Goal: Information Seeking & Learning: Get advice/opinions

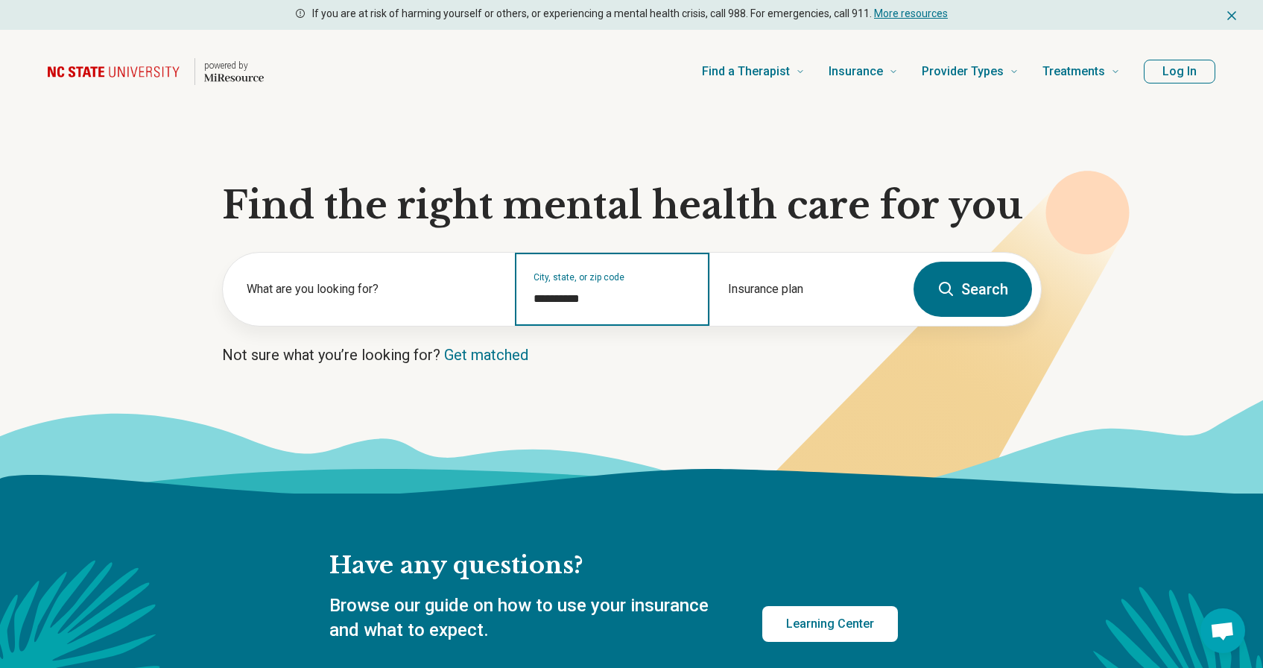
click at [570, 298] on input "**********" at bounding box center [613, 299] width 158 height 18
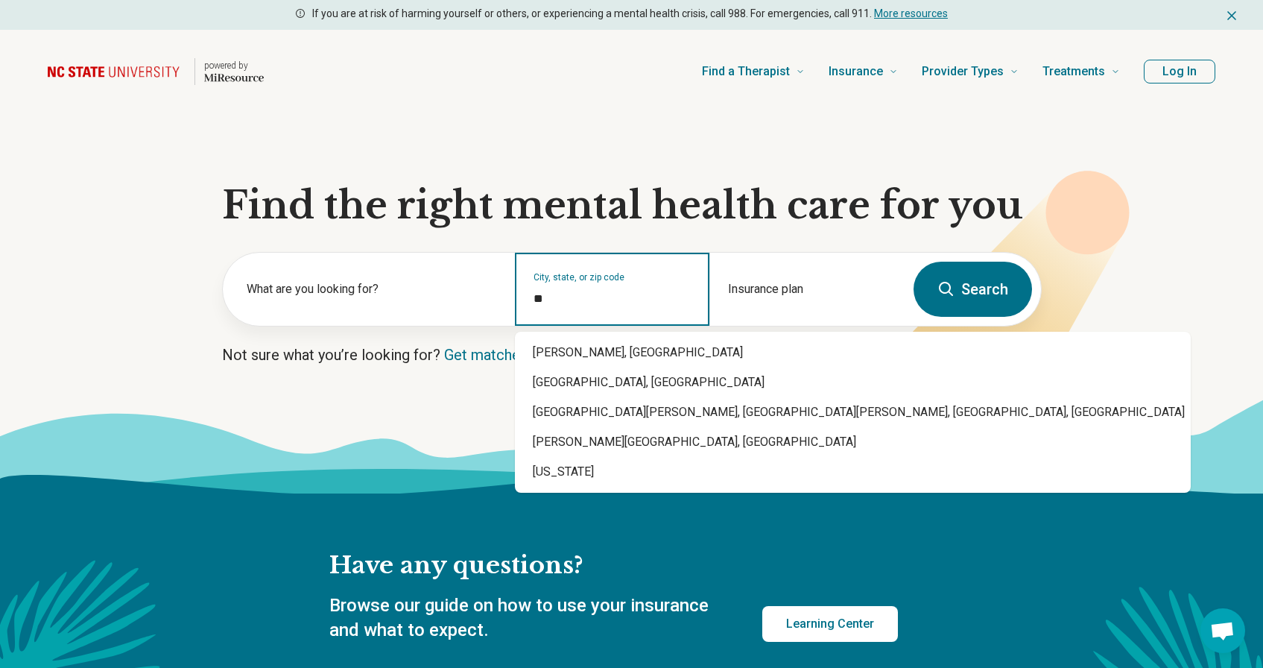
type input "*"
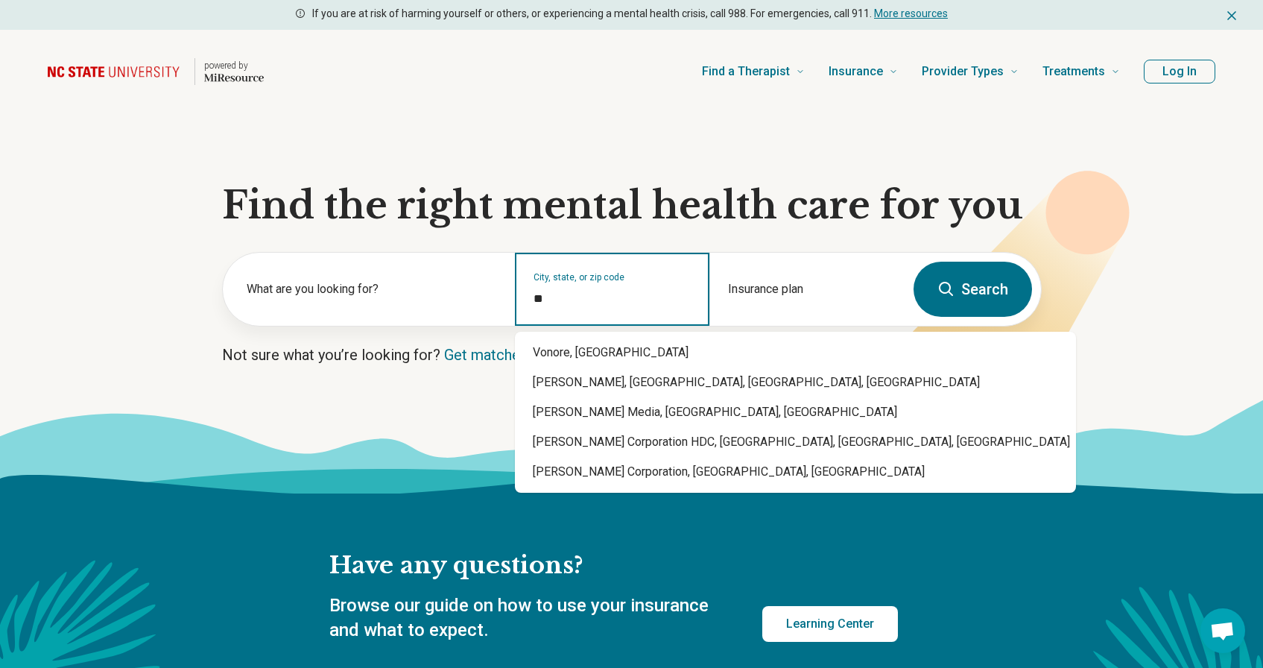
type input "*"
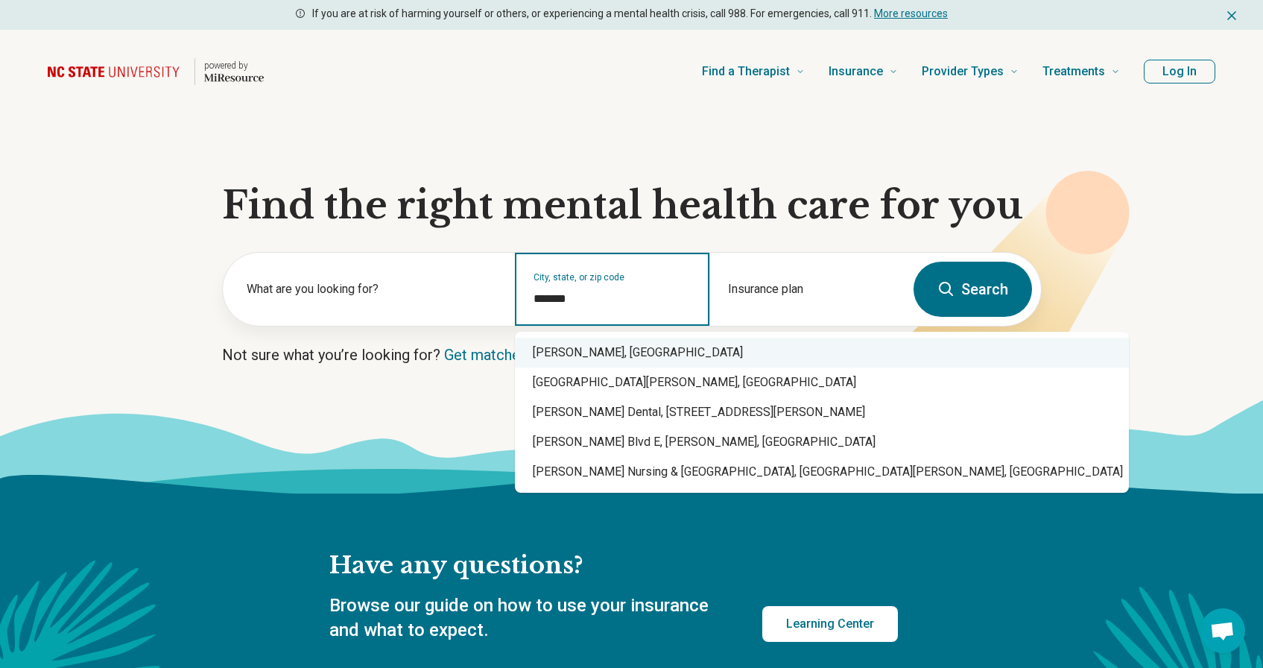
click at [594, 342] on div "Conover, NC" at bounding box center [822, 353] width 614 height 30
type input "**********"
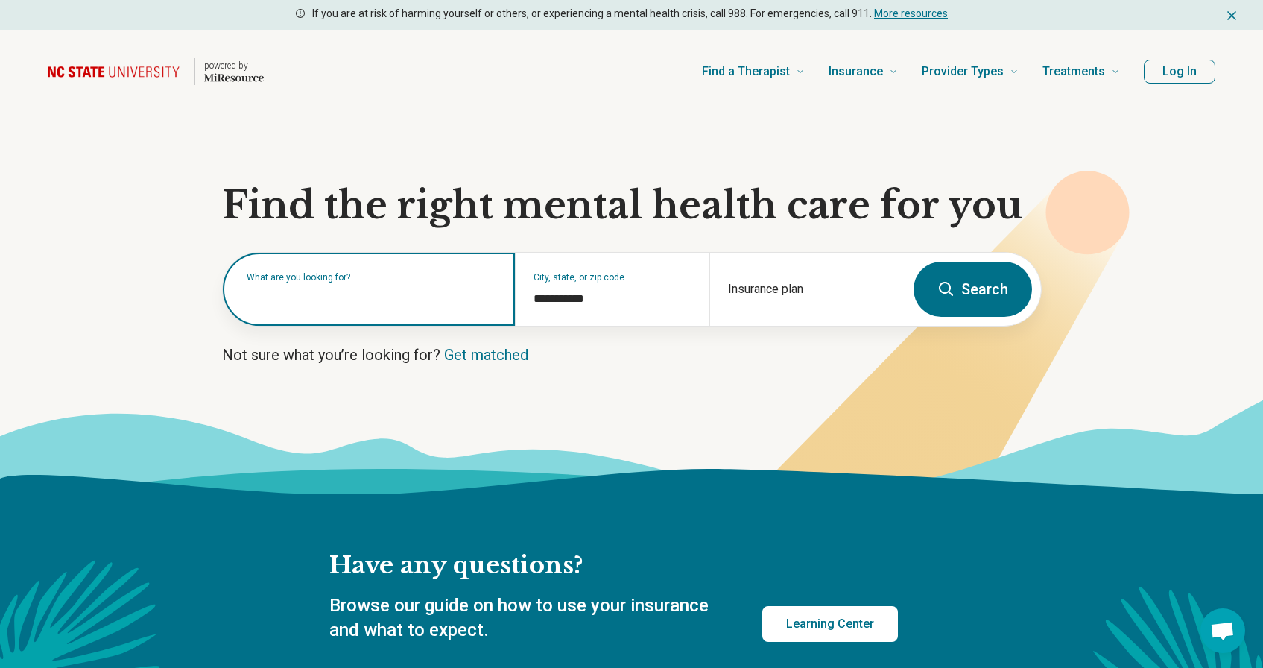
click at [410, 306] on div "What are you looking for?" at bounding box center [369, 289] width 292 height 73
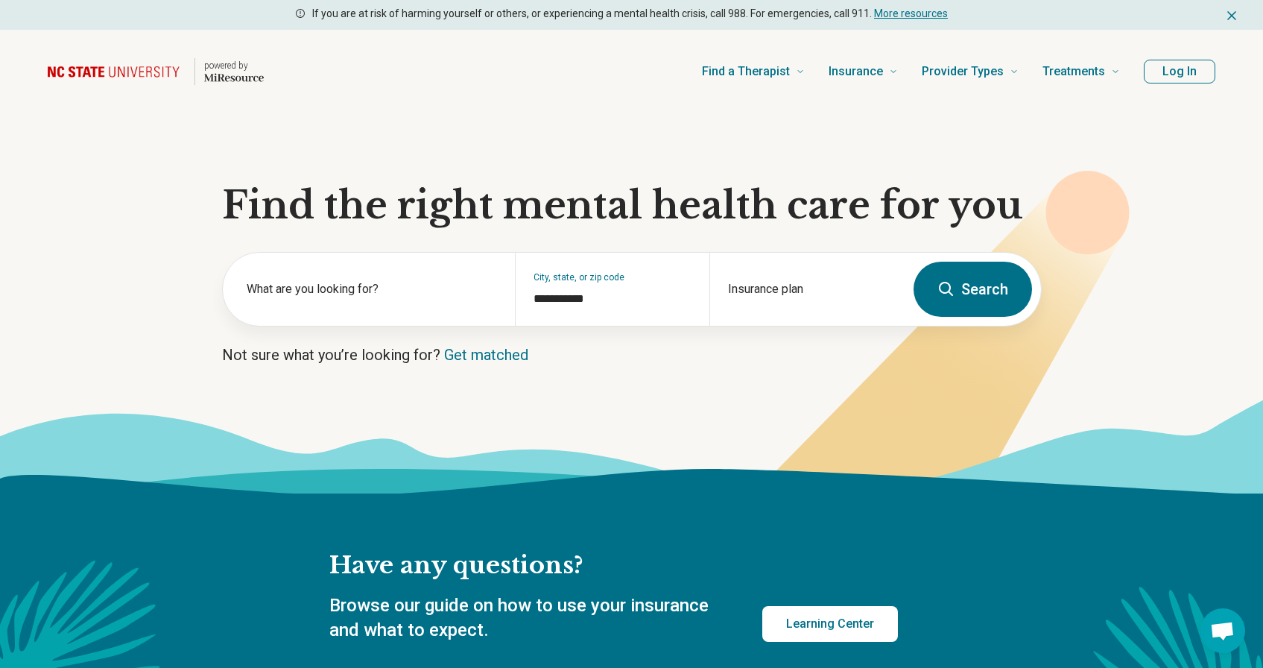
click at [403, 422] on icon at bounding box center [631, 446] width 1263 height 95
click at [820, 284] on div "Insurance plan" at bounding box center [806, 289] width 195 height 73
click at [768, 411] on icon at bounding box center [631, 446] width 1263 height 95
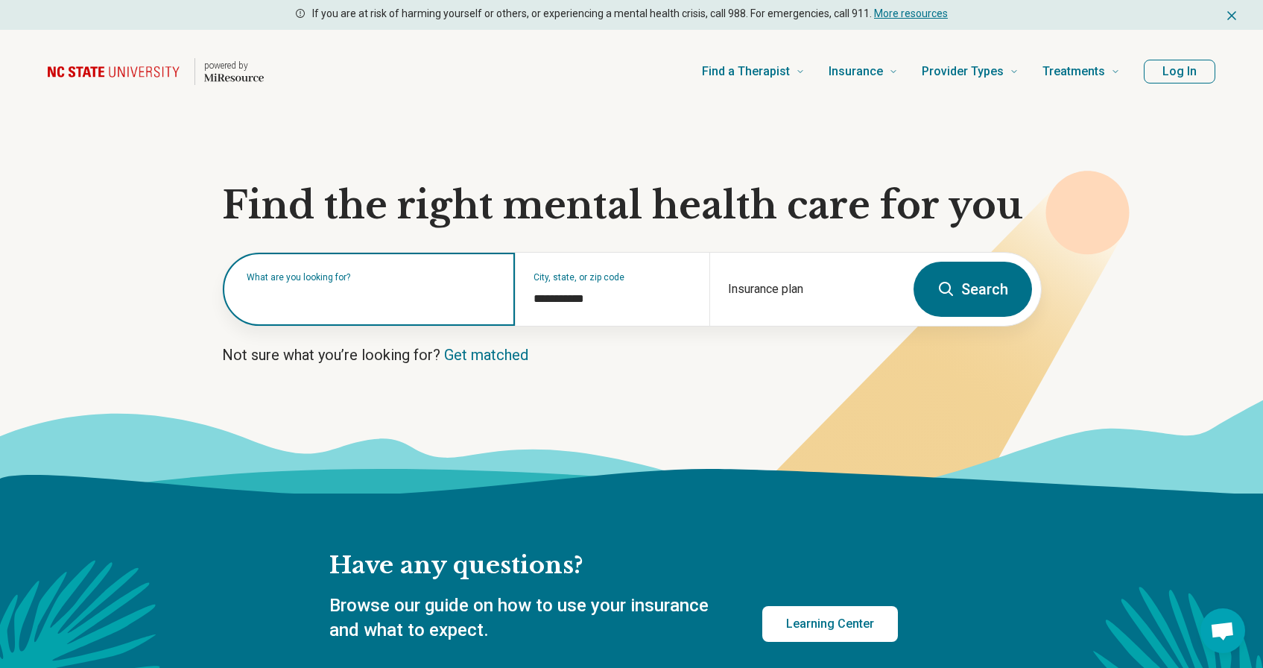
click at [379, 306] on div "What are you looking for?" at bounding box center [369, 289] width 292 height 73
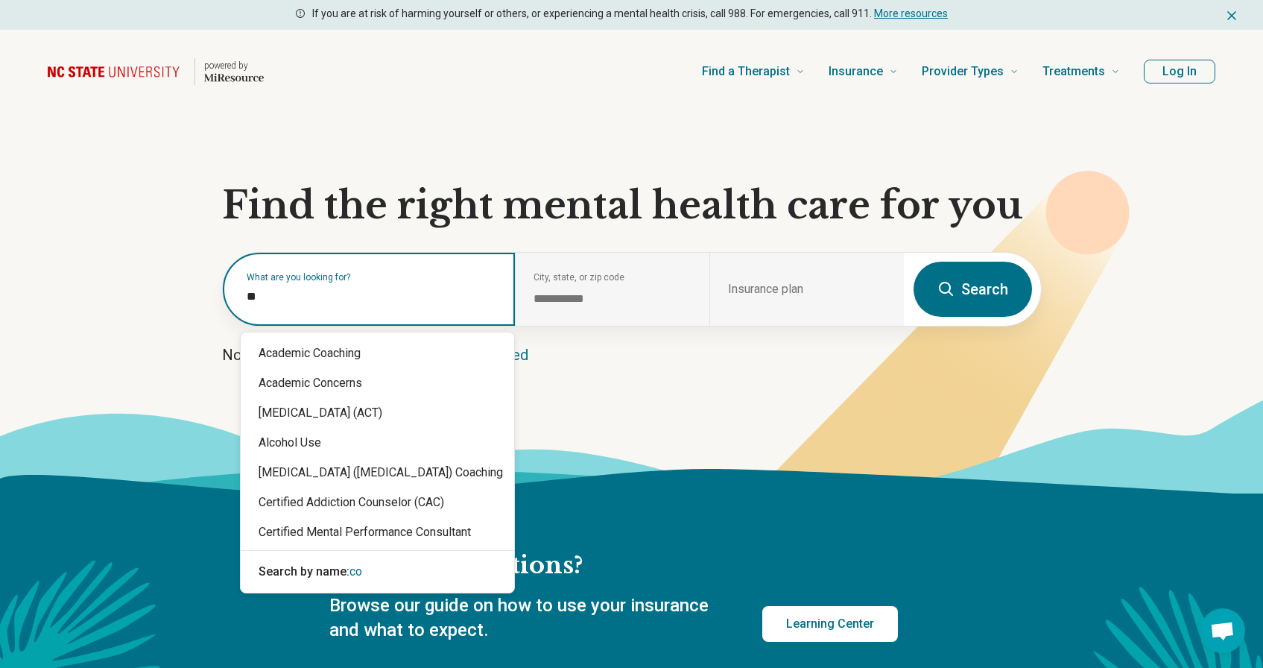
type input "***"
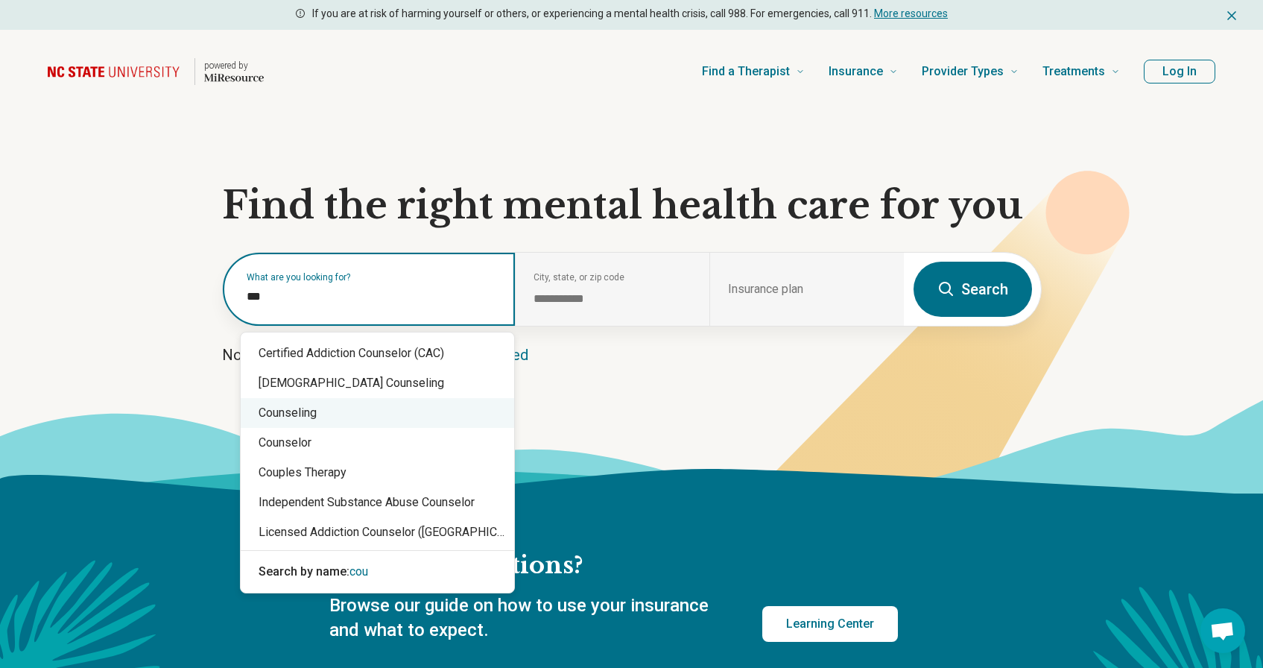
click at [415, 420] on div "Counseling" at bounding box center [377, 413] width 273 height 30
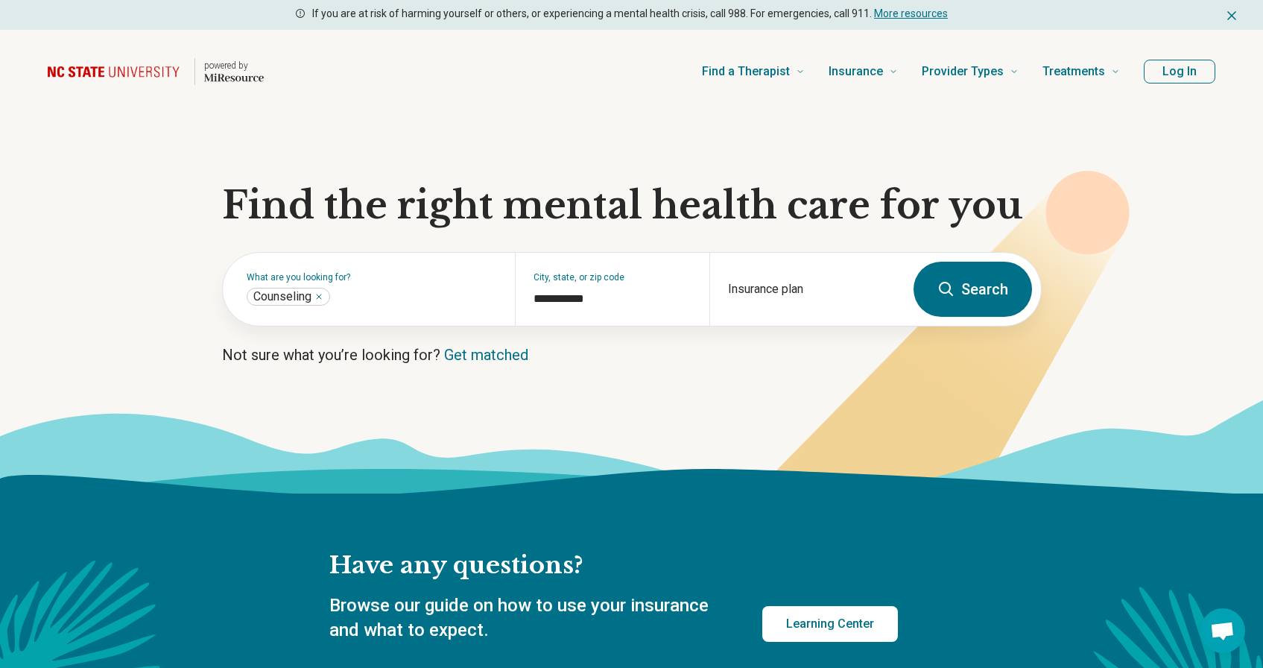
click at [964, 302] on button "Search" at bounding box center [973, 289] width 118 height 55
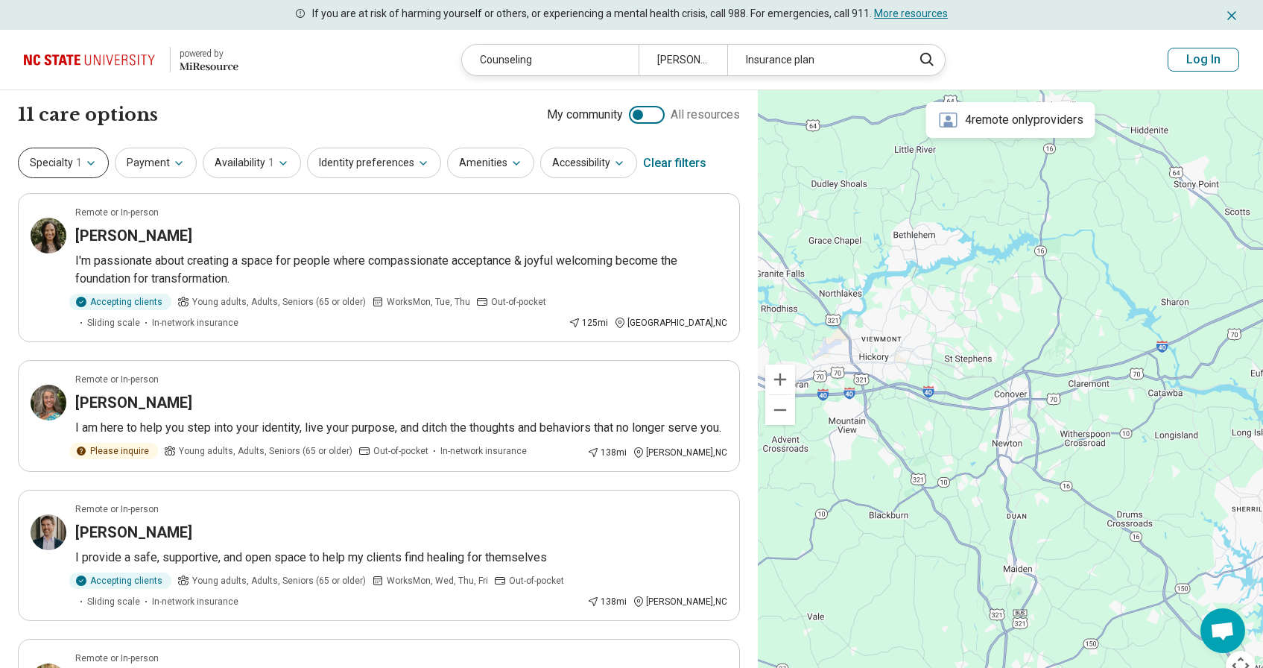
click at [70, 162] on button "Specialty 1" at bounding box center [63, 163] width 91 height 31
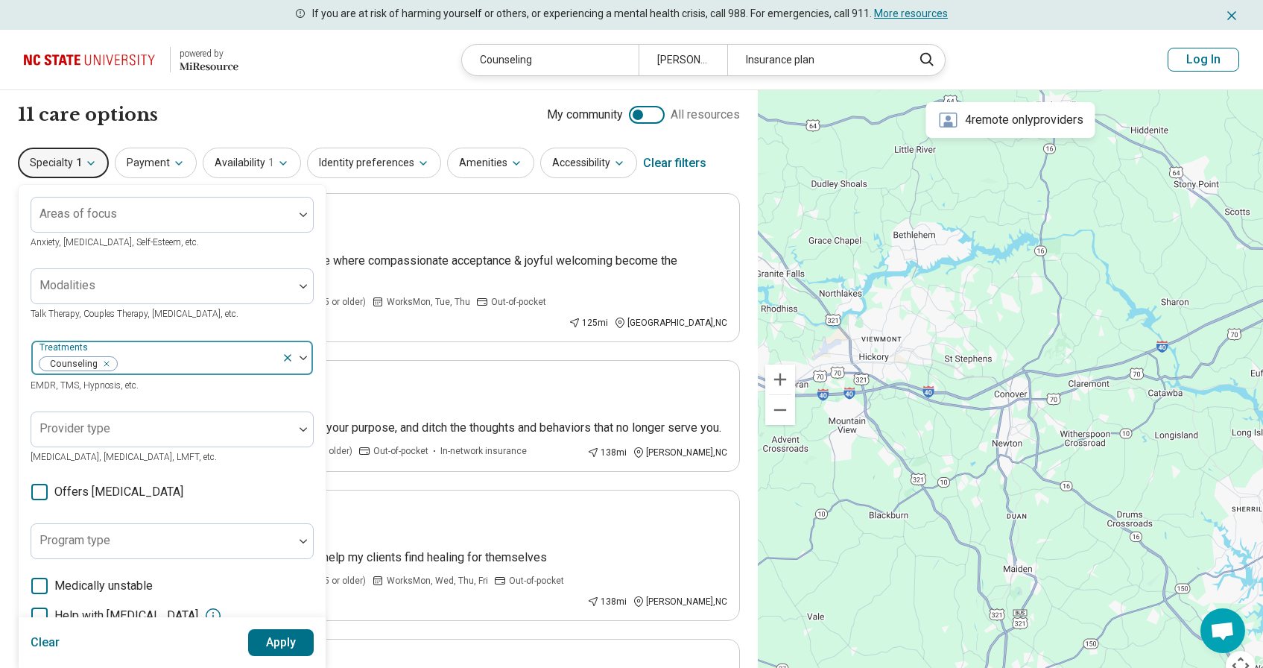
click at [282, 355] on icon at bounding box center [288, 358] width 12 height 12
click at [303, 358] on img at bounding box center [303, 357] width 7 height 4
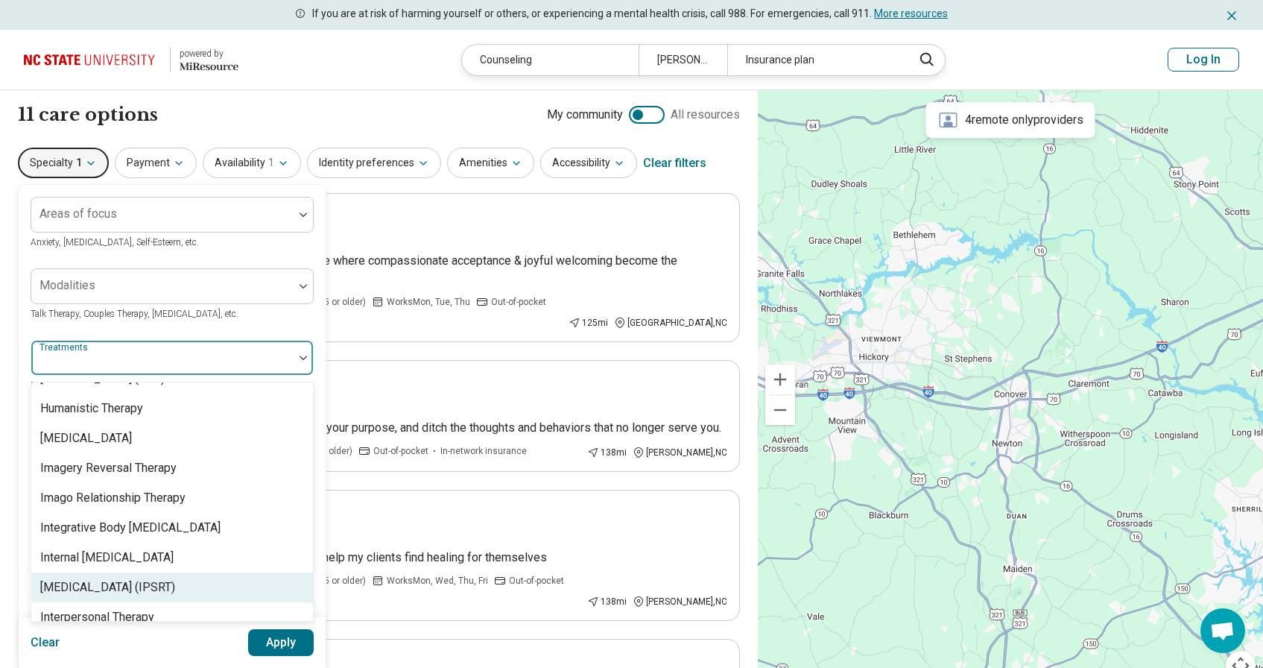
scroll to position [1535, 0]
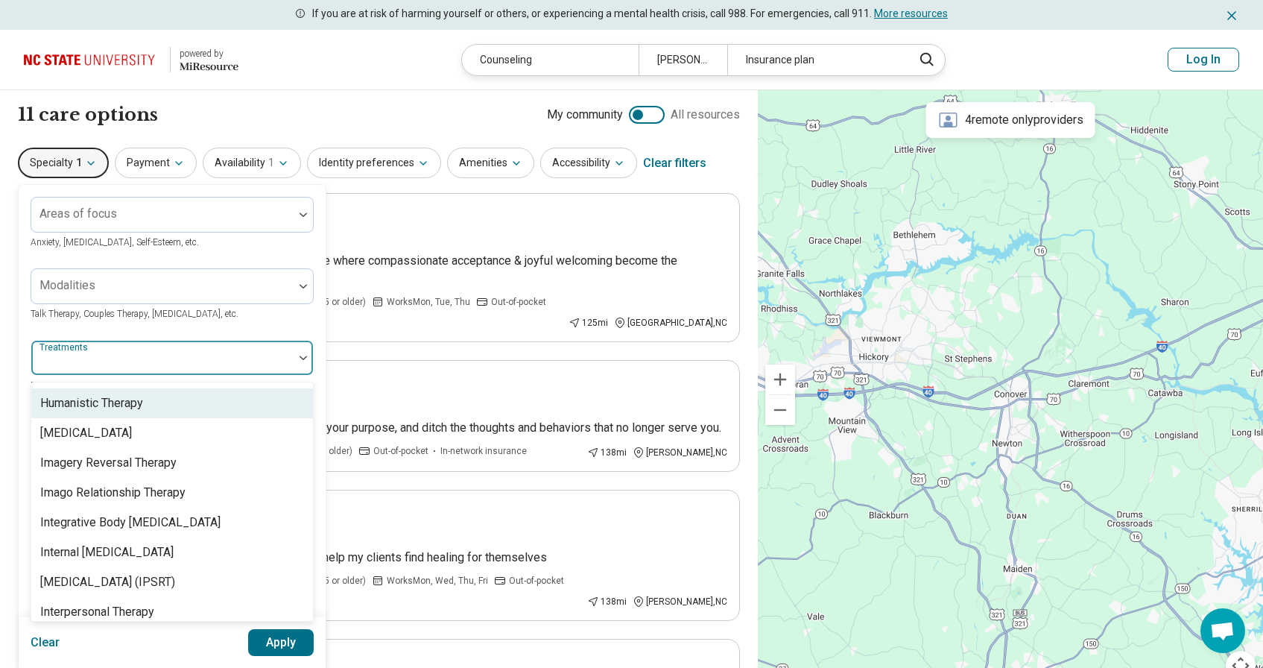
click at [268, 244] on div "Areas of focus Anxiety, Depression, Self-Esteem, etc." at bounding box center [172, 224] width 283 height 54
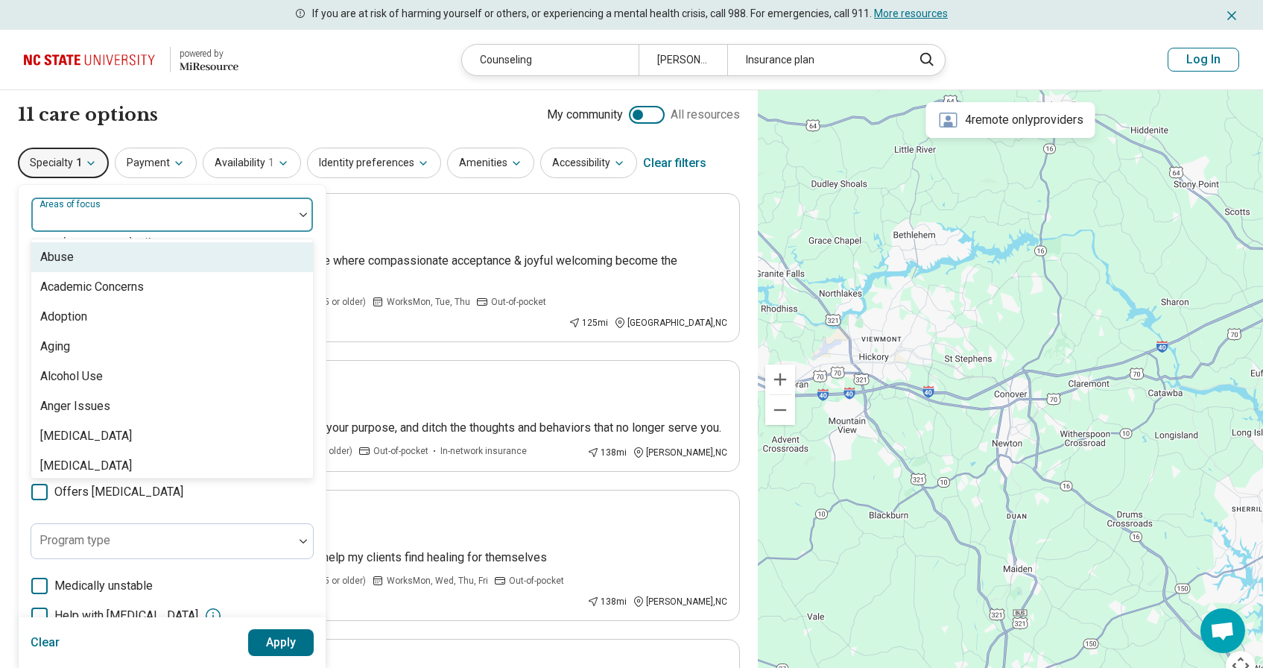
click at [299, 225] on div at bounding box center [303, 214] width 19 height 34
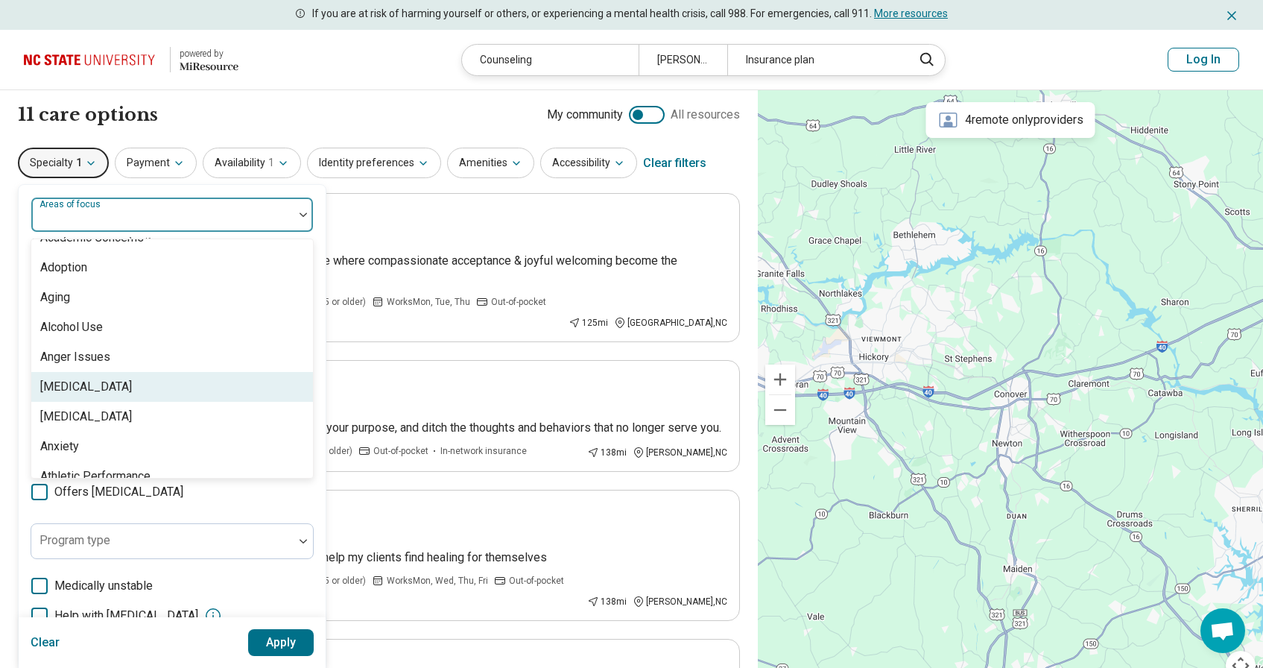
scroll to position [50, 0]
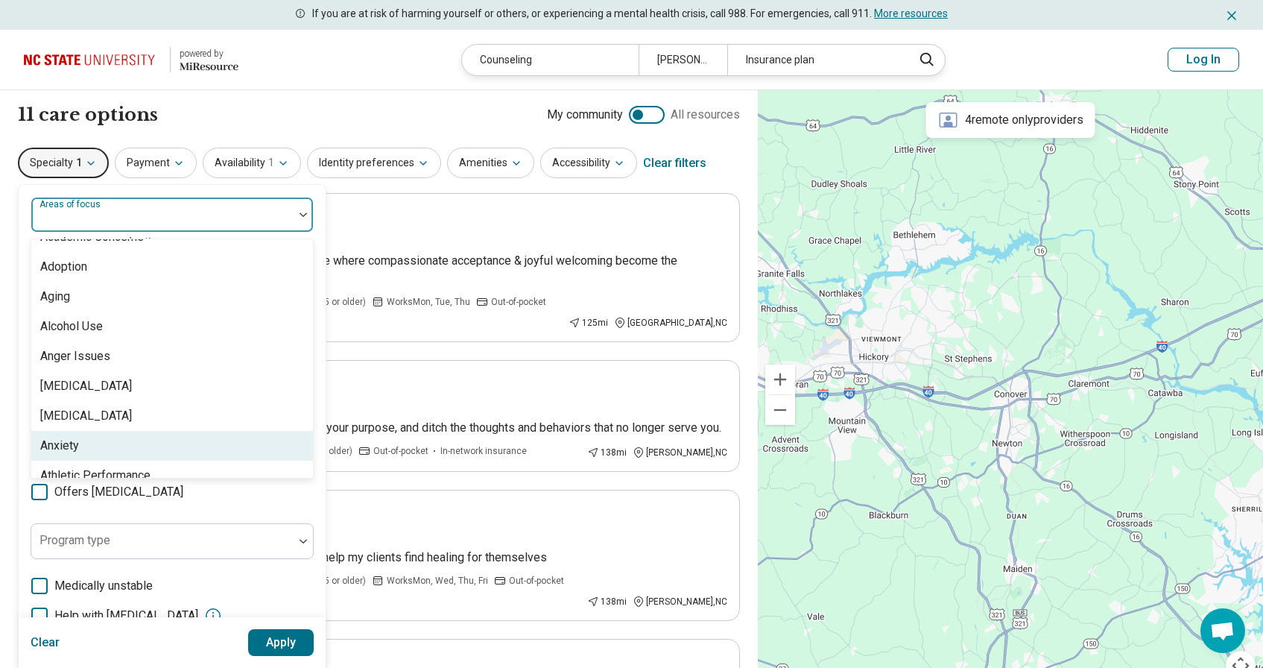
click at [162, 439] on div "Anxiety" at bounding box center [172, 446] width 282 height 30
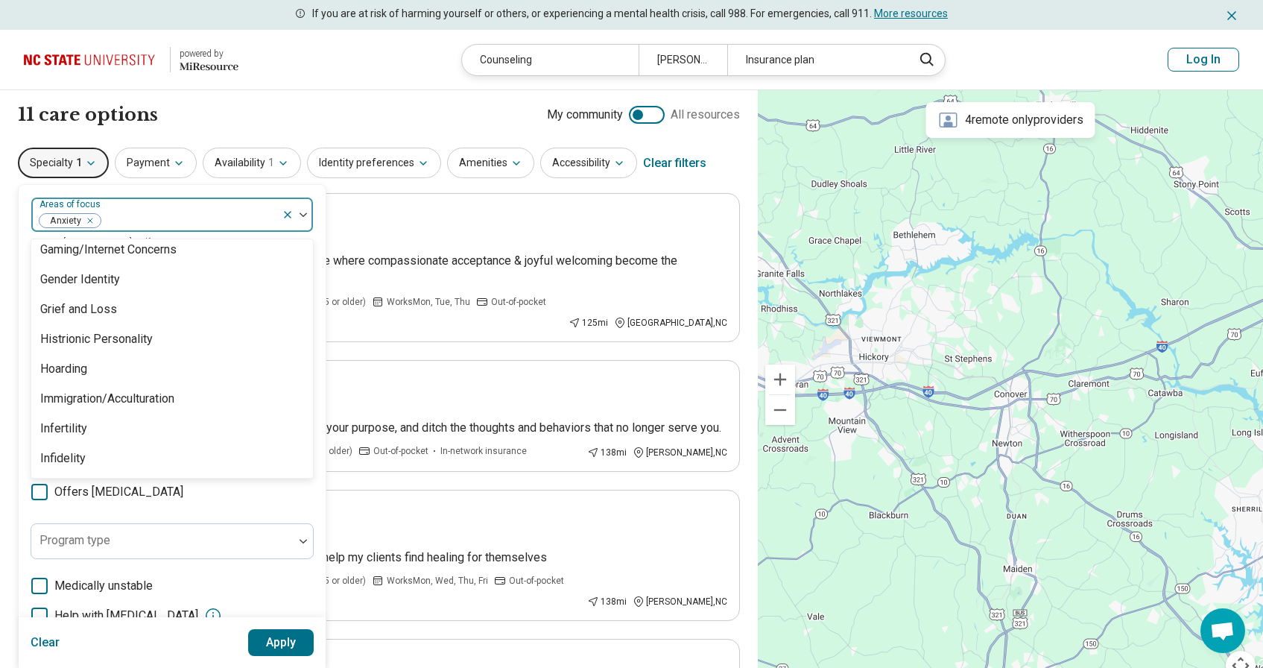
scroll to position [1177, 0]
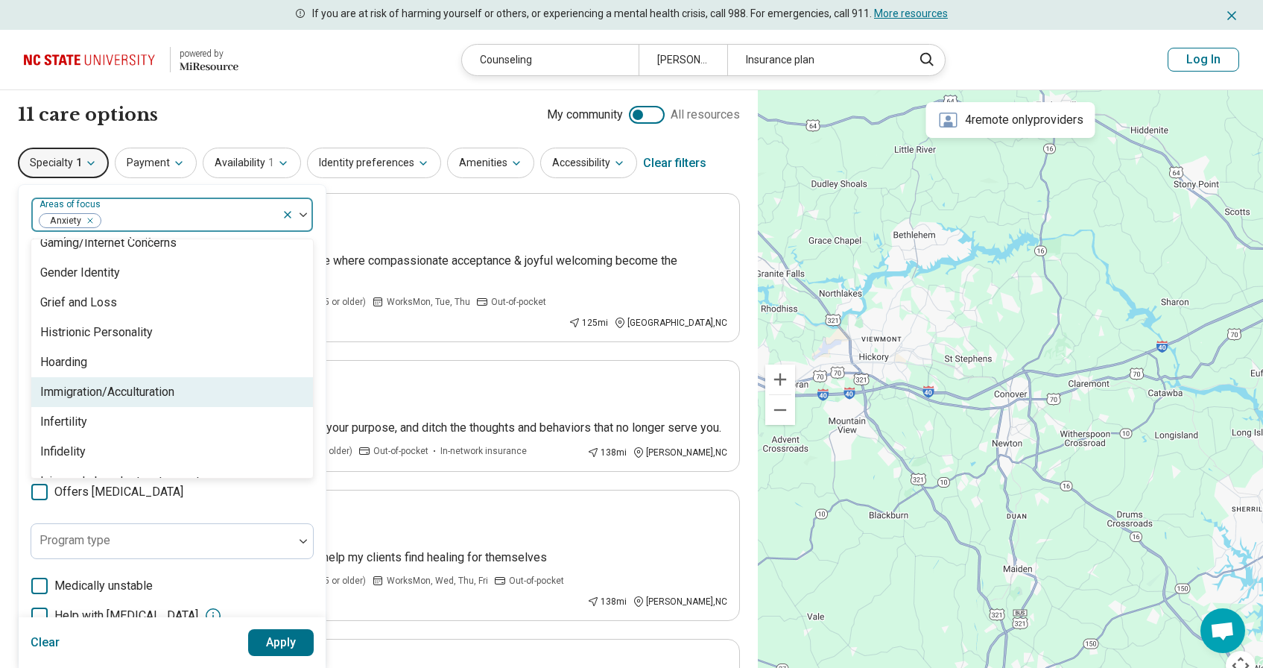
click at [139, 390] on div "Immigration/Acculturation" at bounding box center [107, 392] width 134 height 18
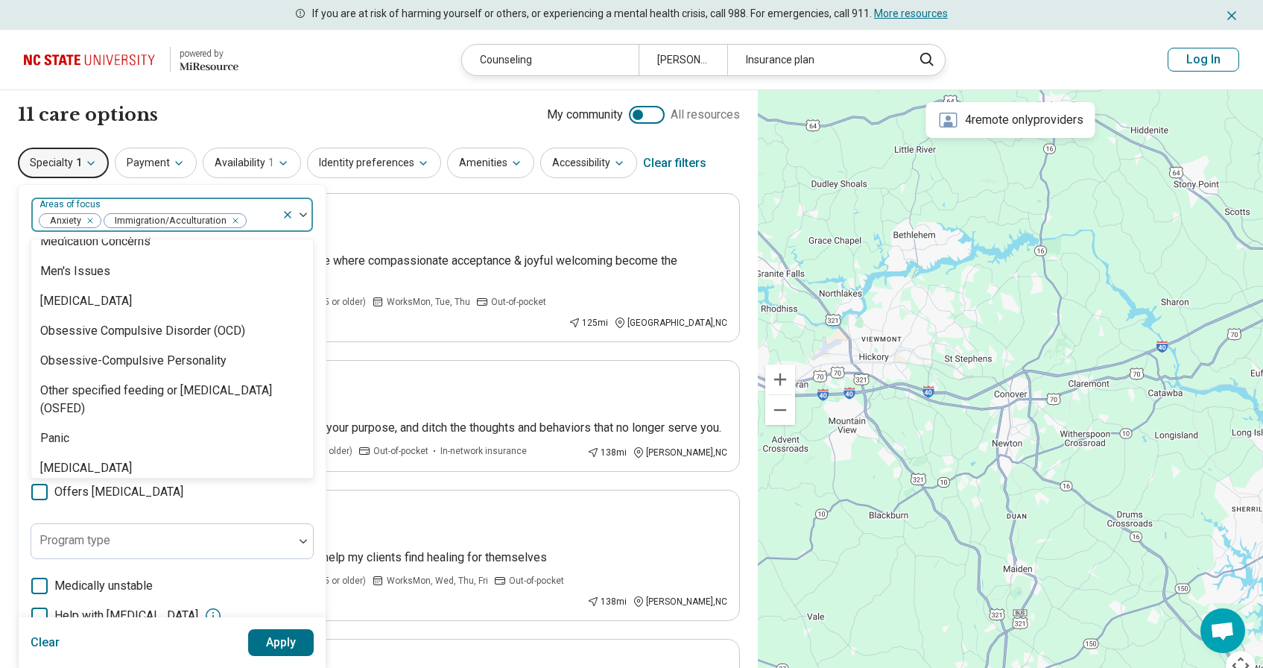
scroll to position [1439, 0]
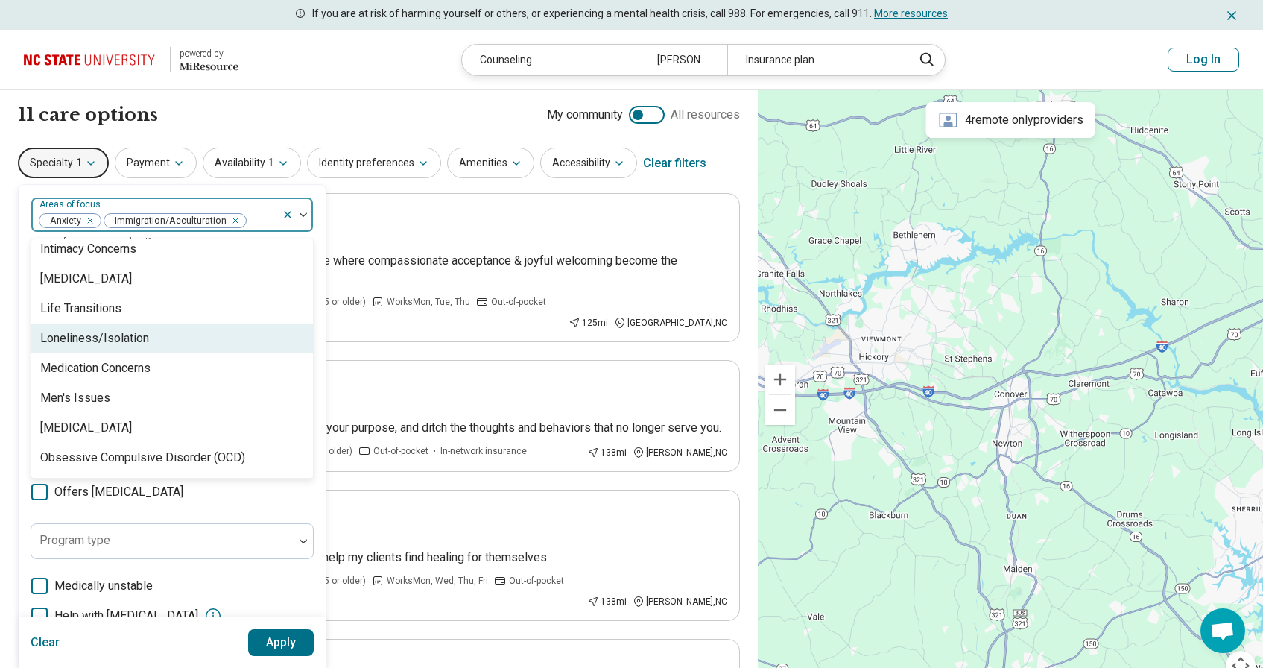
click at [145, 332] on div "Loneliness/Isolation" at bounding box center [94, 338] width 109 height 18
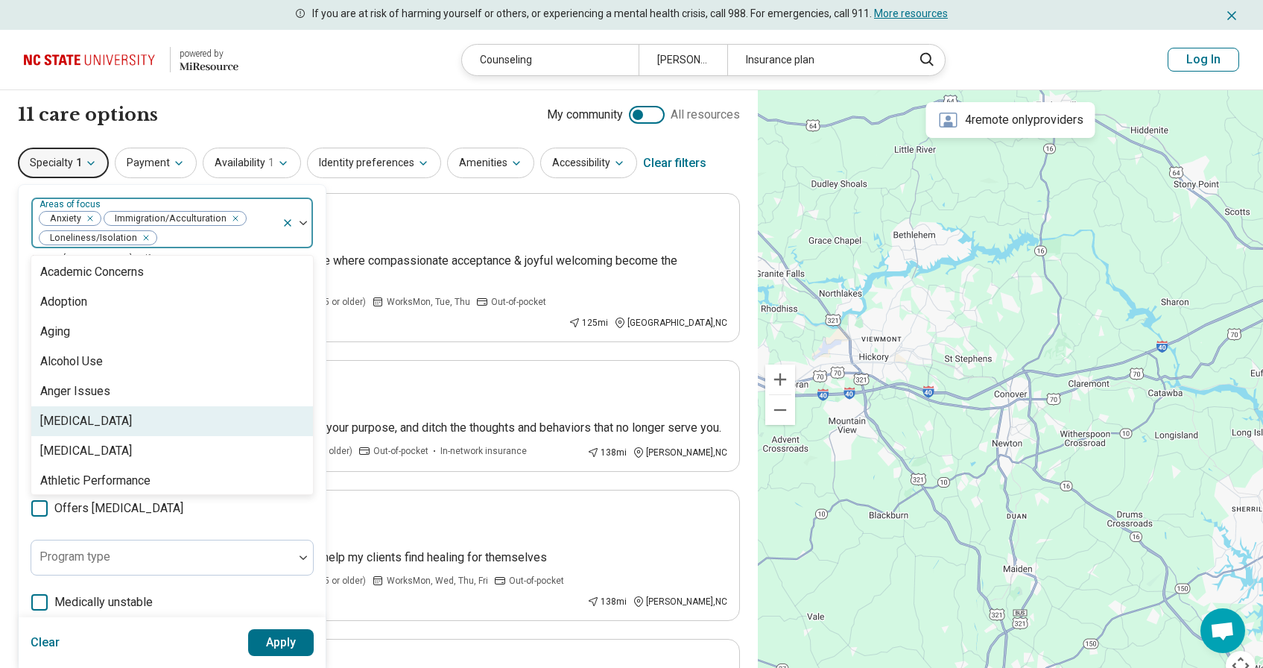
scroll to position [44, 0]
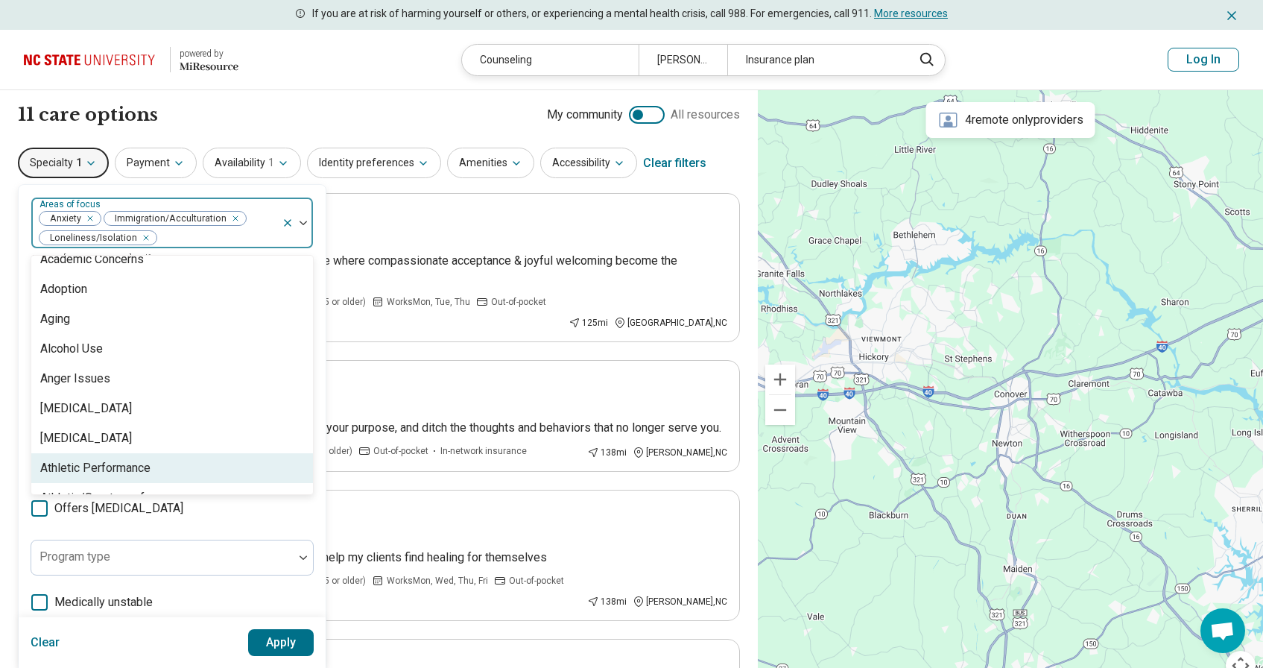
click at [253, 528] on div "option Loneliness/Isolation, selected. Athletic Performance, 9 of 97. 97 result…" at bounding box center [172, 481] width 283 height 569
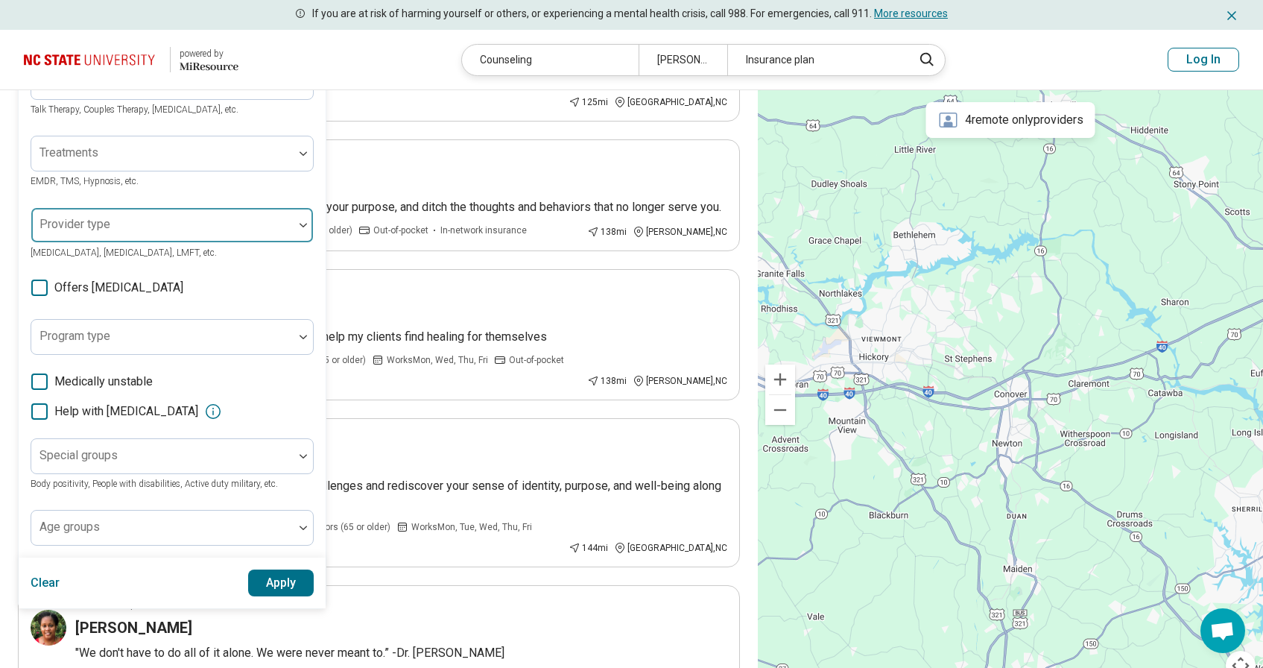
scroll to position [224, 0]
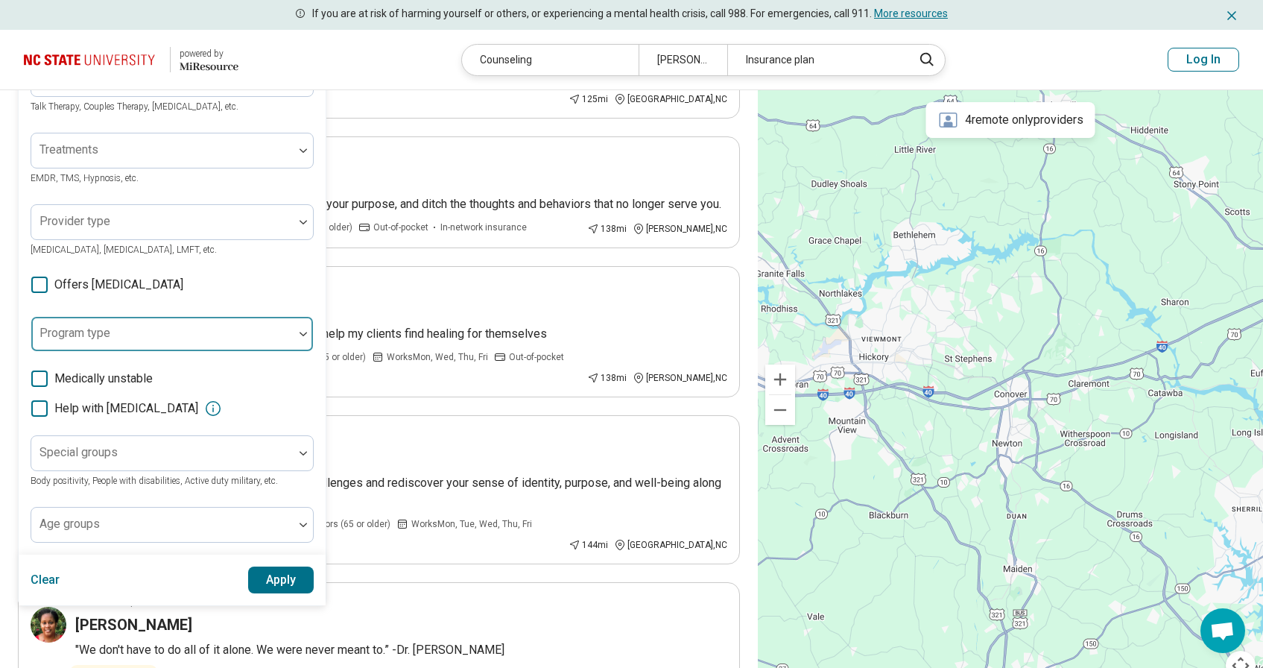
click at [280, 348] on div at bounding box center [162, 339] width 250 height 21
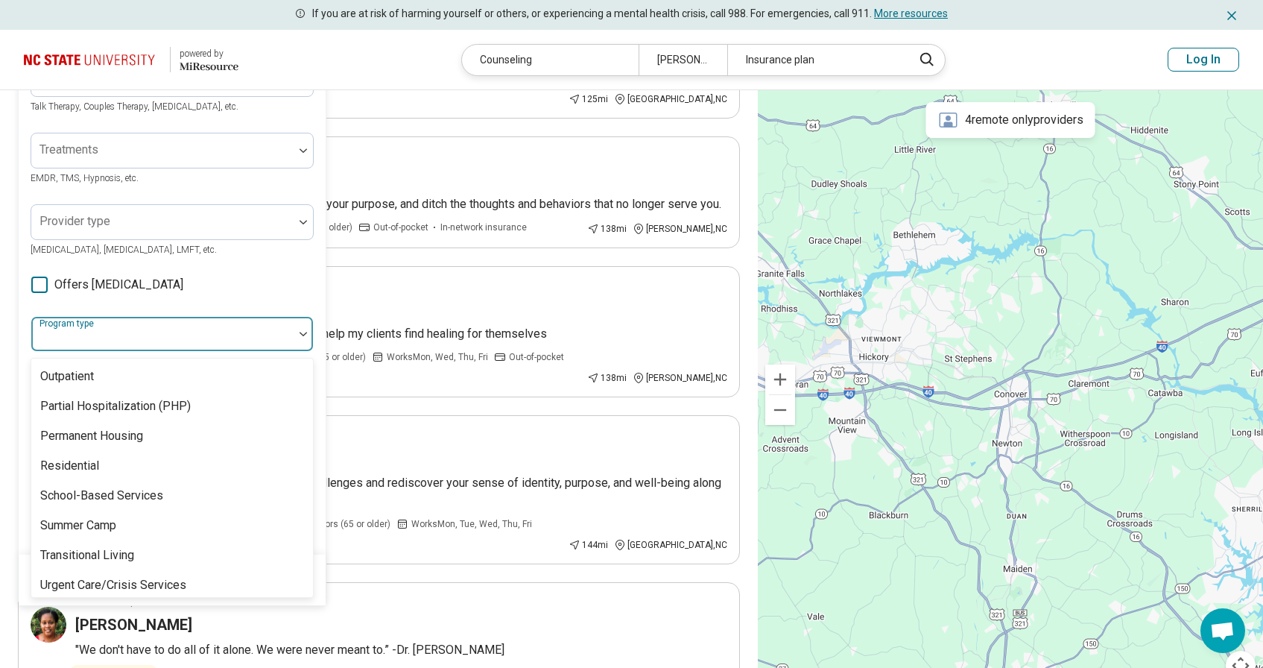
scroll to position [304, 0]
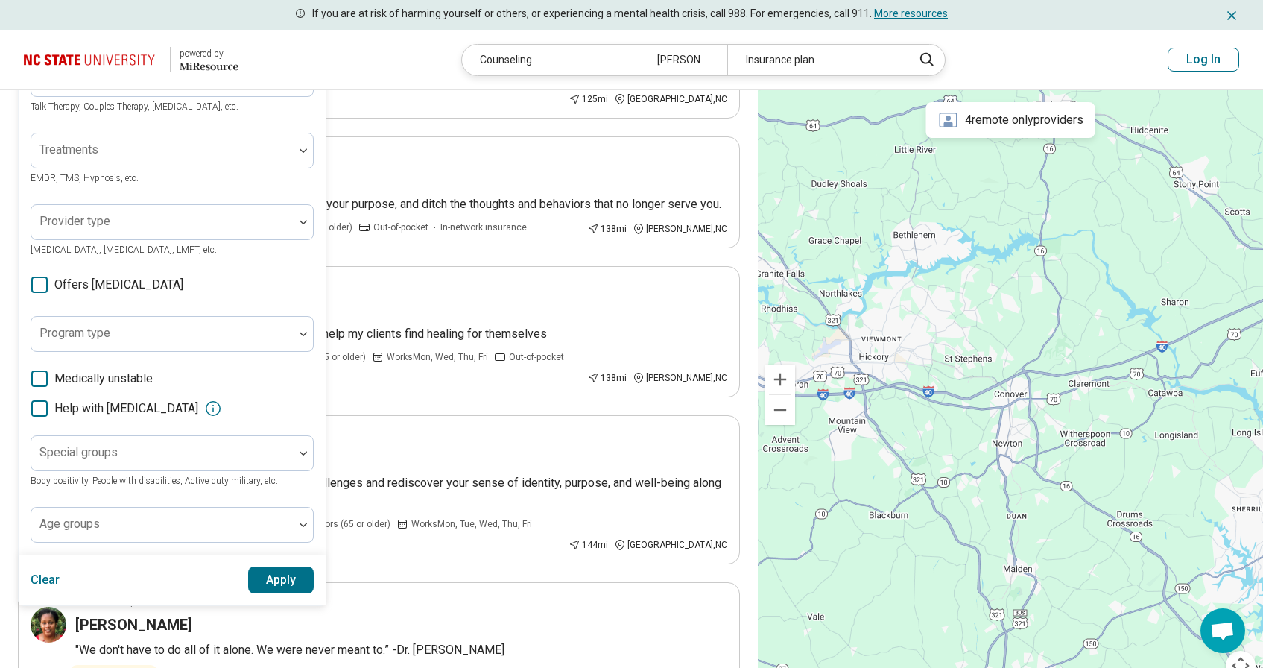
click at [297, 279] on div "Areas of focus Anxiety Immigration/Acculturation Loneliness/Isolation Anxiety, …" at bounding box center [172, 257] width 283 height 569
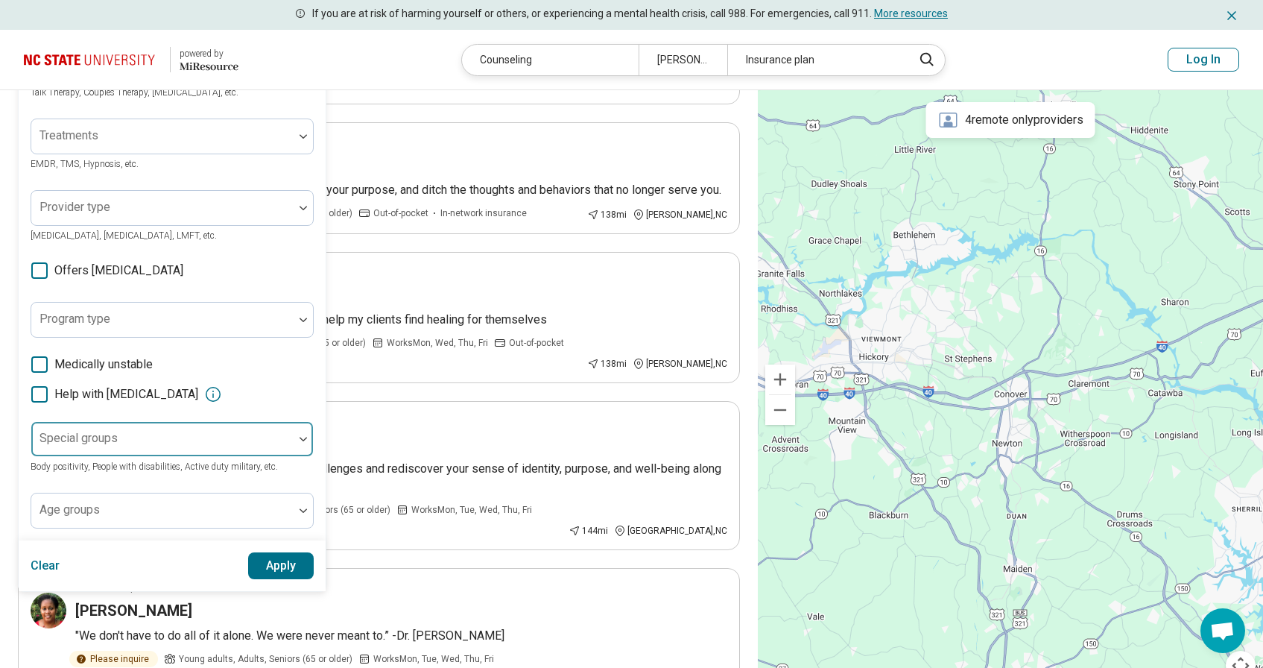
click at [246, 431] on div at bounding box center [162, 439] width 262 height 33
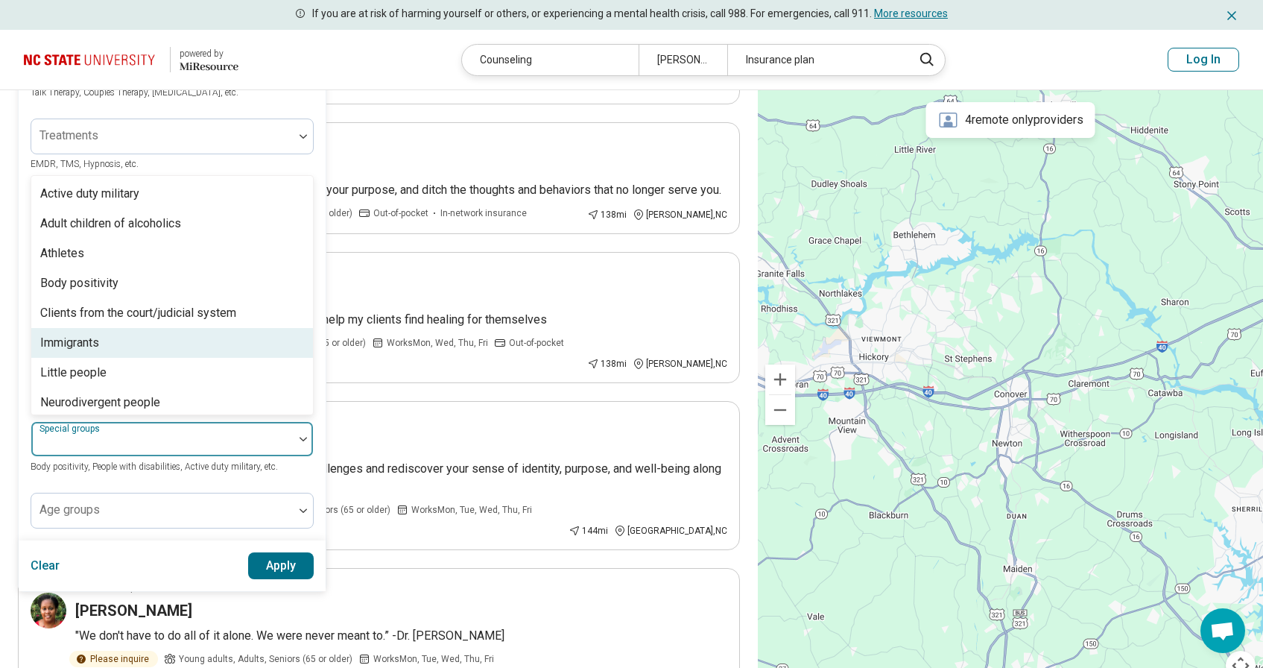
click at [244, 344] on div "Immigrants" at bounding box center [172, 343] width 282 height 30
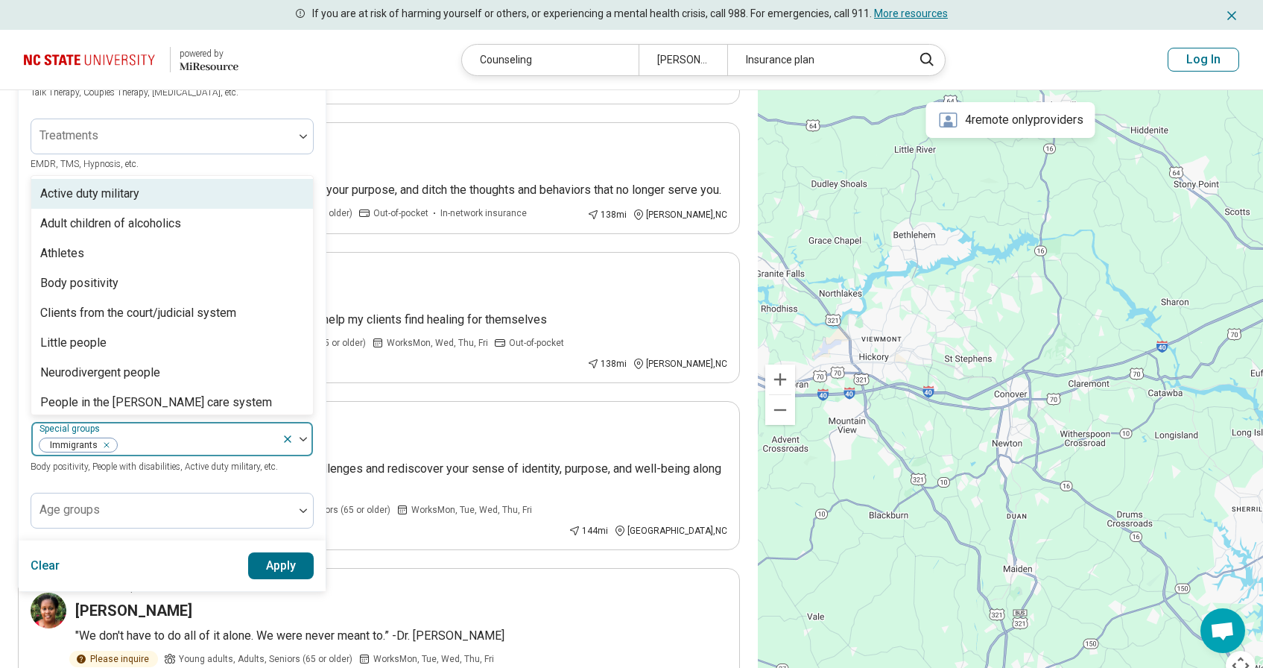
click at [309, 168] on div "Treatments EMDR, TMS, Hypnosis, etc." at bounding box center [172, 145] width 283 height 54
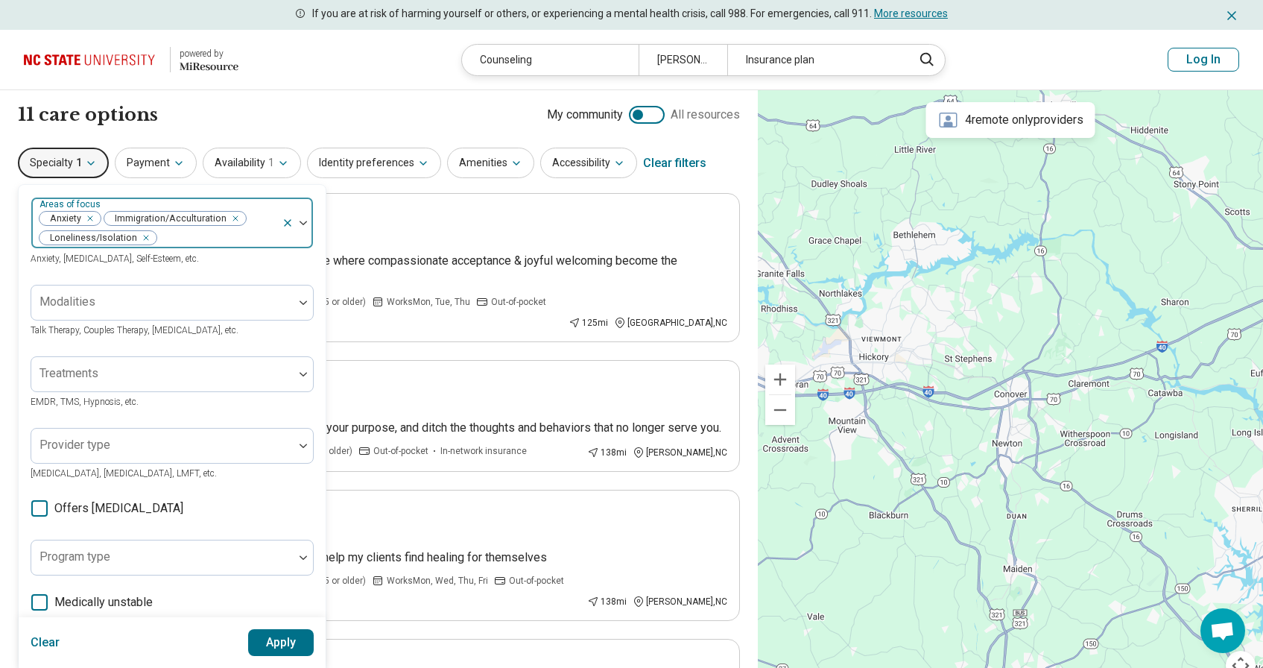
scroll to position [0, 0]
click at [233, 218] on icon "Remove [object Object]" at bounding box center [232, 218] width 10 height 10
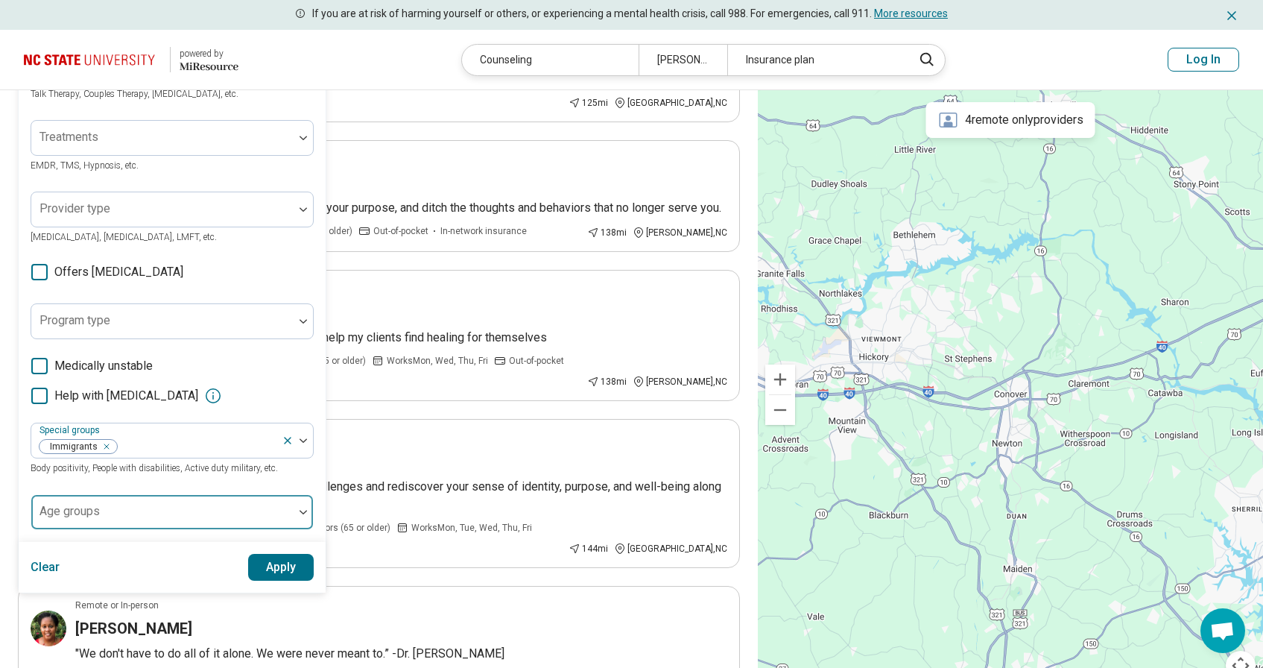
scroll to position [221, 0]
click at [265, 563] on button "Apply" at bounding box center [281, 566] width 66 height 27
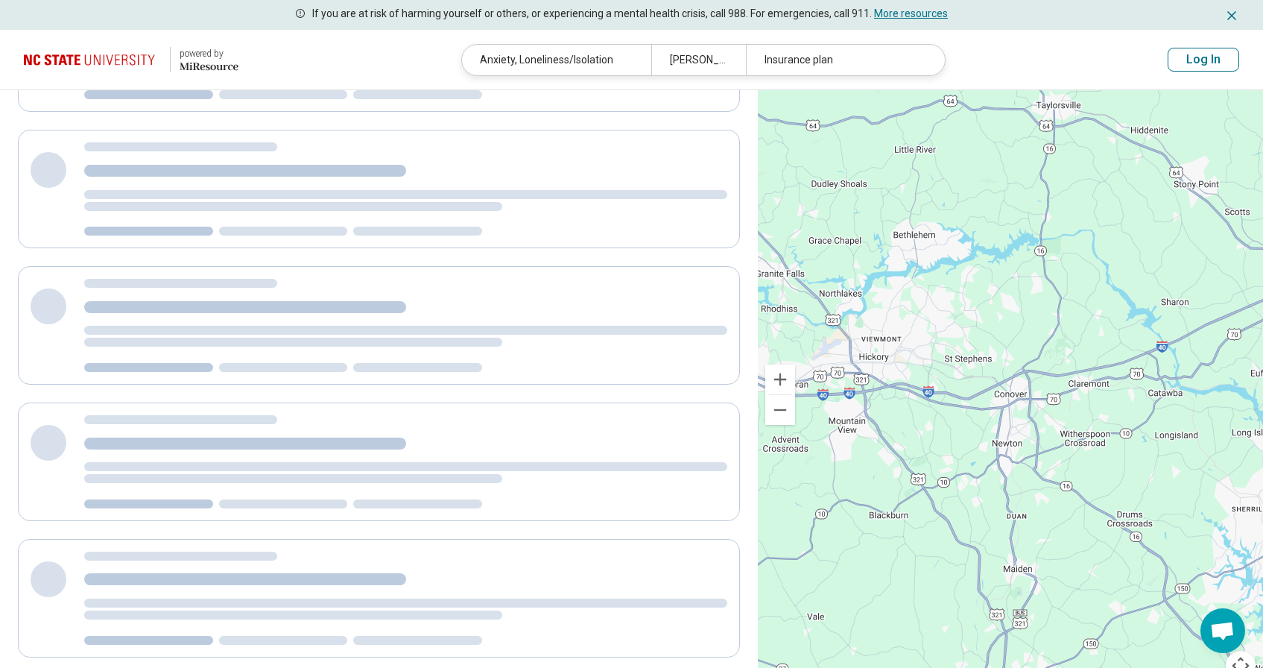
scroll to position [0, 0]
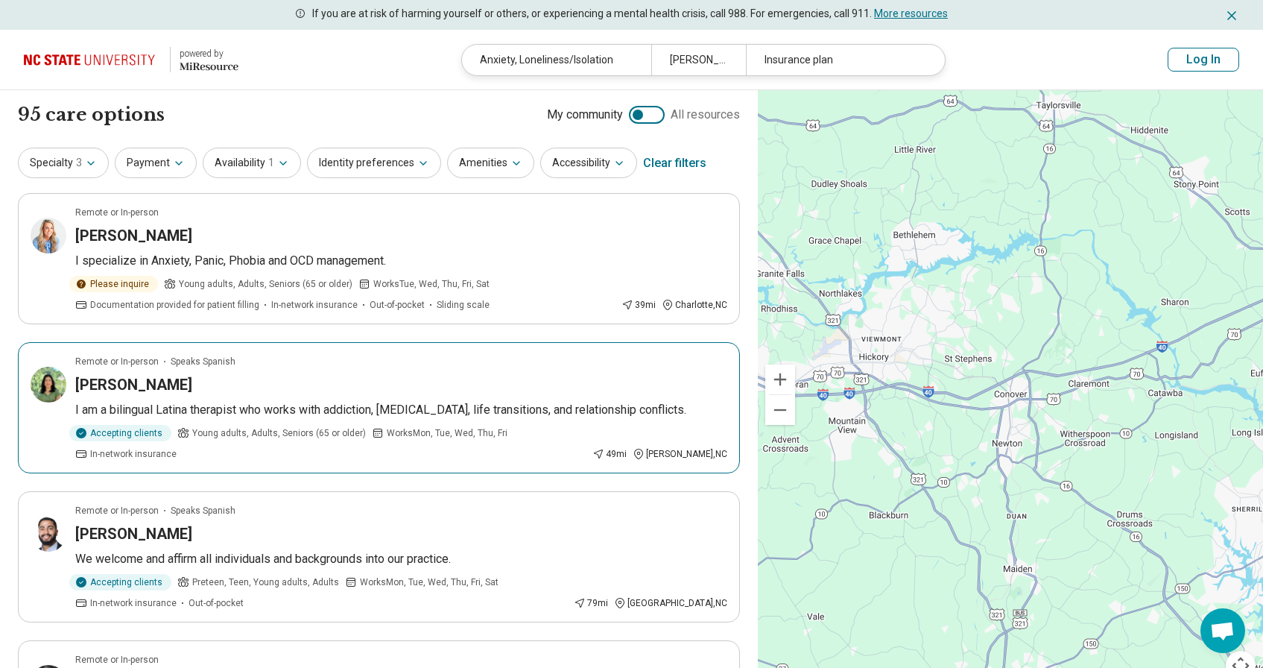
click at [335, 377] on div "Claudia Mejia" at bounding box center [401, 384] width 652 height 21
click at [95, 162] on icon "button" at bounding box center [91, 163] width 12 height 12
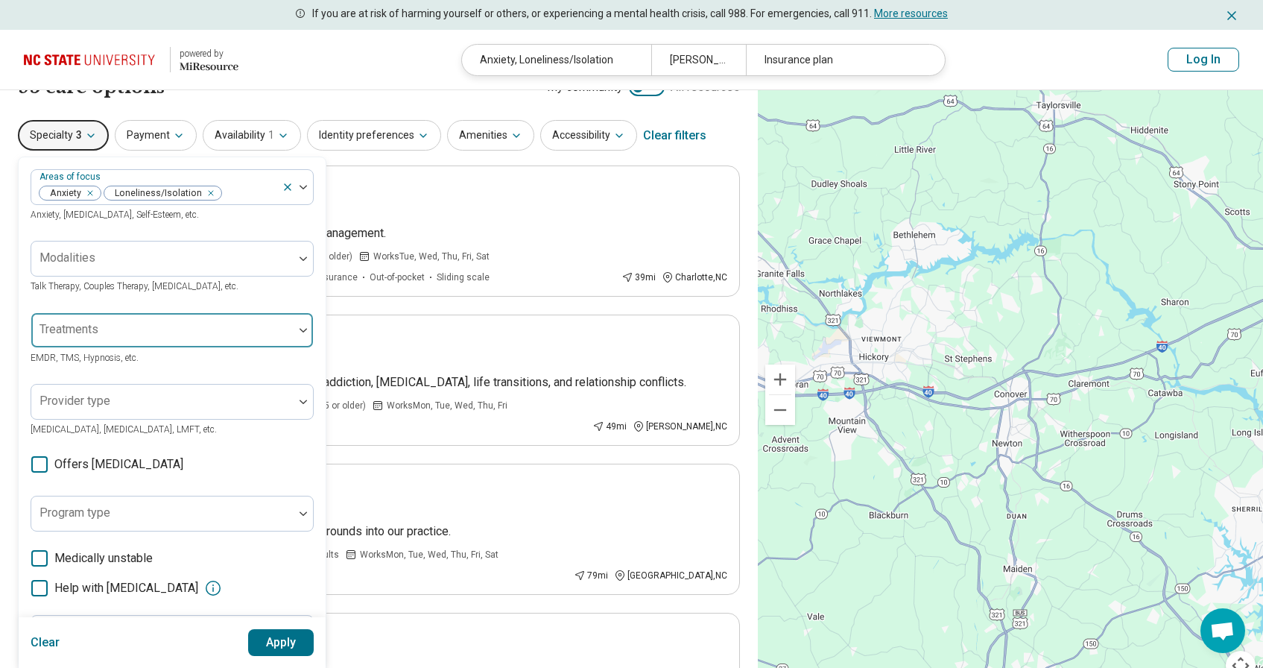
scroll to position [25, 0]
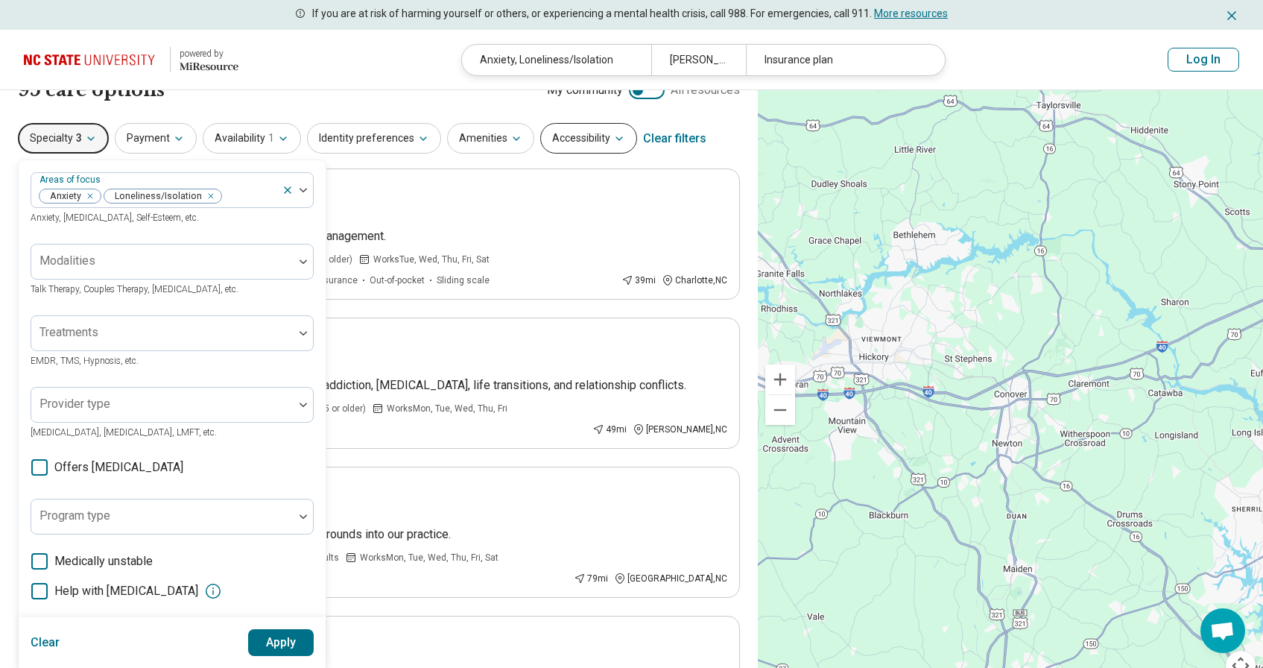
click at [586, 145] on button "Accessibility" at bounding box center [588, 138] width 97 height 31
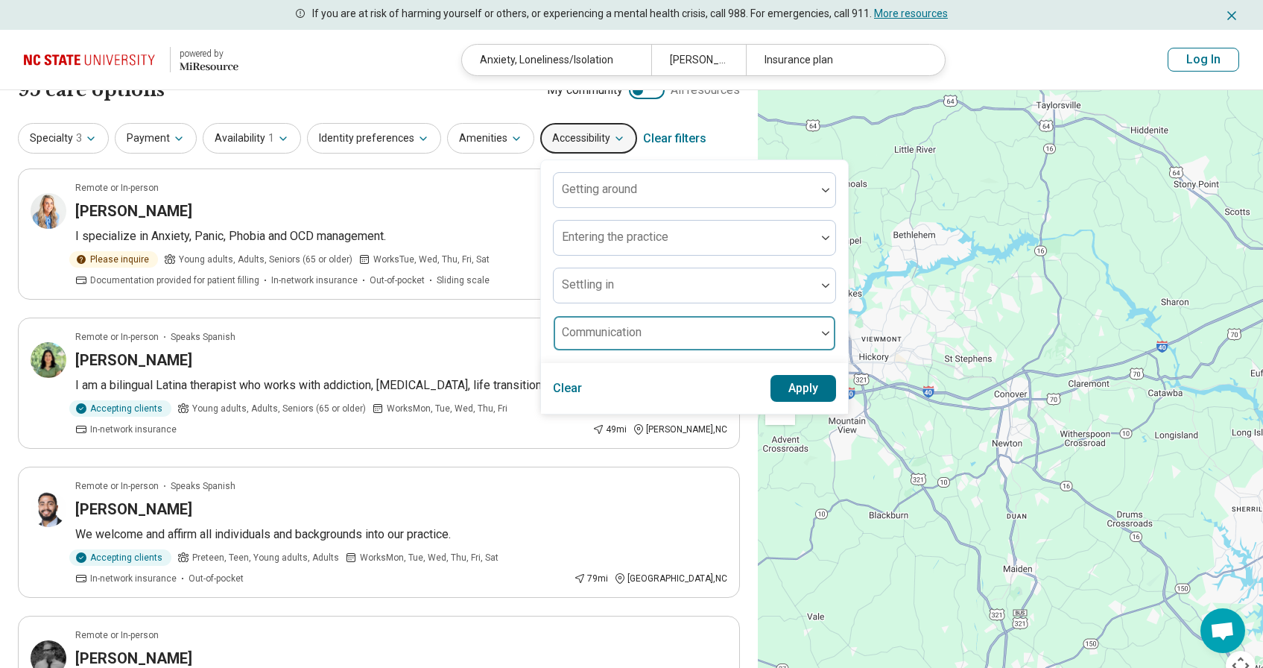
click at [626, 332] on div "Communication" at bounding box center [694, 333] width 283 height 36
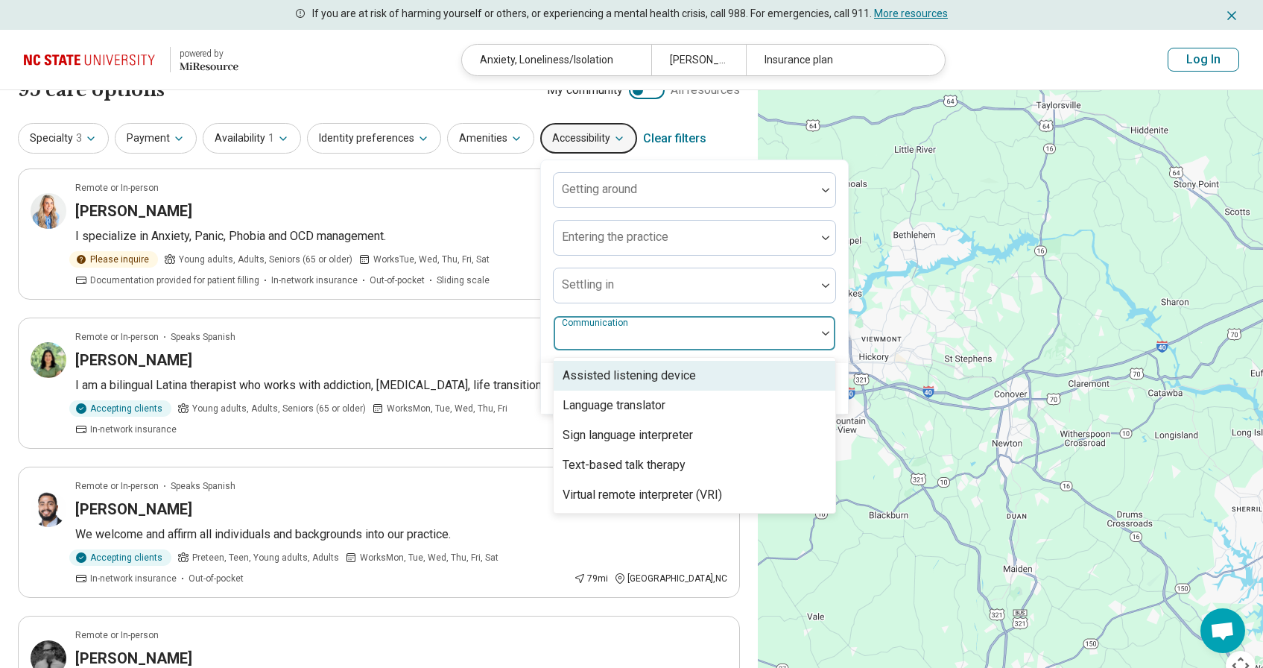
click at [677, 309] on div "Getting around Entering the practice Settling in Assisted listening device, 1 o…" at bounding box center [694, 261] width 283 height 179
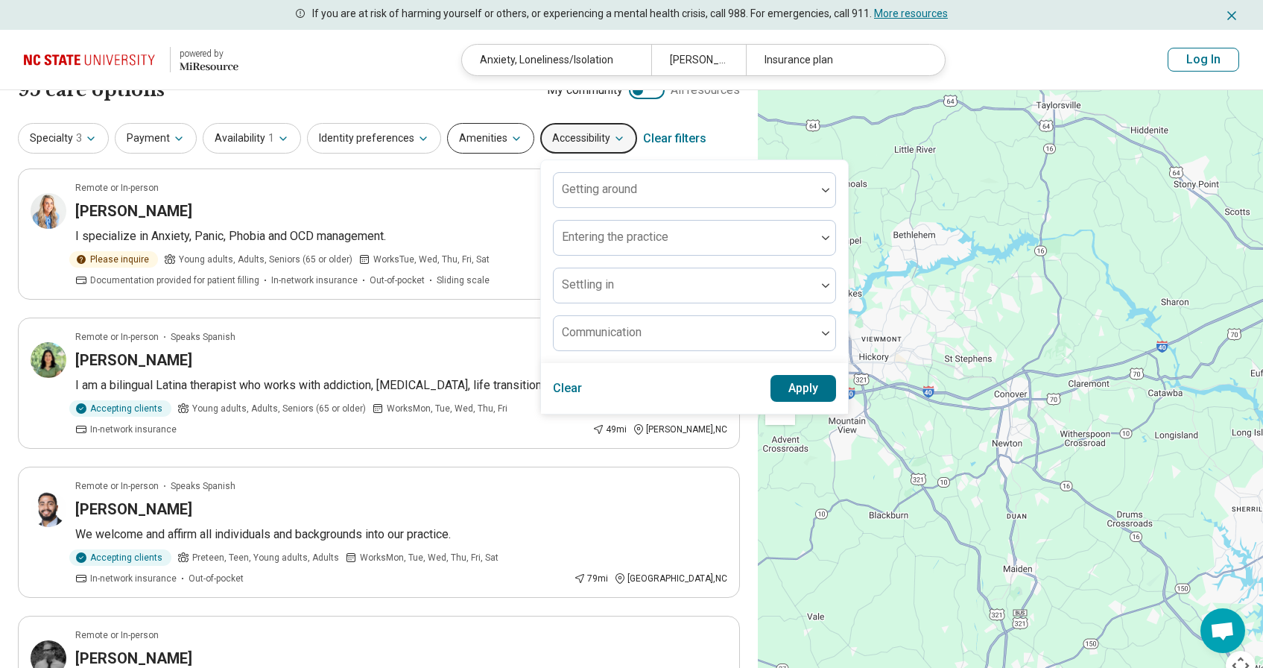
click at [484, 136] on button "Amenities" at bounding box center [490, 138] width 87 height 31
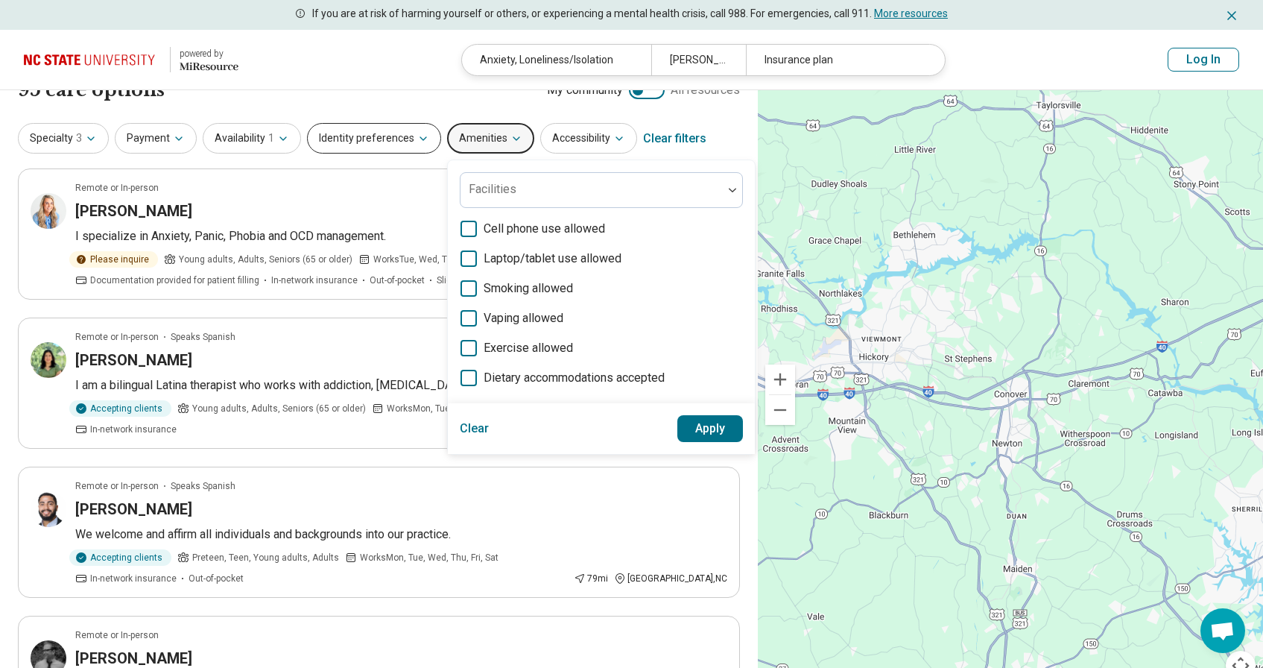
click at [350, 137] on button "Identity preferences" at bounding box center [374, 138] width 134 height 31
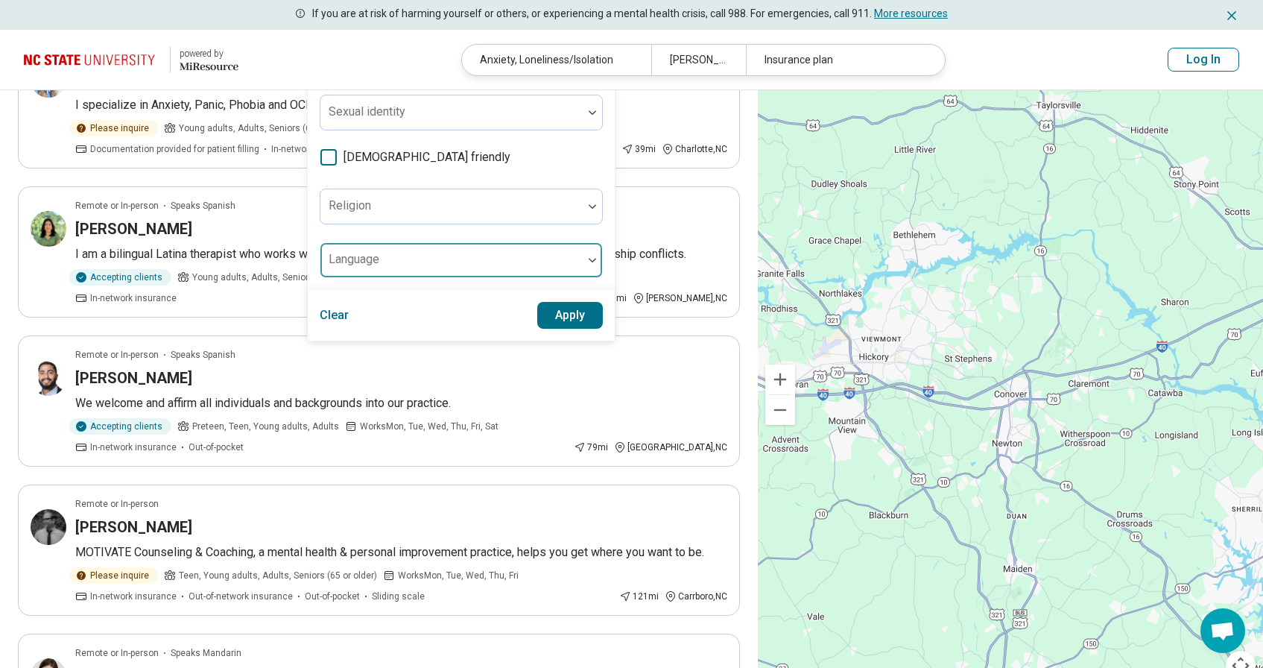
scroll to position [153, 0]
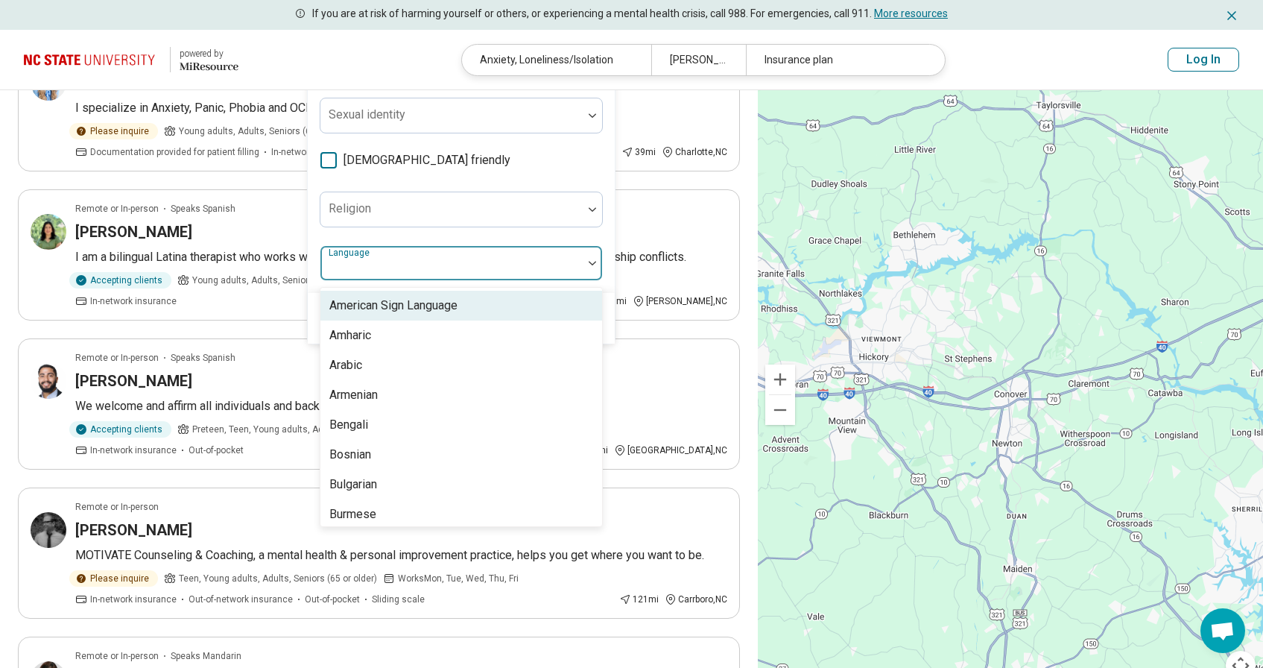
click at [389, 269] on div at bounding box center [451, 269] width 250 height 21
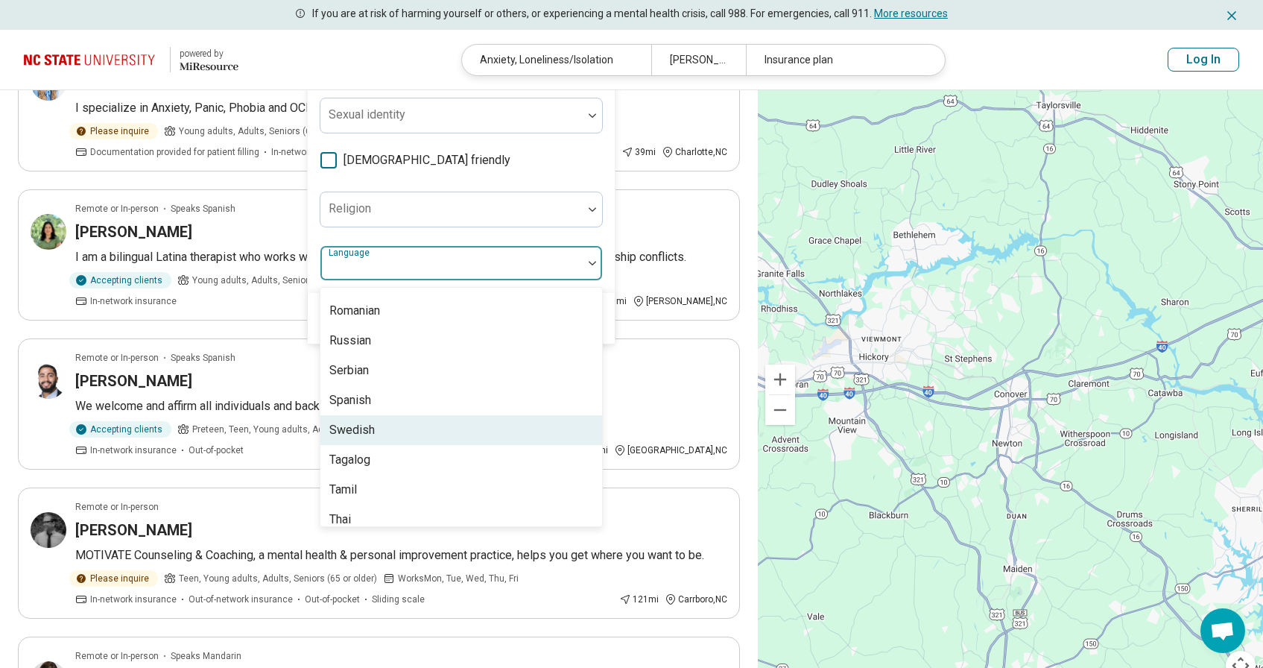
scroll to position [1291, 0]
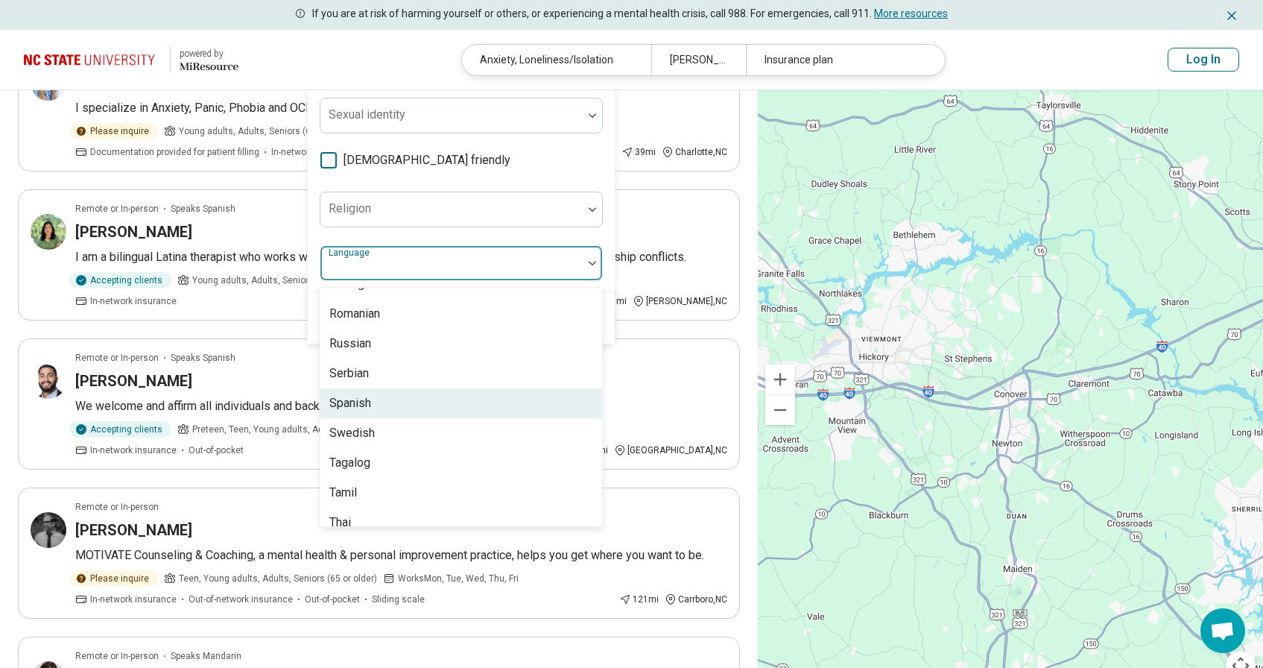
click at [374, 407] on div "Spanish" at bounding box center [461, 403] width 282 height 30
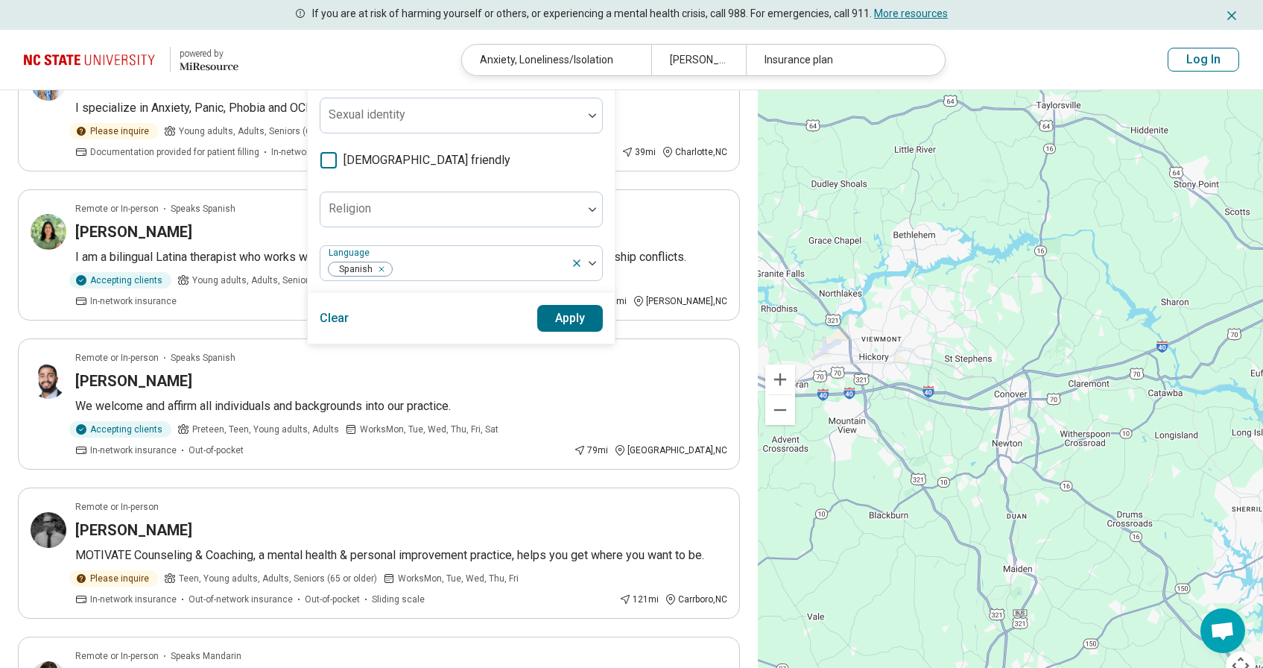
click at [598, 233] on div "Gender identity Sexual identity LGBTQIA+ friendly Religion Language Spanish" at bounding box center [461, 162] width 283 height 237
click at [557, 323] on button "Apply" at bounding box center [570, 318] width 66 height 27
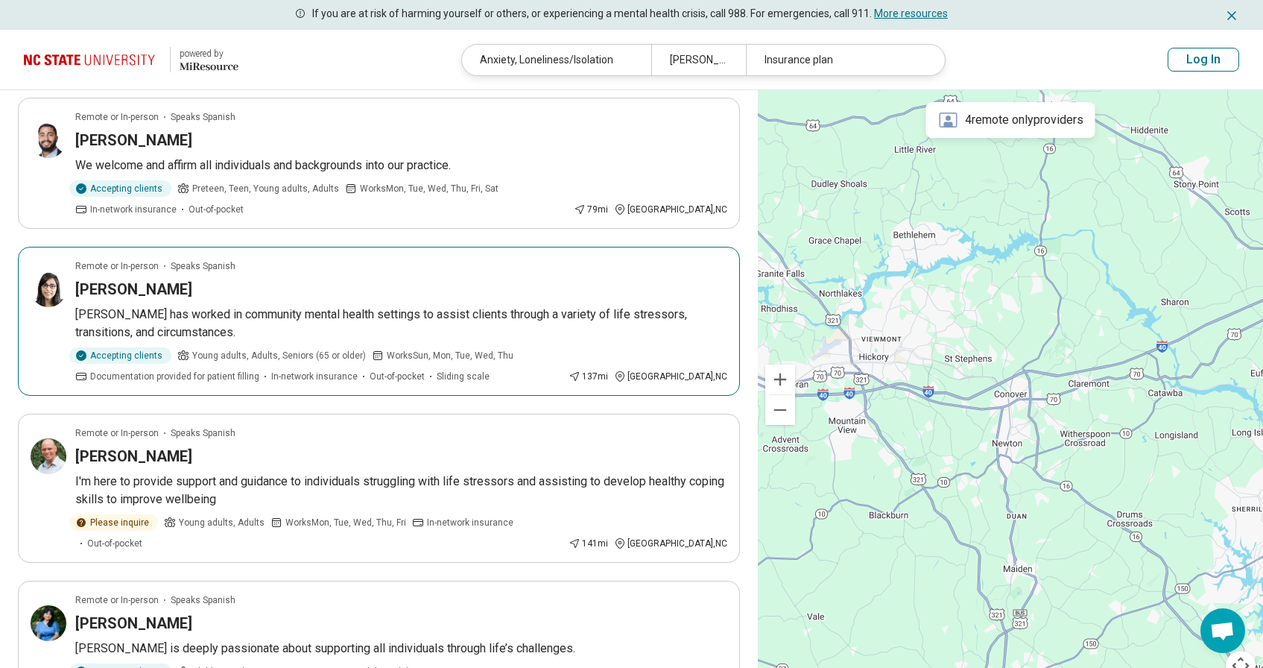
scroll to position [245, 0]
click at [547, 279] on article "Remote or In-person Speaks Spanish Nadia Paloma Nadia has worked in community m…" at bounding box center [379, 320] width 722 height 149
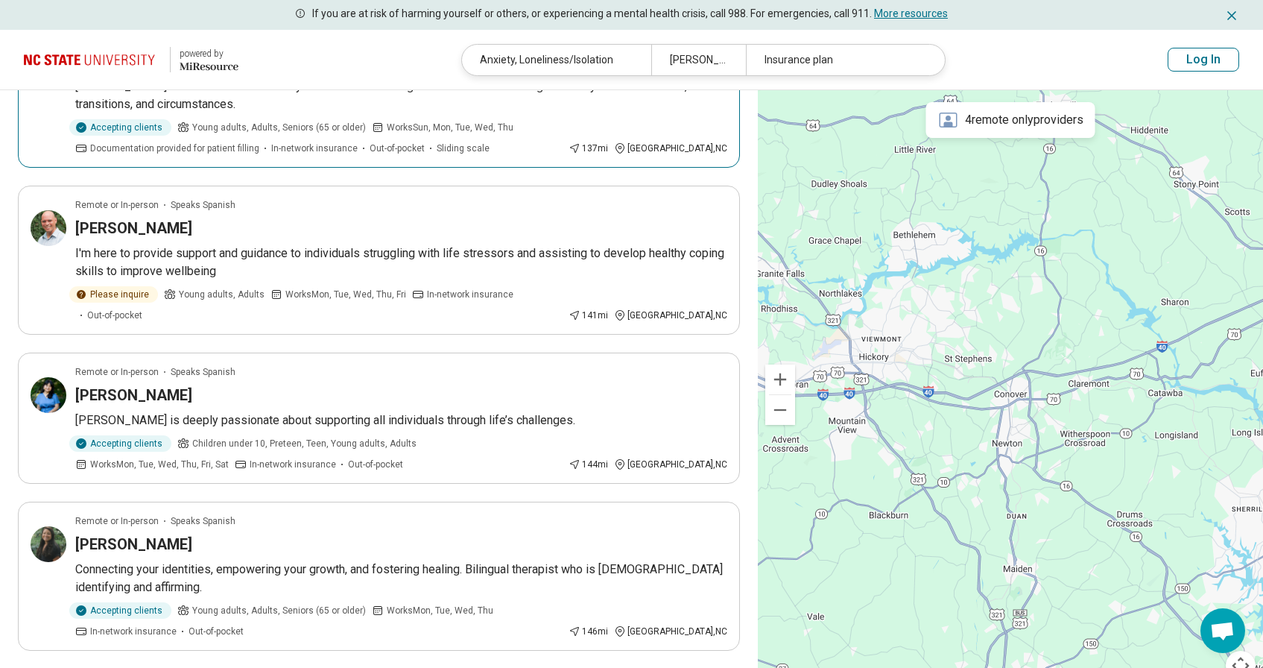
scroll to position [475, 0]
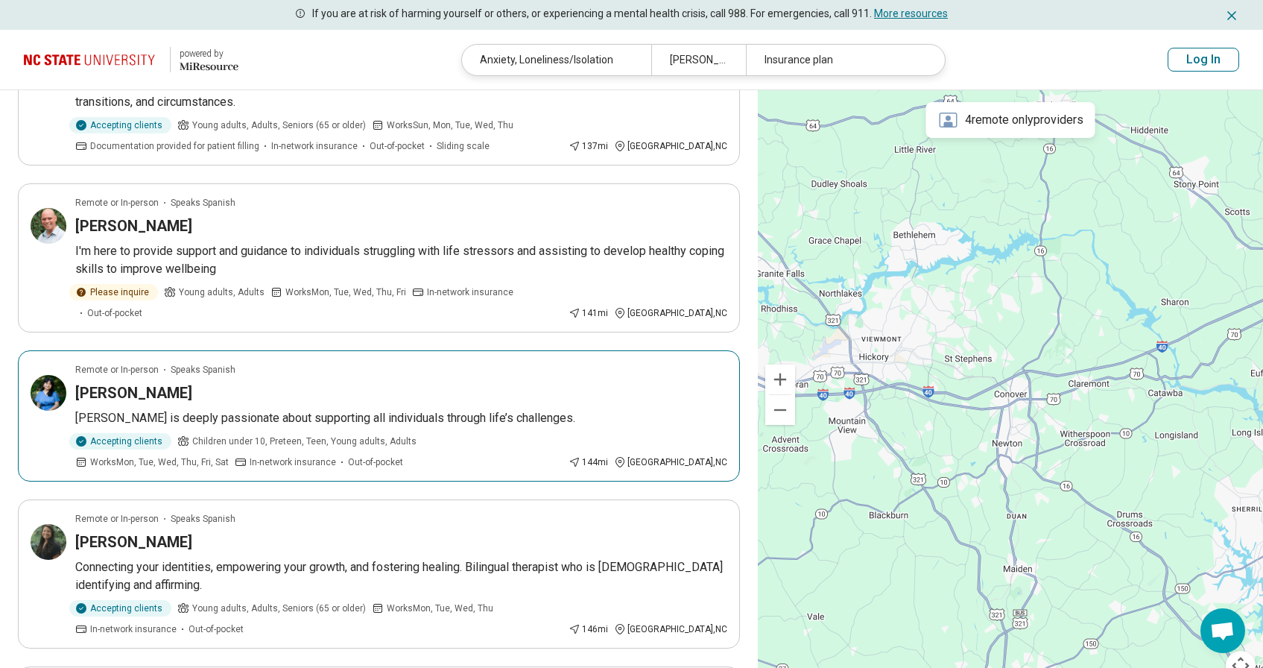
click at [431, 382] on div "Stephanie Manosalvas" at bounding box center [401, 392] width 652 height 21
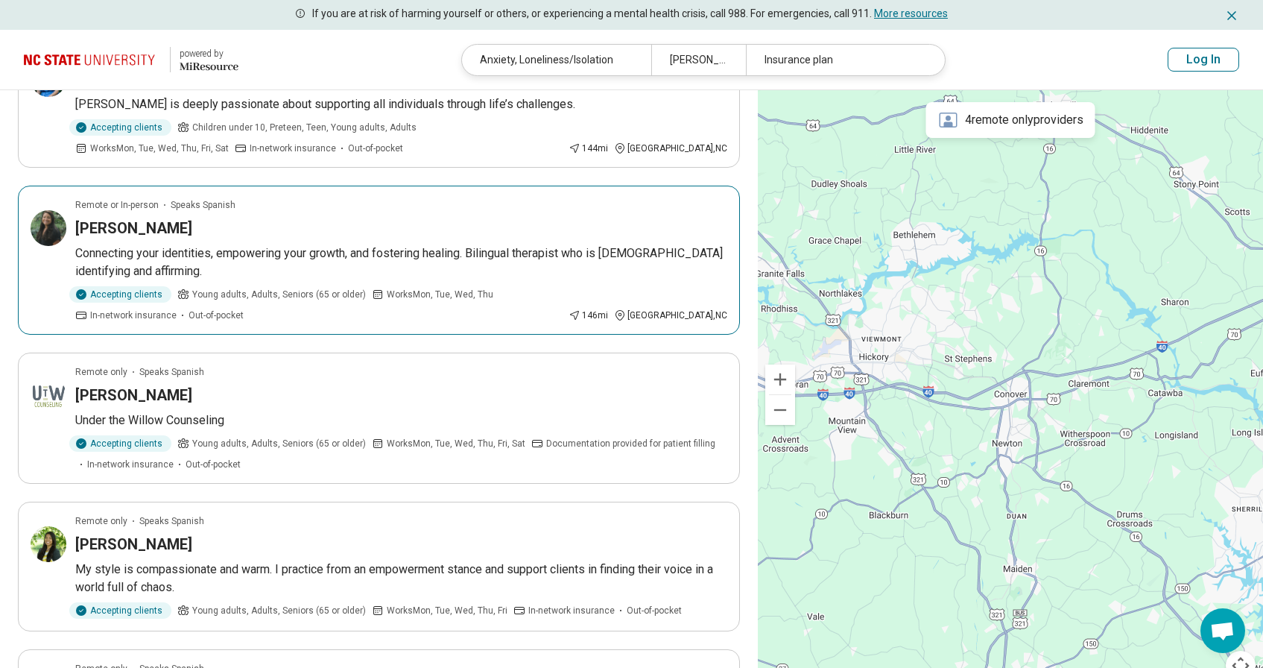
scroll to position [855, 0]
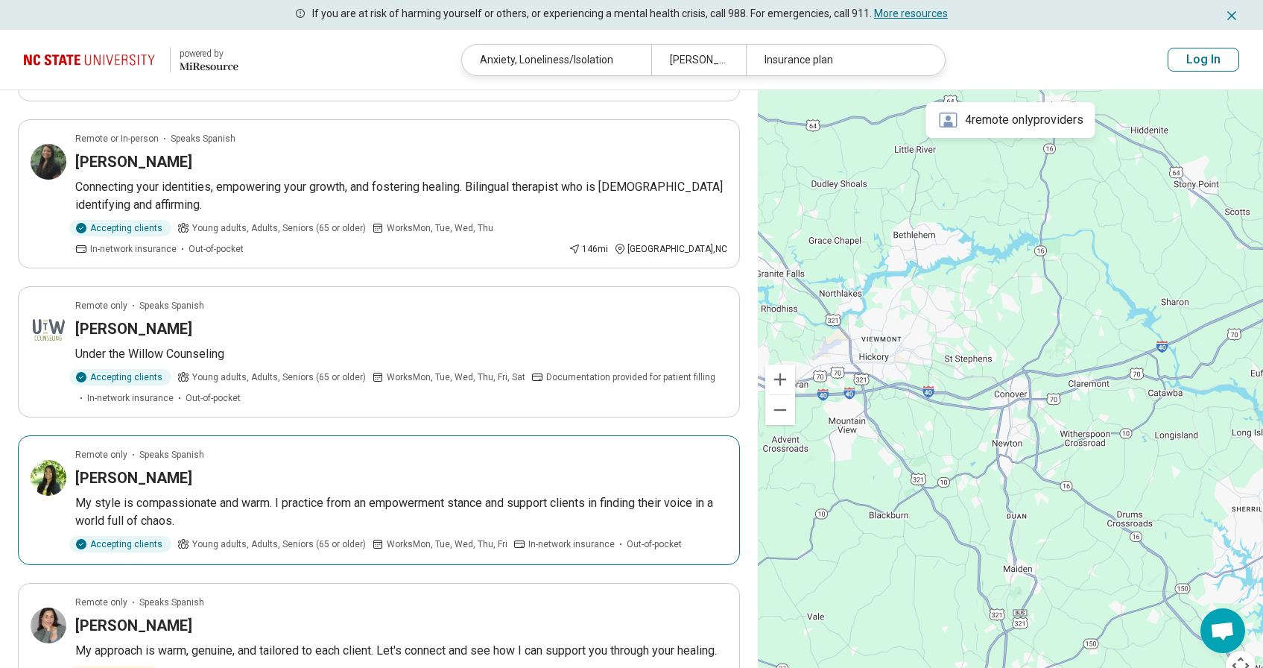
click at [130, 467] on h3 "Evelyn Ponce" at bounding box center [133, 477] width 117 height 21
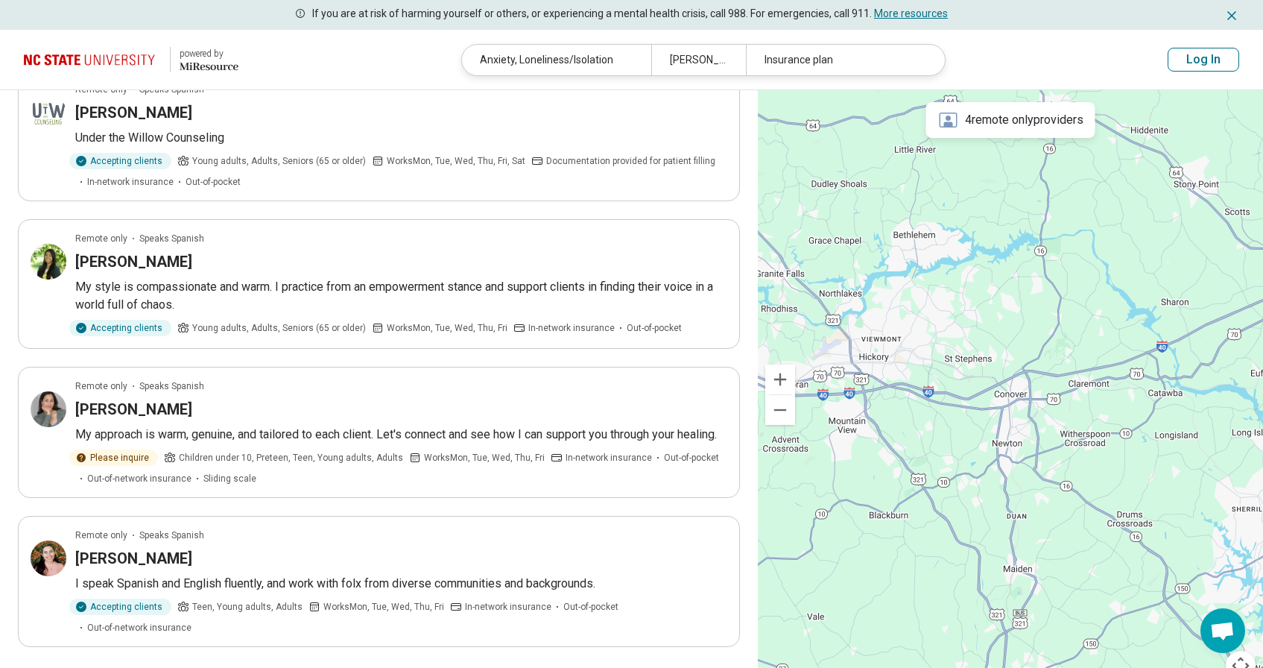
scroll to position [1140, 0]
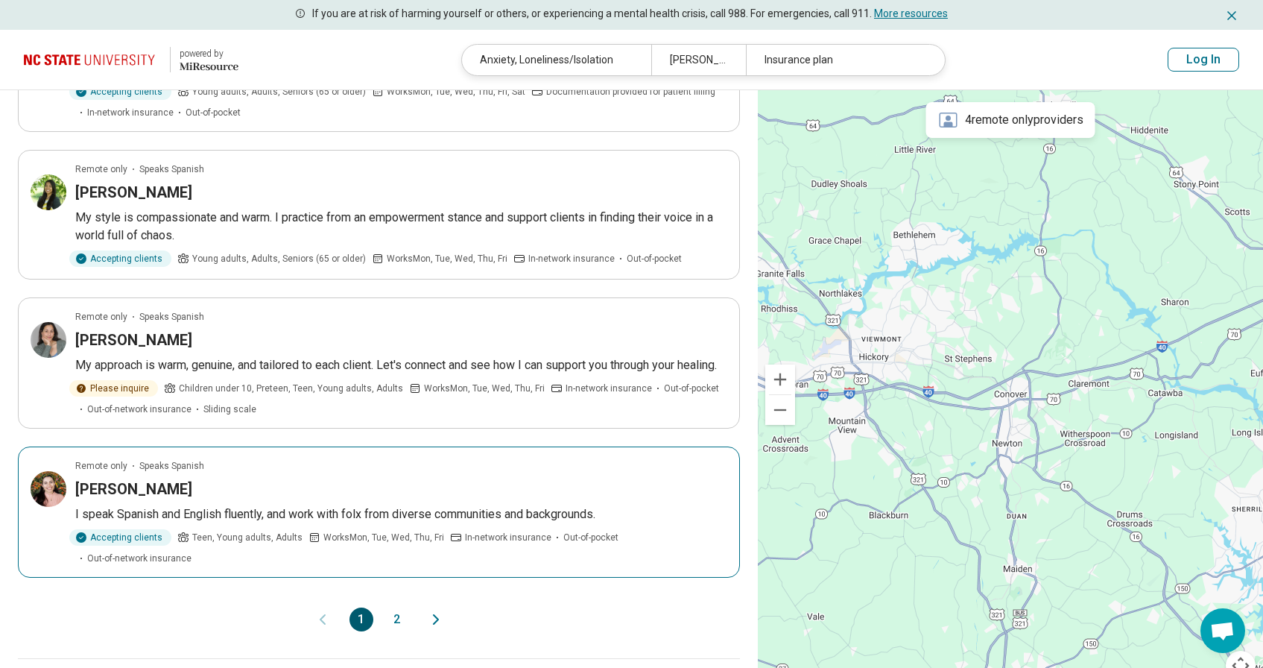
click at [336, 478] on div "[PERSON_NAME]" at bounding box center [401, 488] width 652 height 21
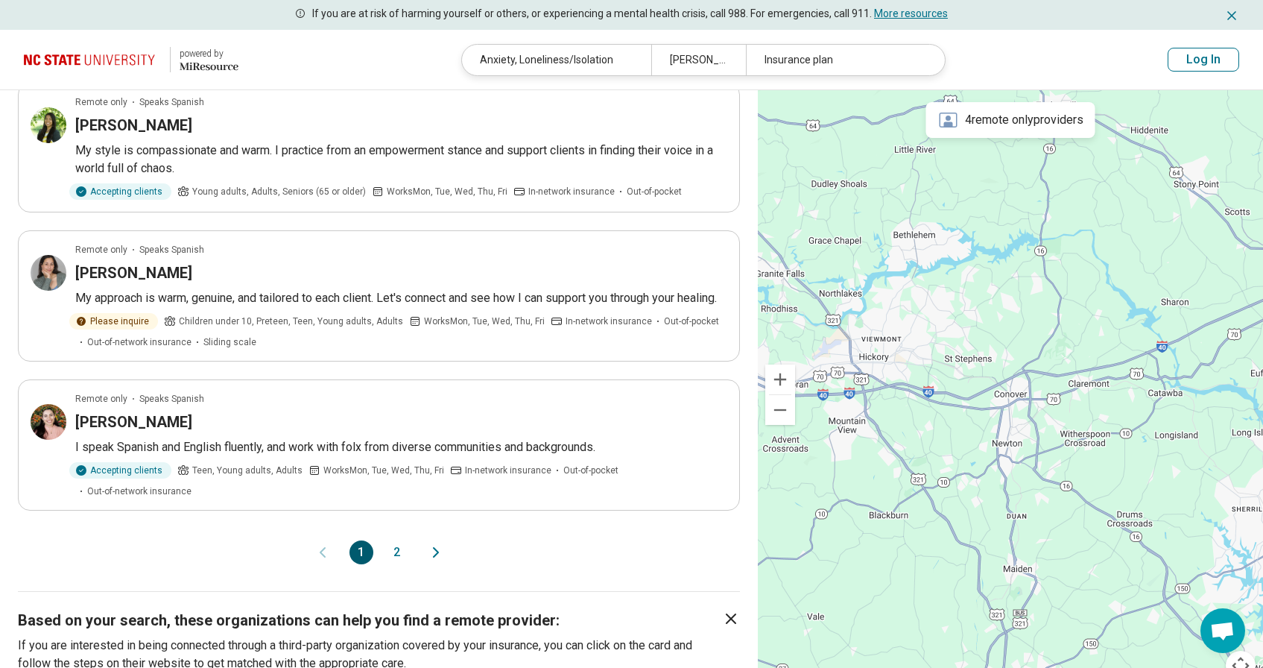
click at [437, 548] on icon "Next page" at bounding box center [436, 552] width 4 height 9
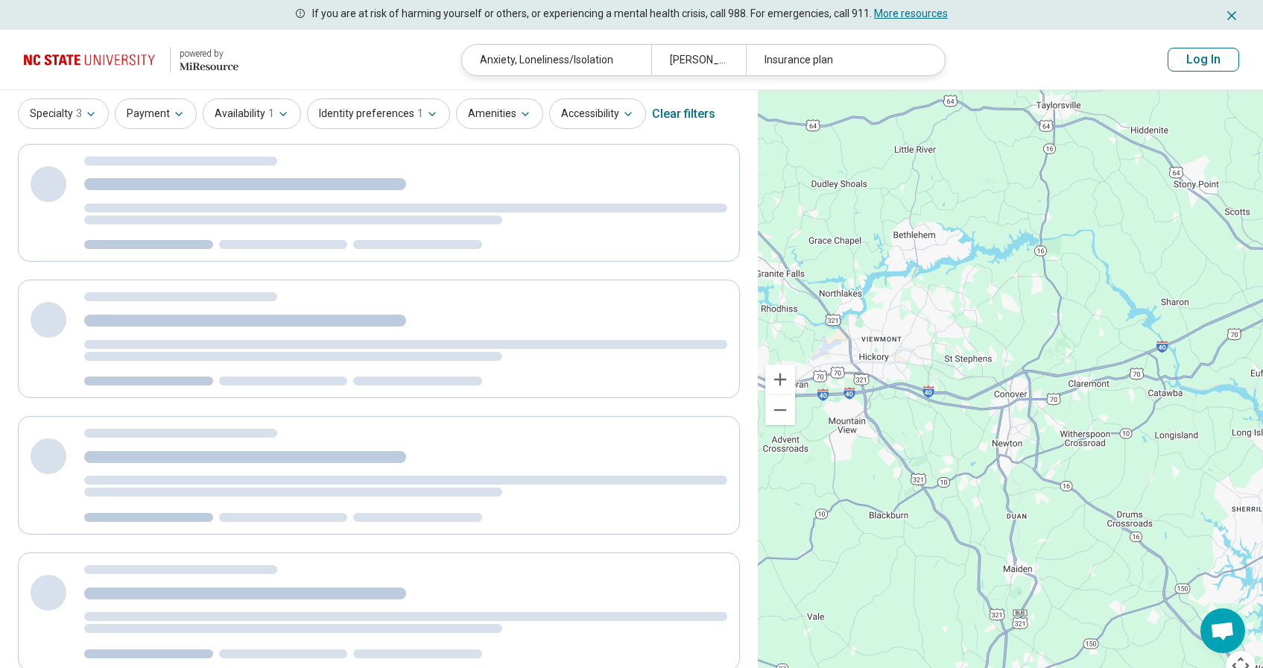
scroll to position [0, 0]
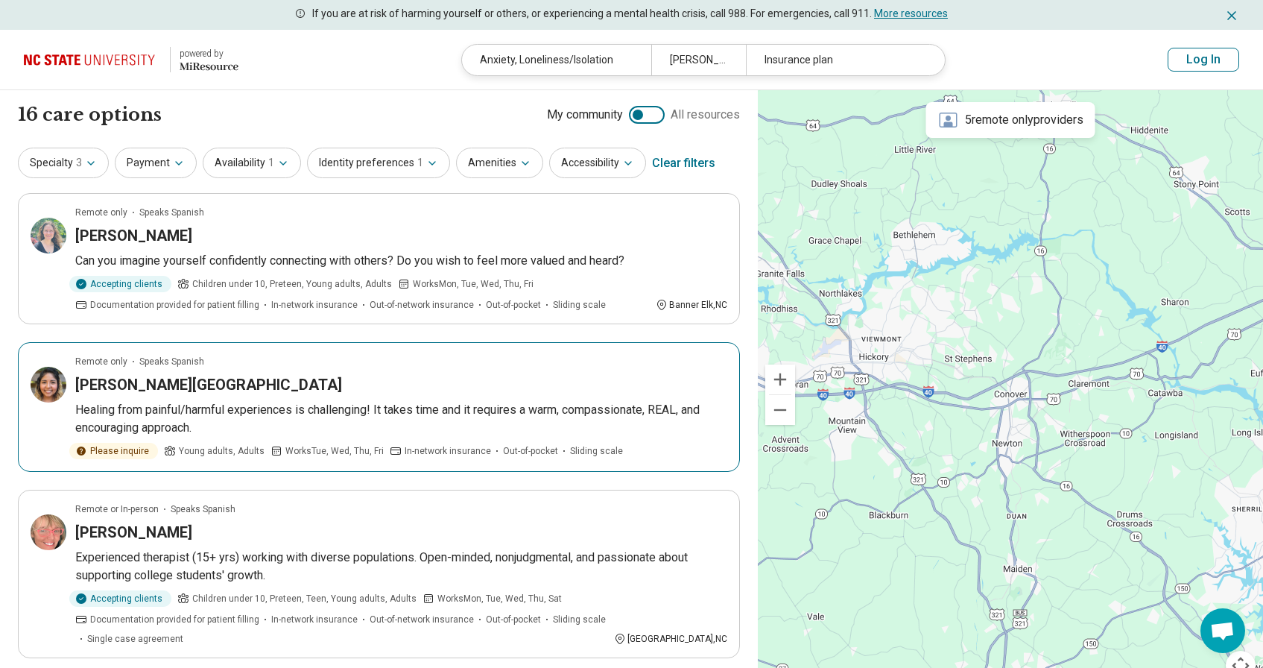
click at [445, 393] on div "Rosa Shadrin-Toledo" at bounding box center [401, 384] width 652 height 21
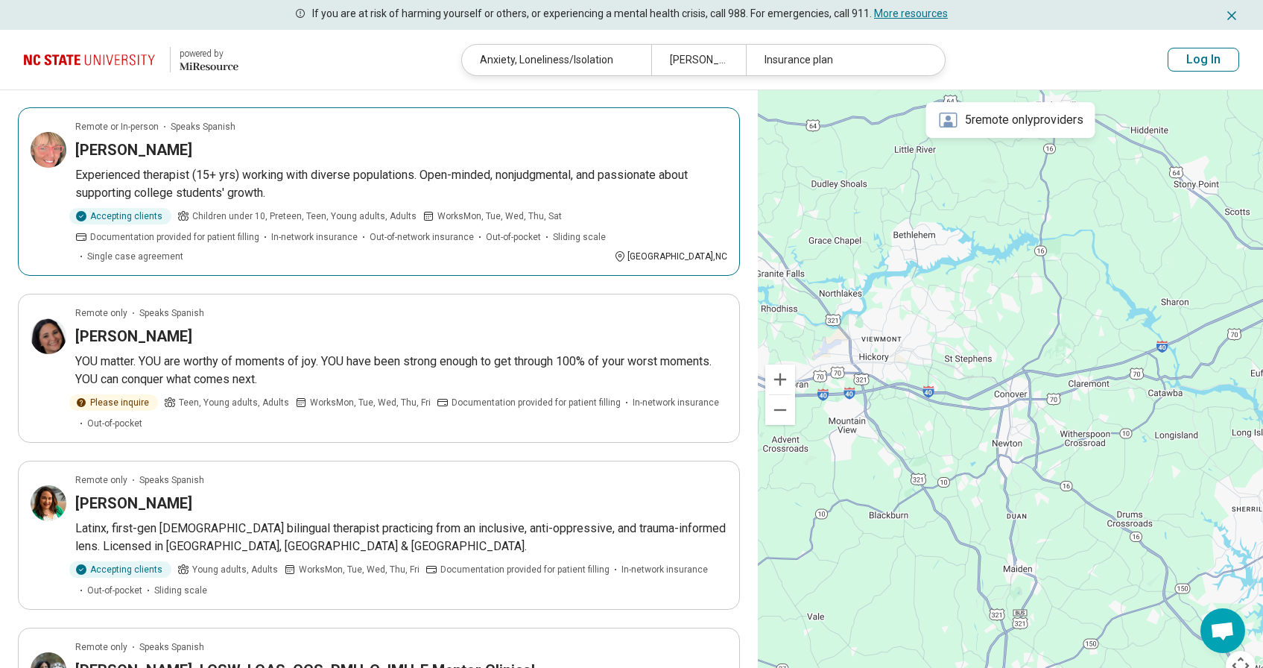
scroll to position [411, 0]
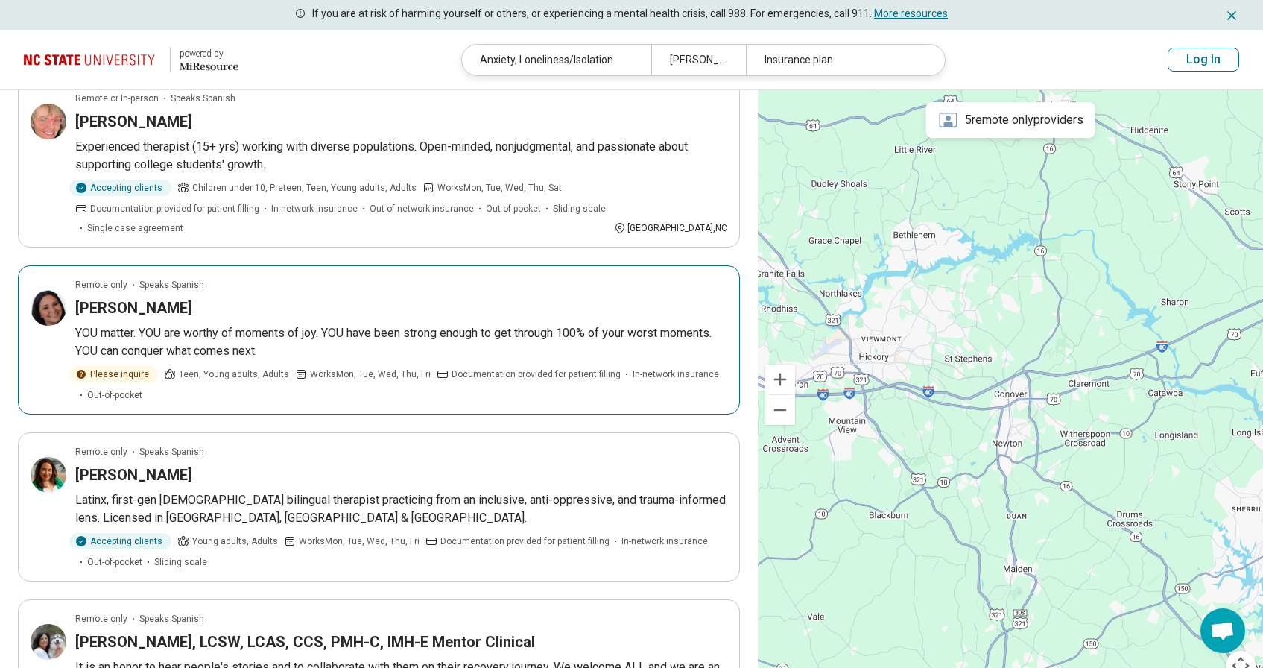
click at [412, 340] on p "YOU matter. YOU are worthy of moments of joy. YOU have been strong enough to ge…" at bounding box center [401, 342] width 652 height 36
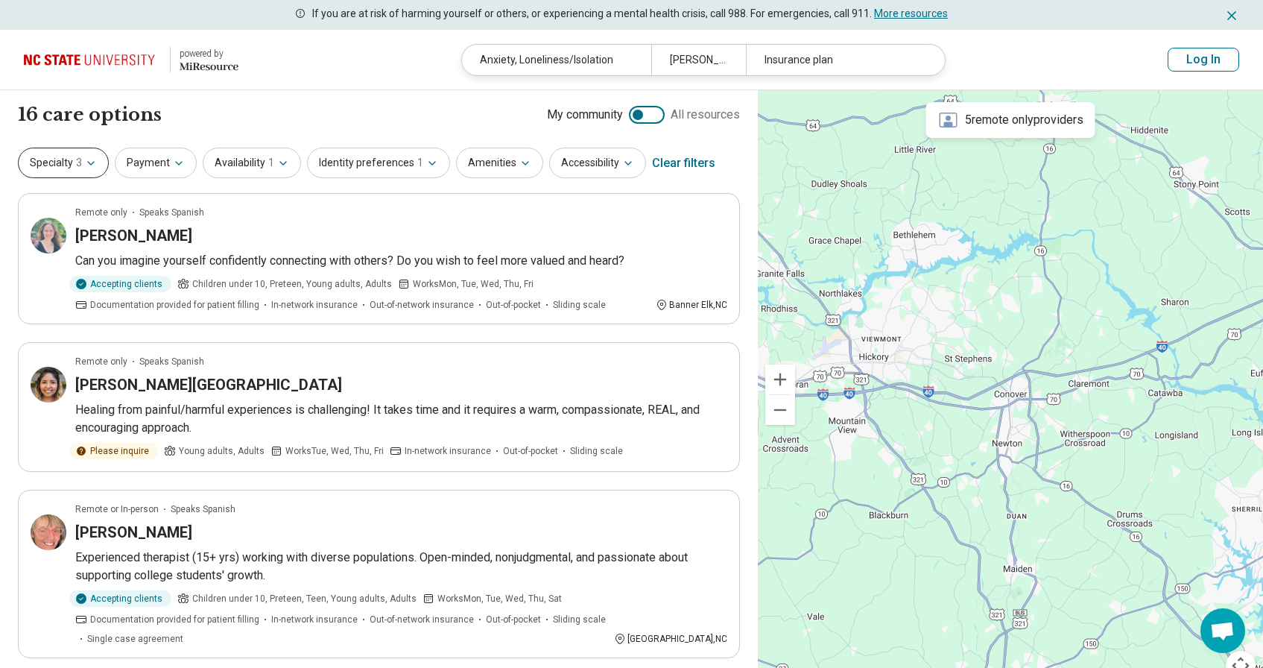
scroll to position [0, 0]
click at [79, 155] on span "3" at bounding box center [79, 163] width 6 height 16
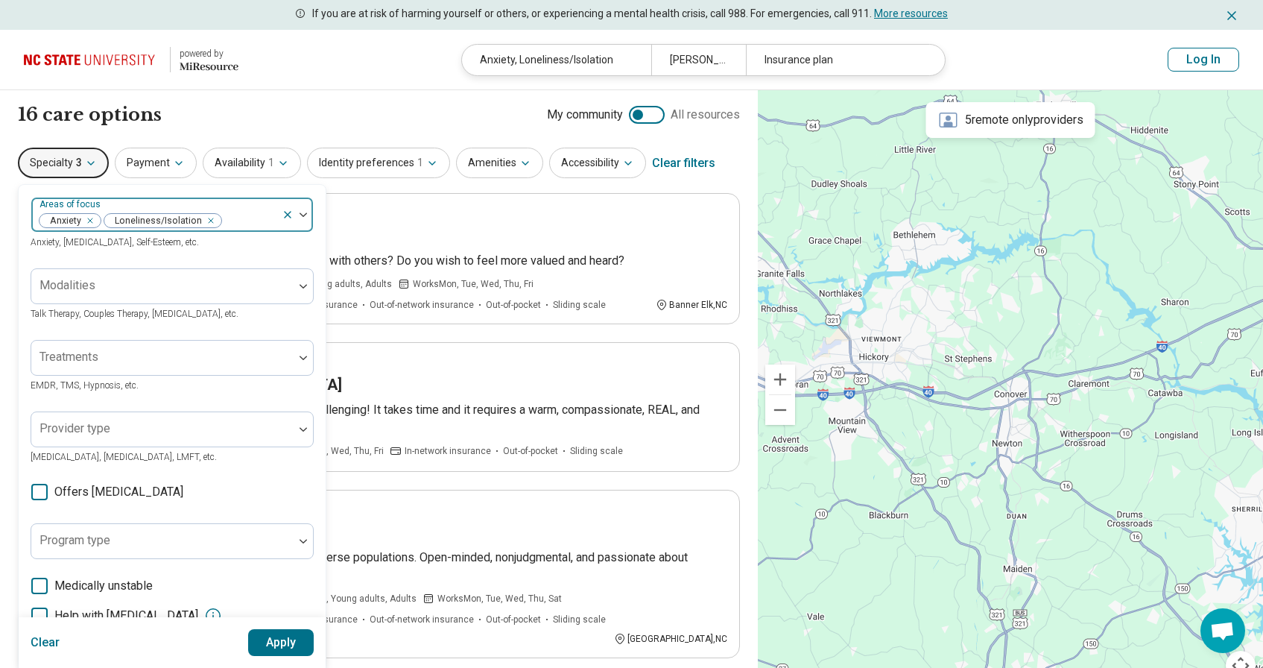
click at [249, 218] on div at bounding box center [249, 220] width 53 height 21
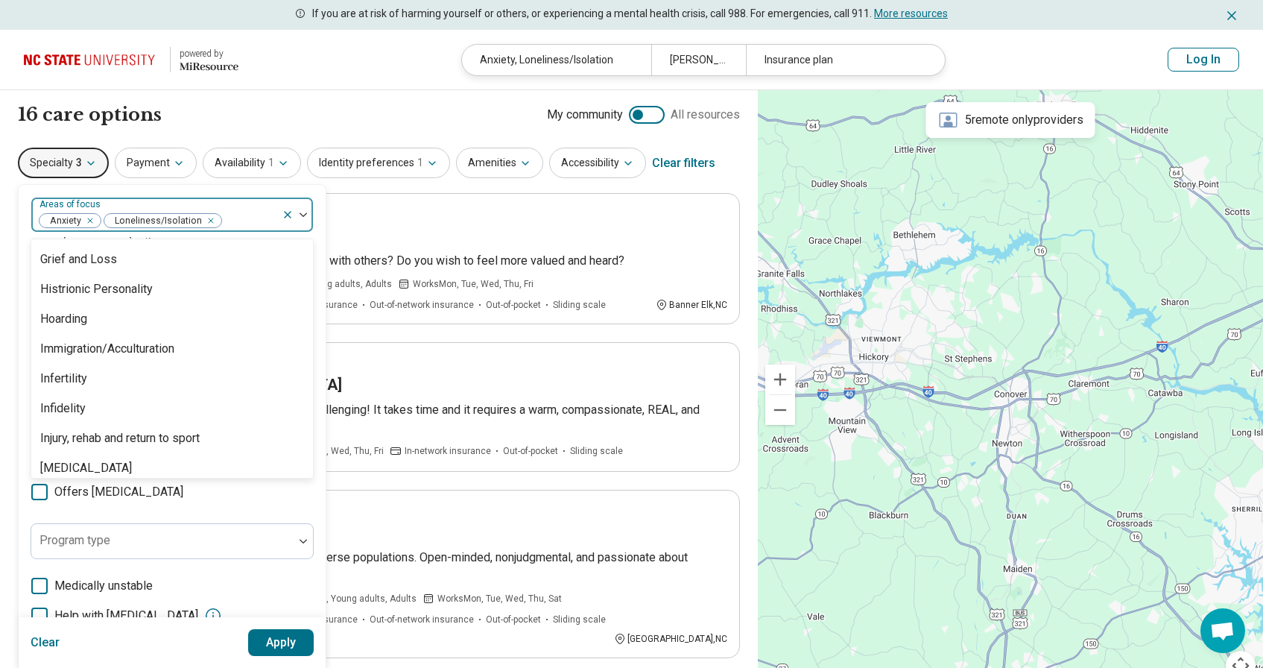
scroll to position [1222, 0]
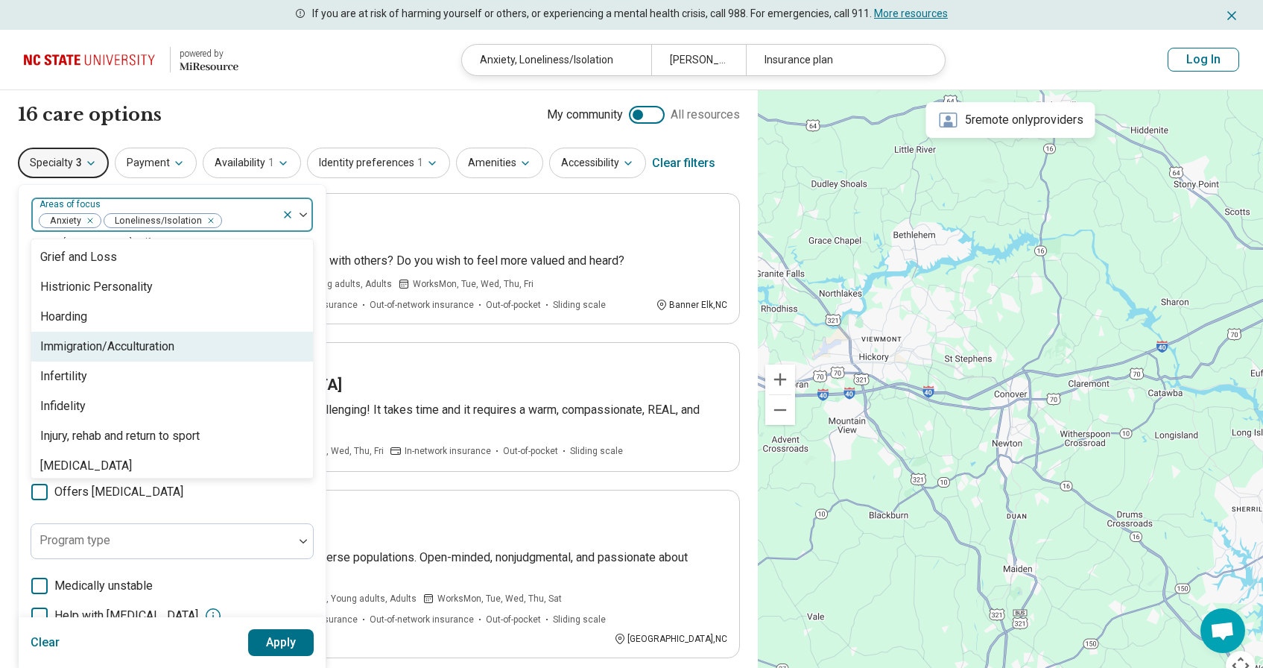
click at [145, 357] on div "Immigration/Acculturation" at bounding box center [172, 347] width 282 height 30
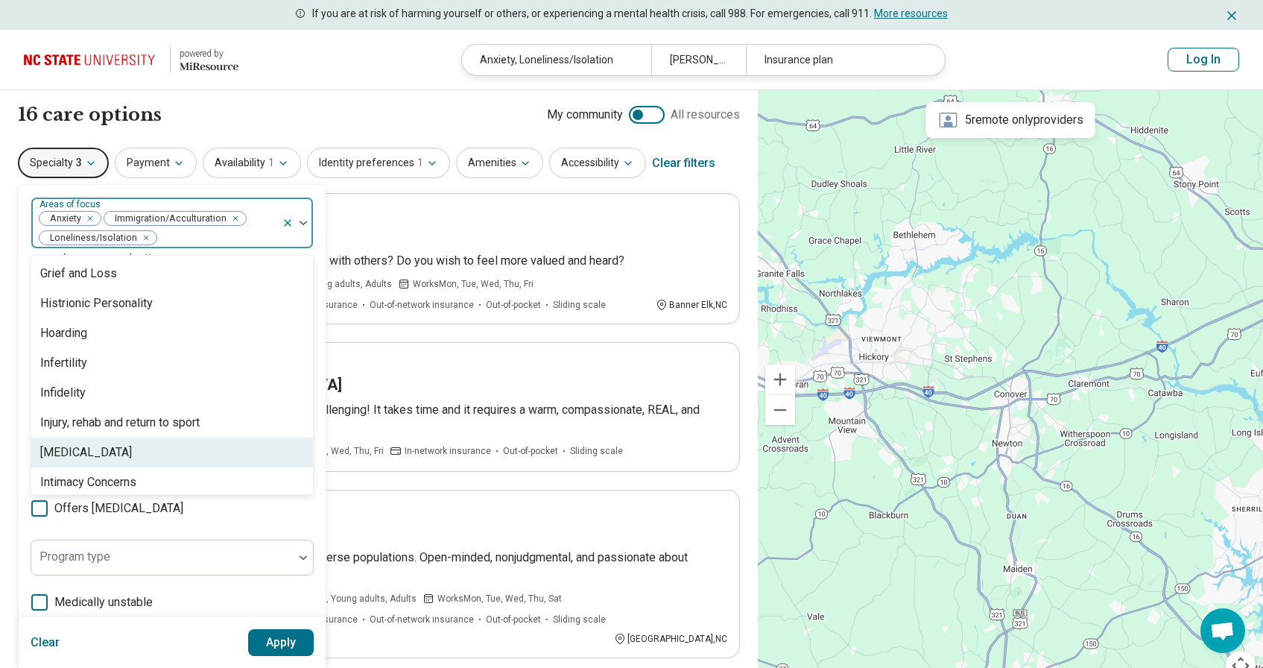
click at [277, 643] on button "Apply" at bounding box center [281, 642] width 66 height 27
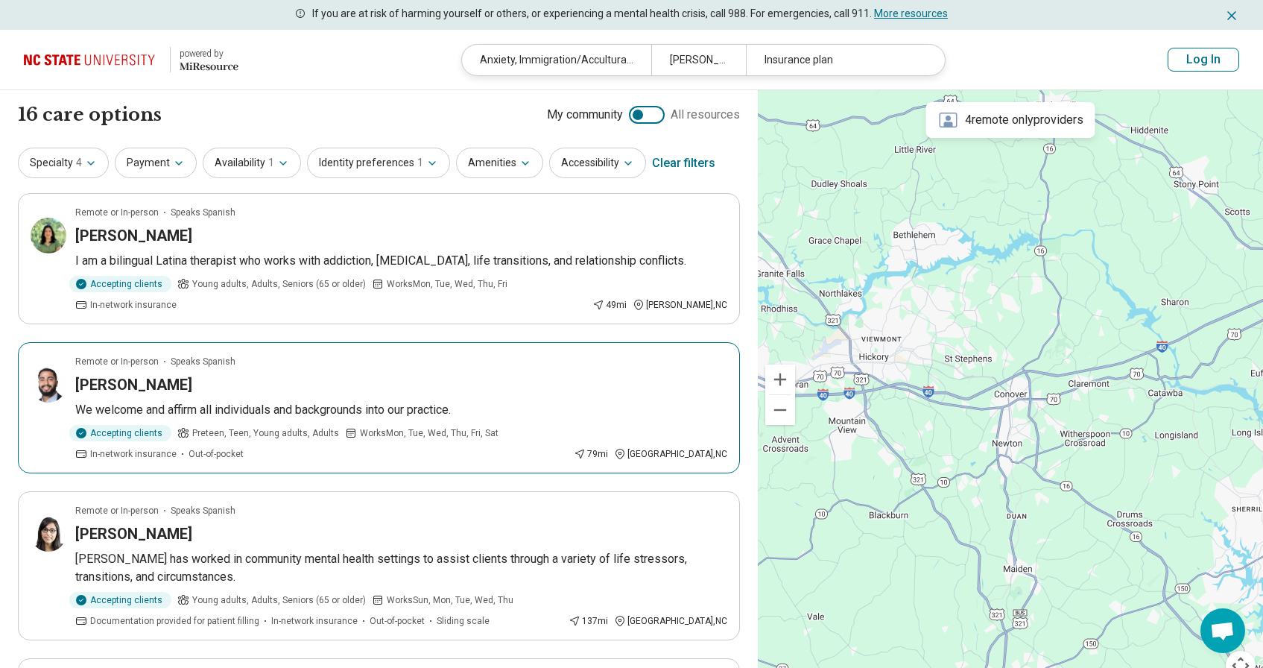
click at [259, 378] on article "Remote or In-person Speaks Spanish Juan Santos We welcome and affirm all indivi…" at bounding box center [379, 407] width 722 height 131
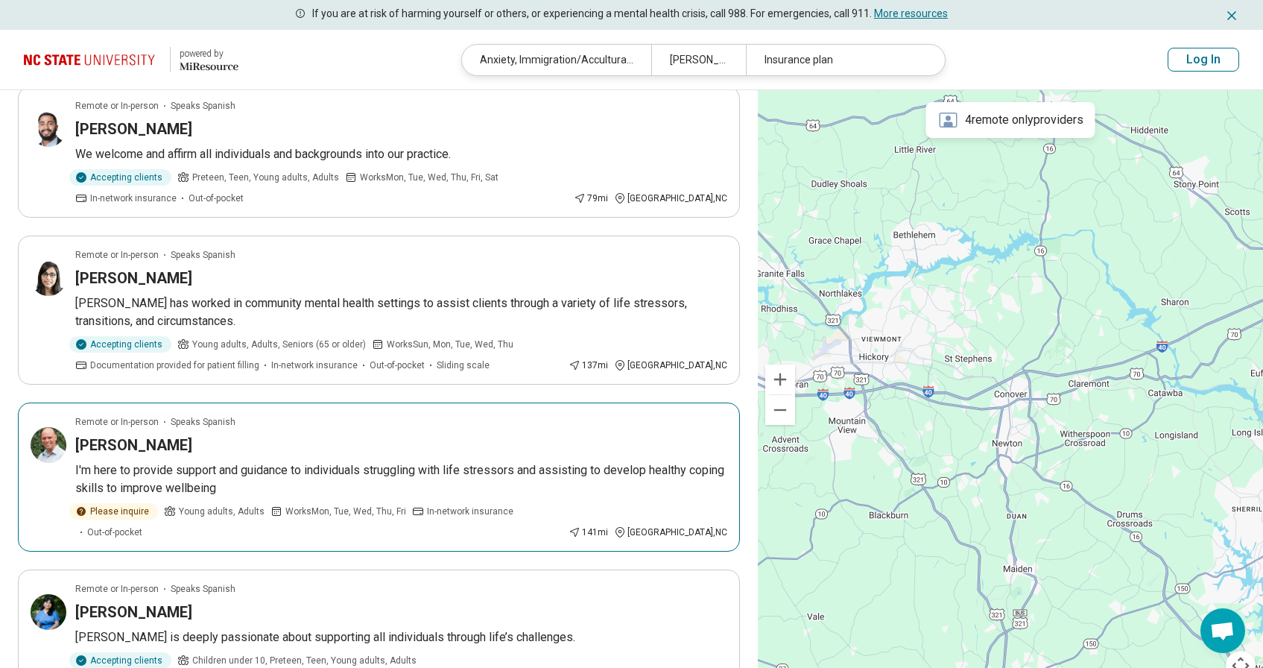
scroll to position [258, 0]
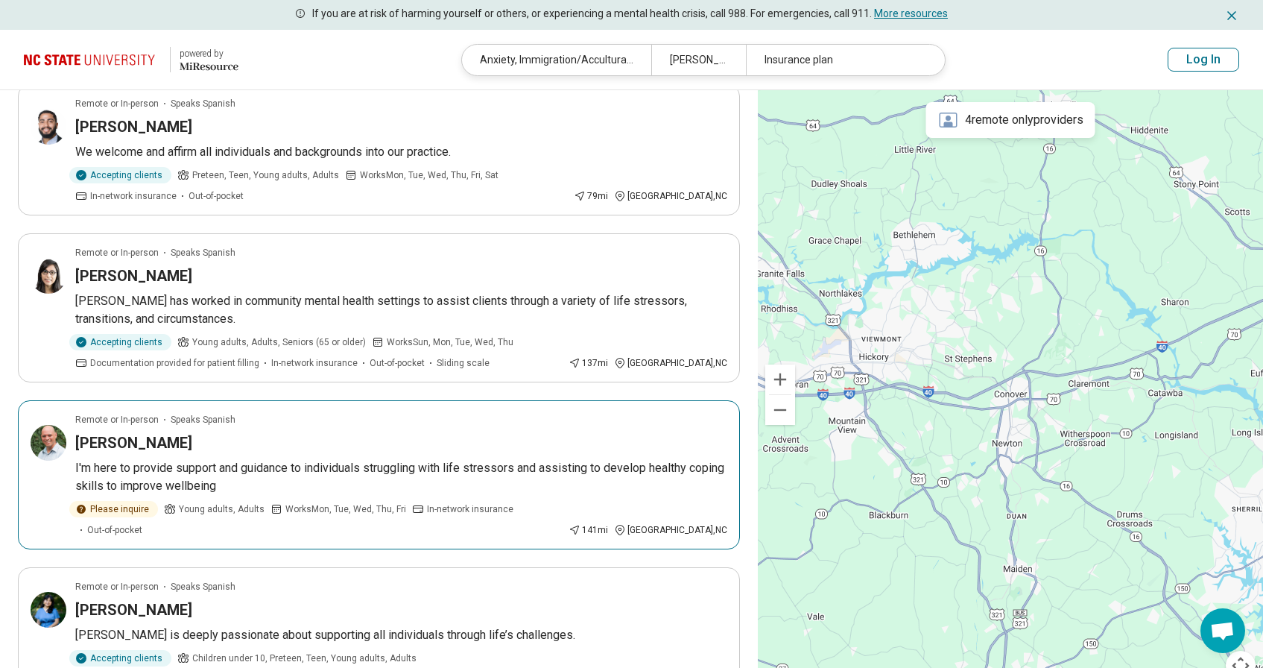
click at [154, 459] on p "I'm here to provide support and guidance to individuals struggling with life st…" at bounding box center [401, 477] width 652 height 36
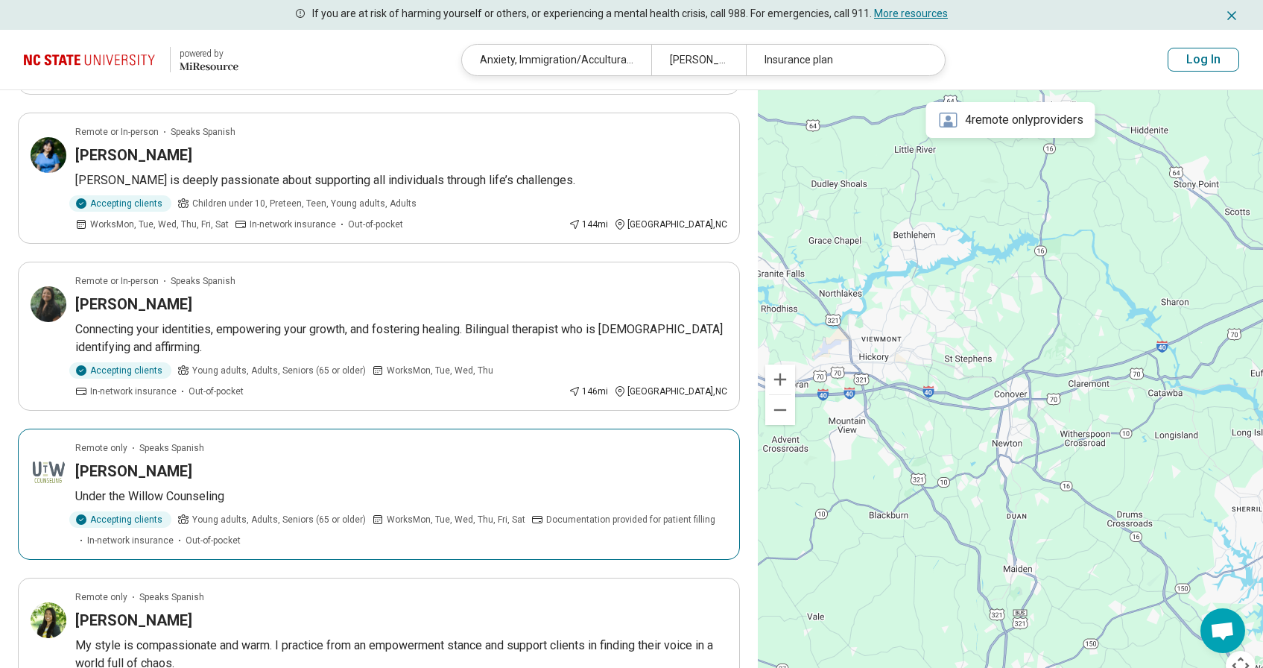
scroll to position [705, 0]
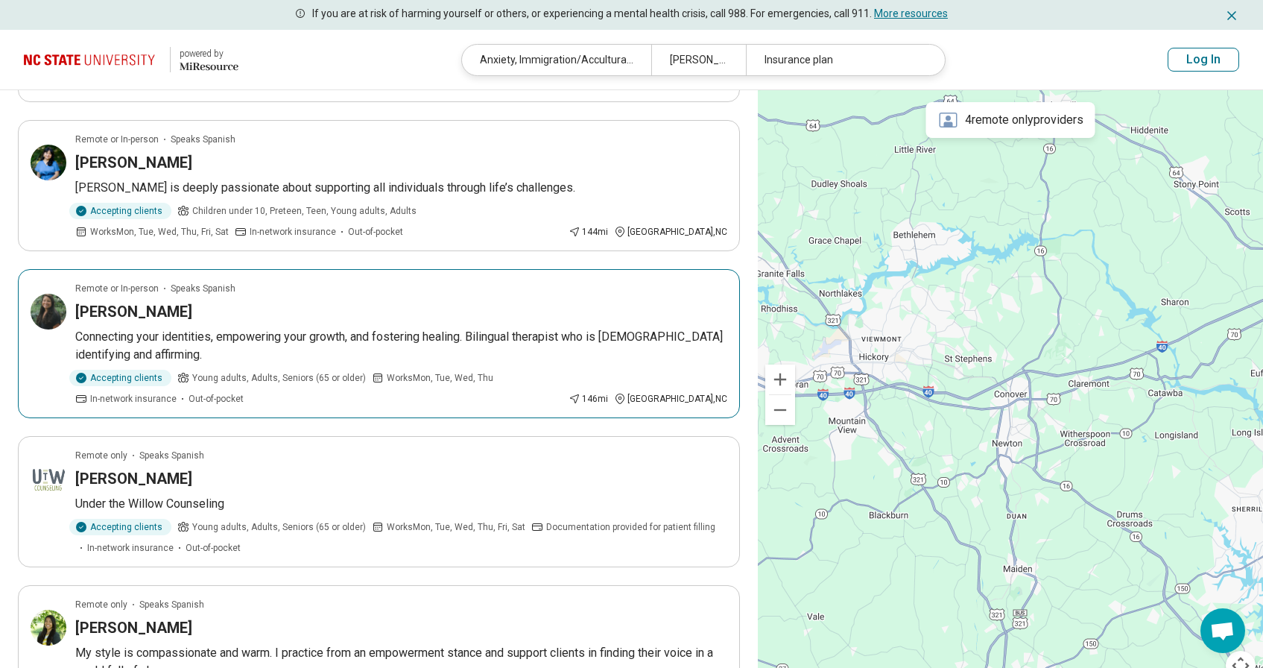
click at [467, 287] on article "Remote or In-person Speaks Spanish Amanda McKone Connecting your identities, em…" at bounding box center [379, 343] width 722 height 149
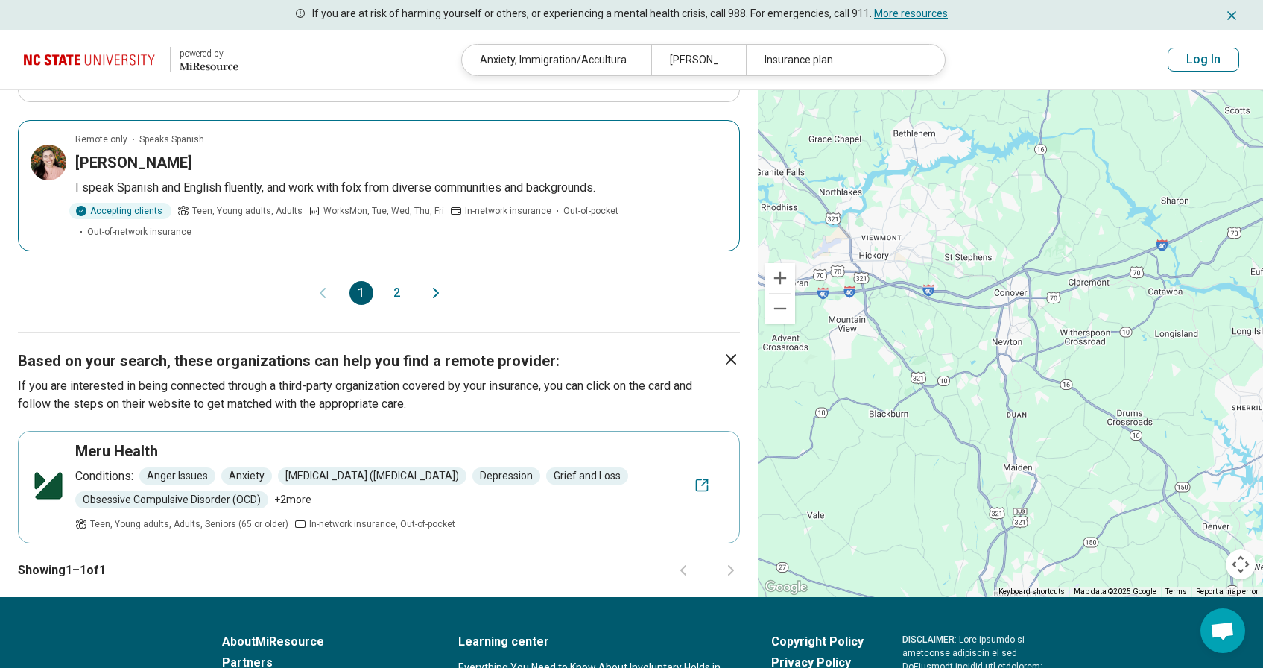
scroll to position [1468, 0]
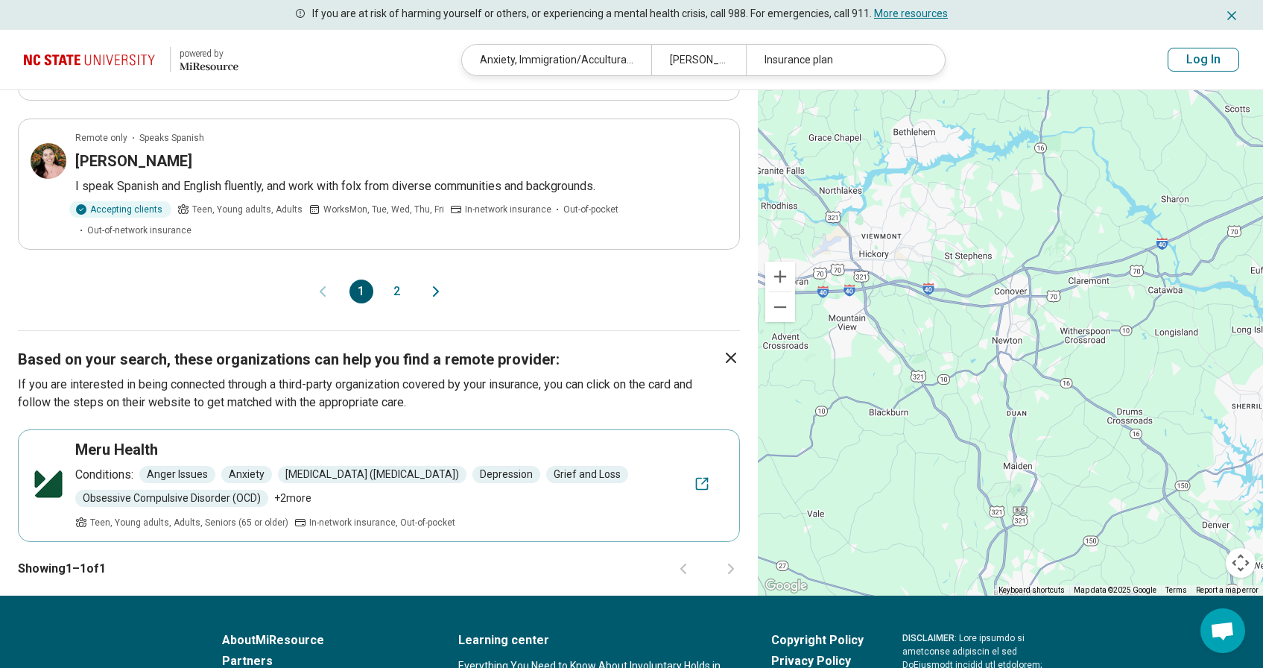
click at [435, 287] on icon "Next page" at bounding box center [436, 291] width 4 height 9
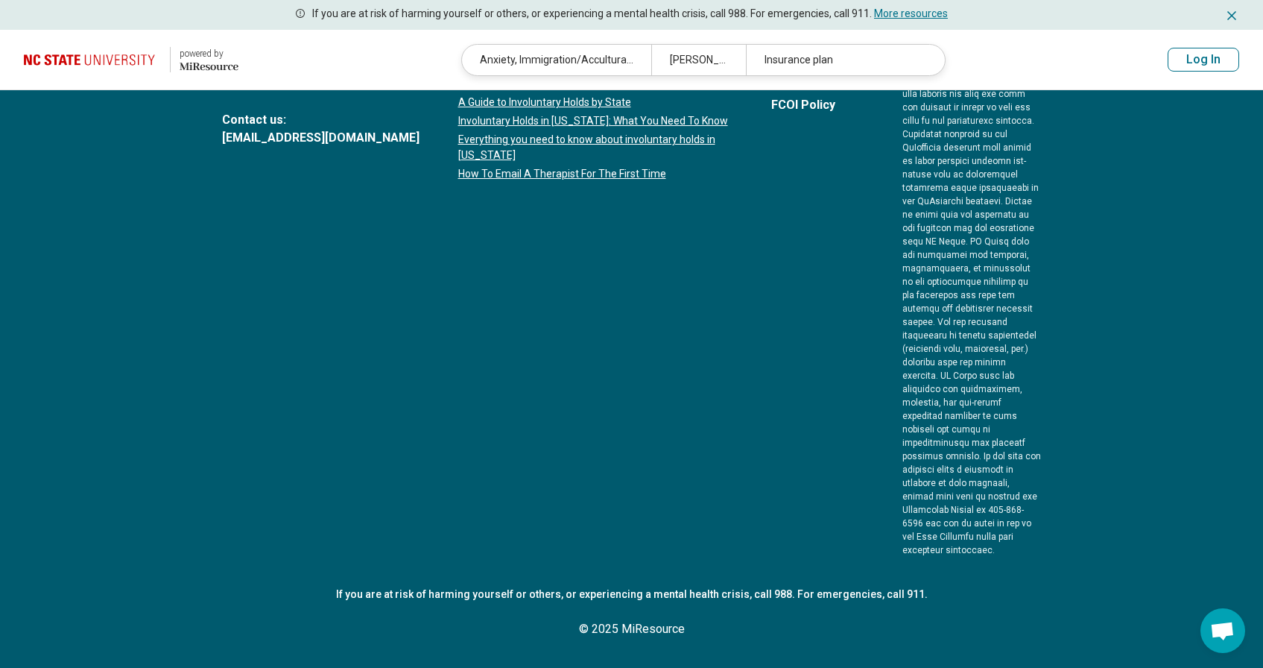
scroll to position [377, 0]
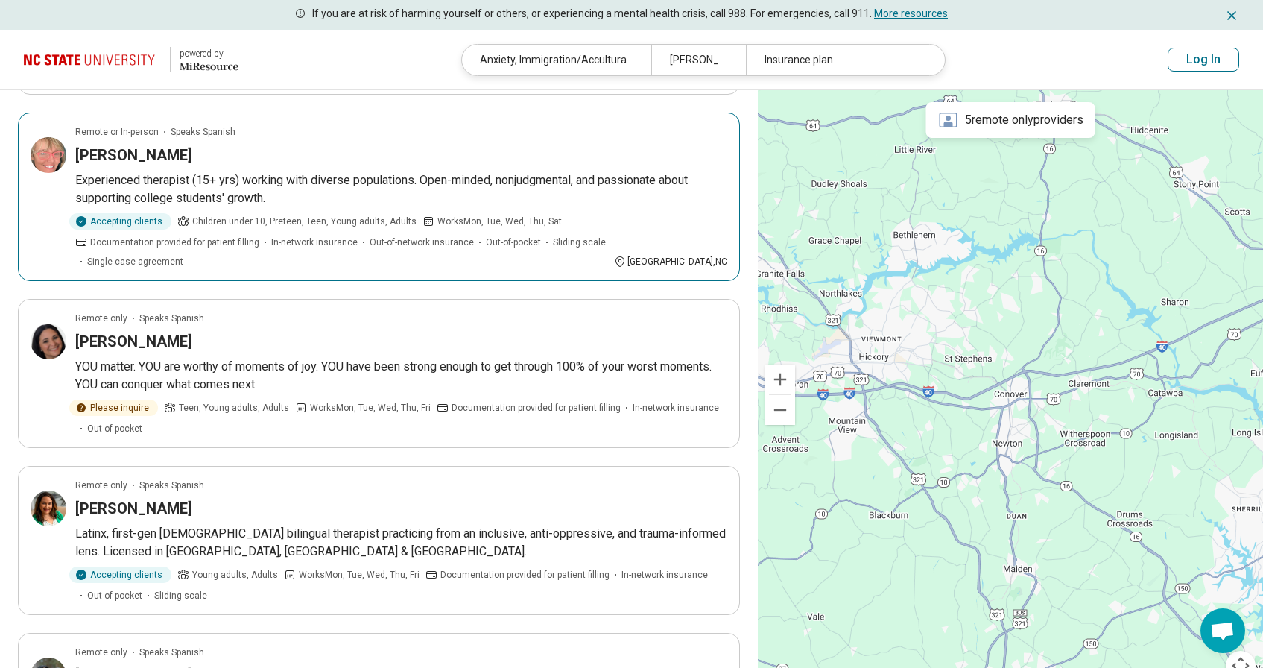
click at [440, 227] on span "Works Mon, Tue, Wed, Thu, Sat" at bounding box center [499, 221] width 124 height 13
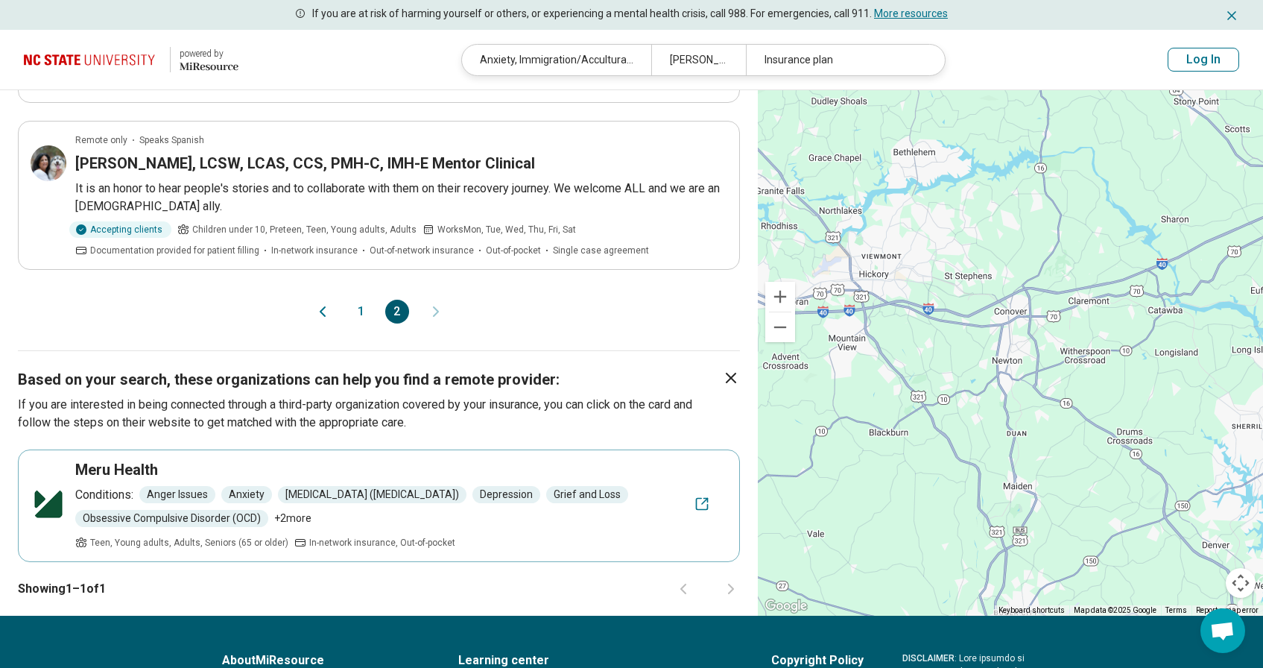
scroll to position [890, 0]
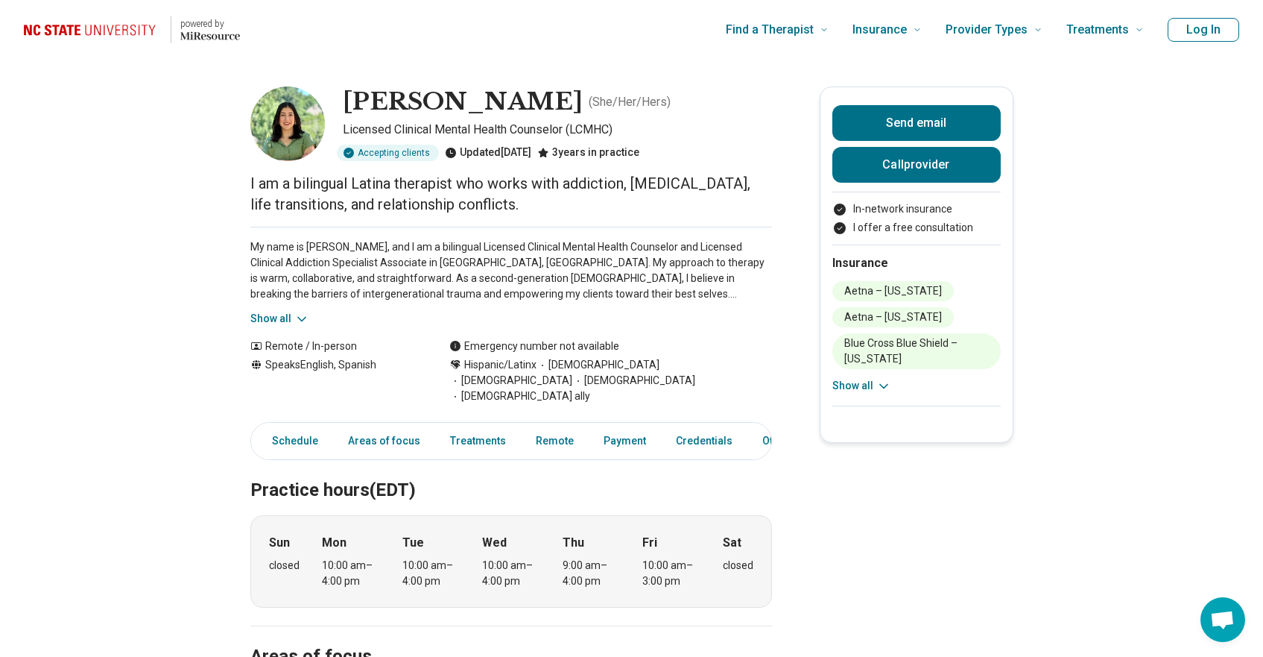
click at [852, 388] on button "Show all" at bounding box center [861, 386] width 59 height 16
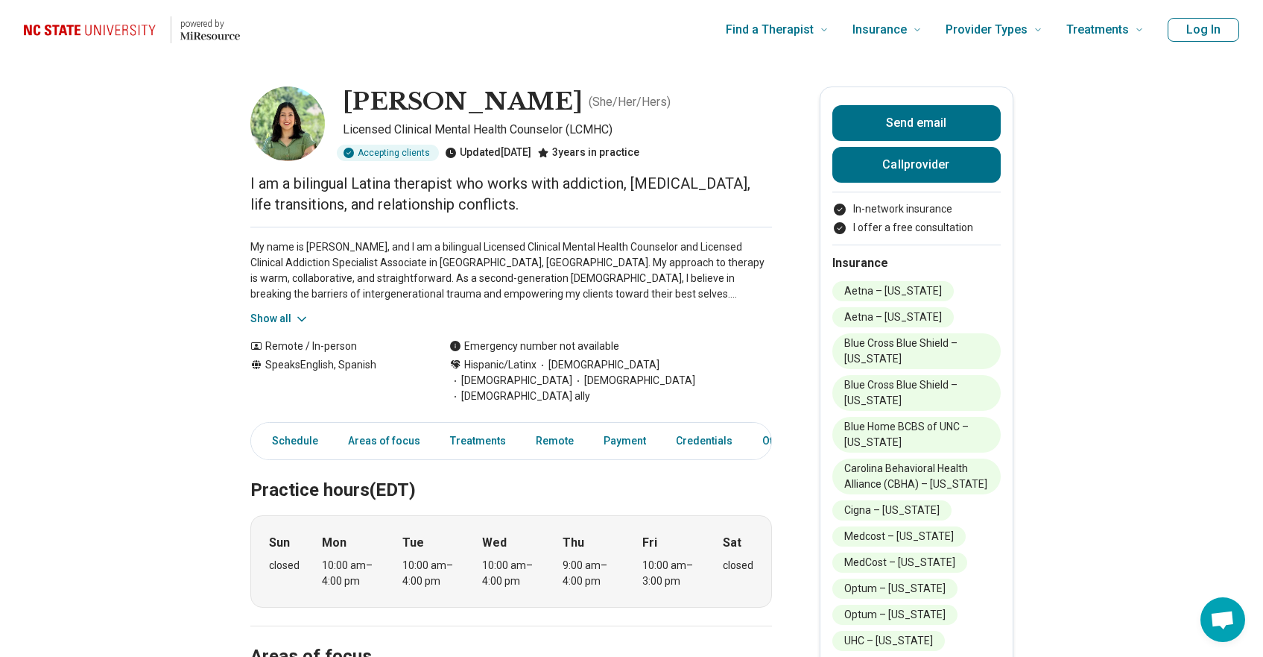
click at [283, 322] on button "Show all" at bounding box center [279, 319] width 59 height 16
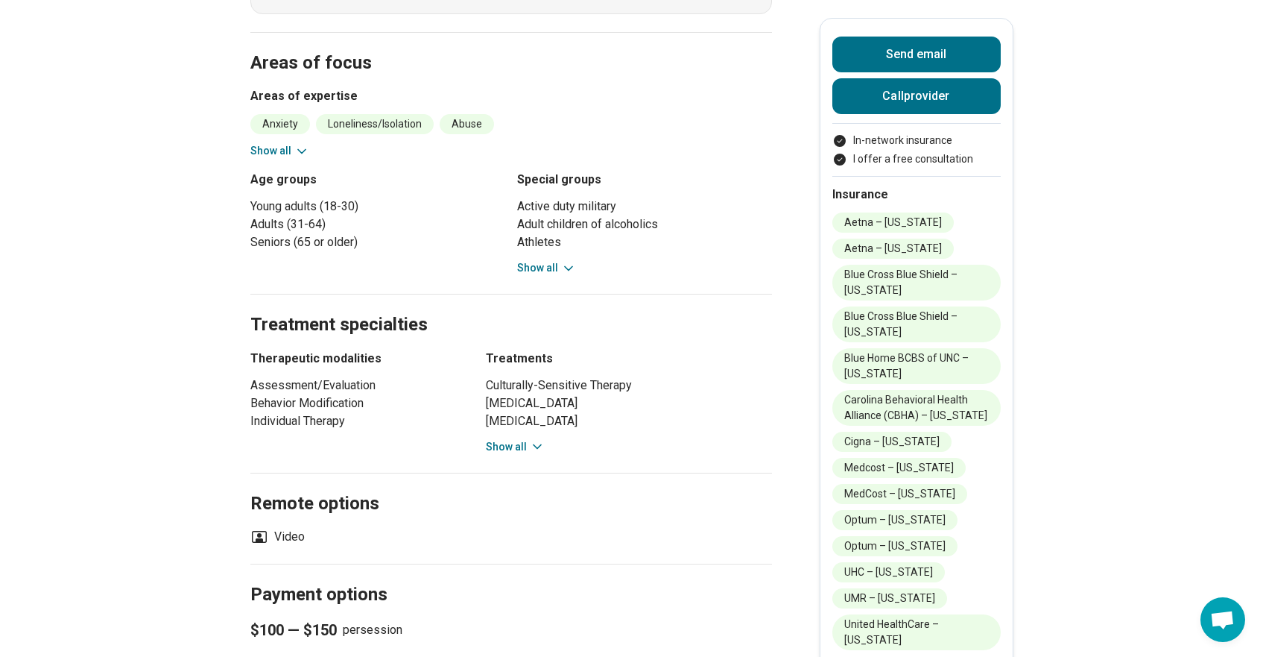
scroll to position [736, 0]
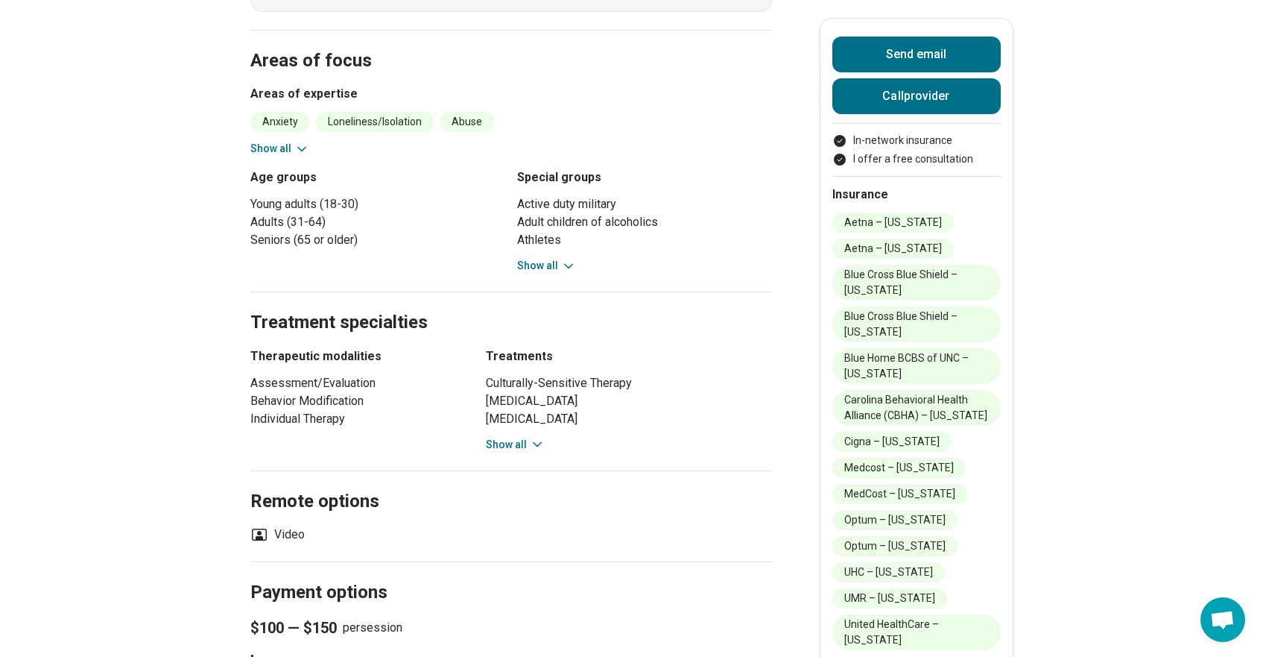
click at [552, 258] on button "Show all" at bounding box center [546, 266] width 59 height 16
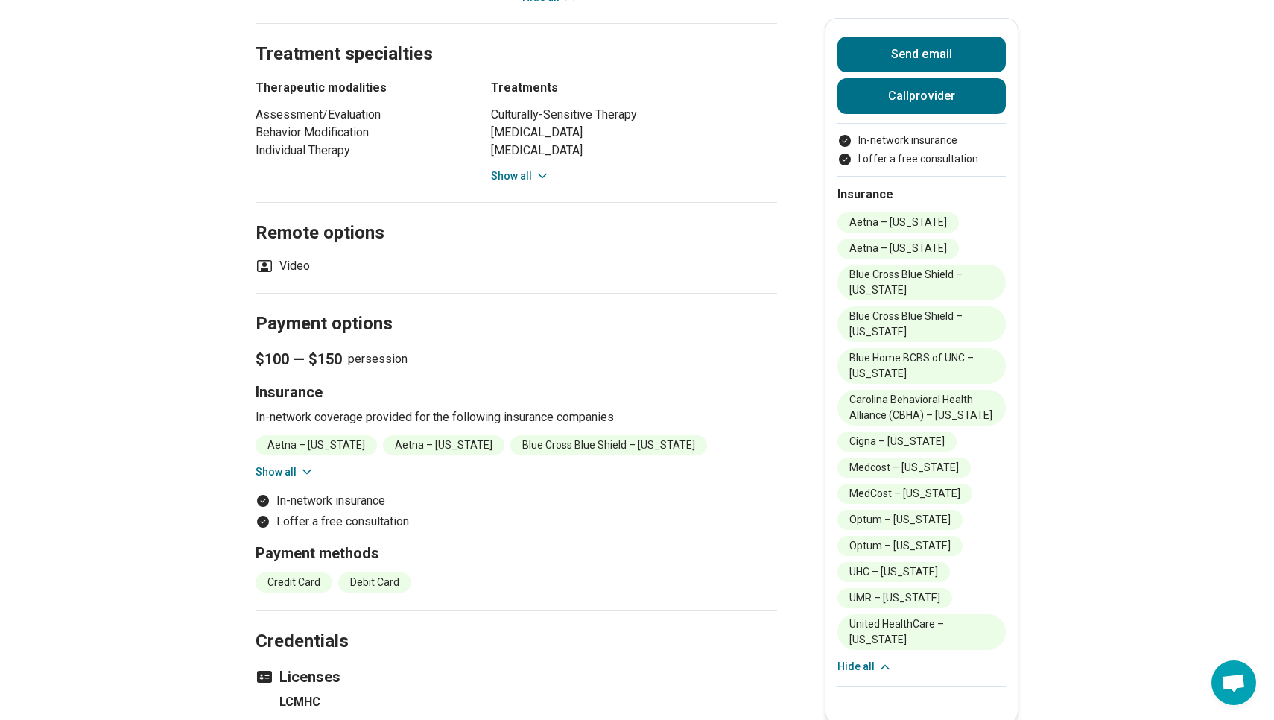
scroll to position [1190, 0]
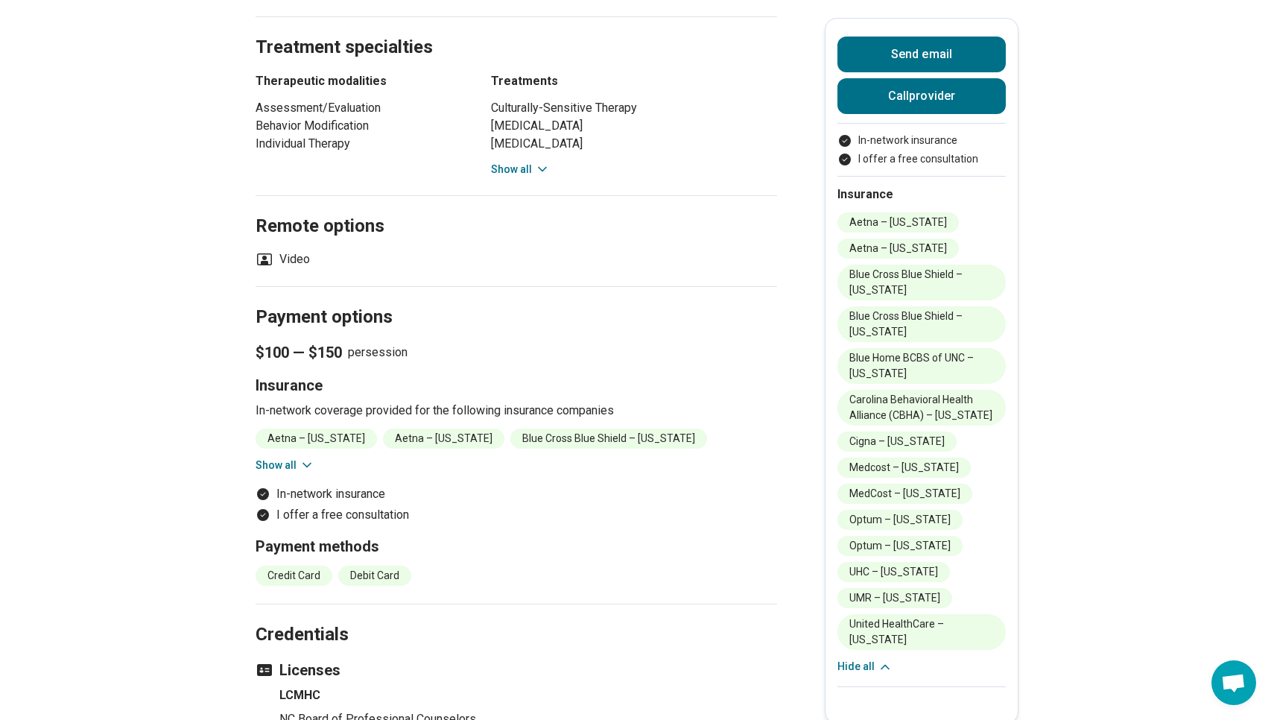
click at [276, 458] on button "Show all" at bounding box center [285, 466] width 59 height 16
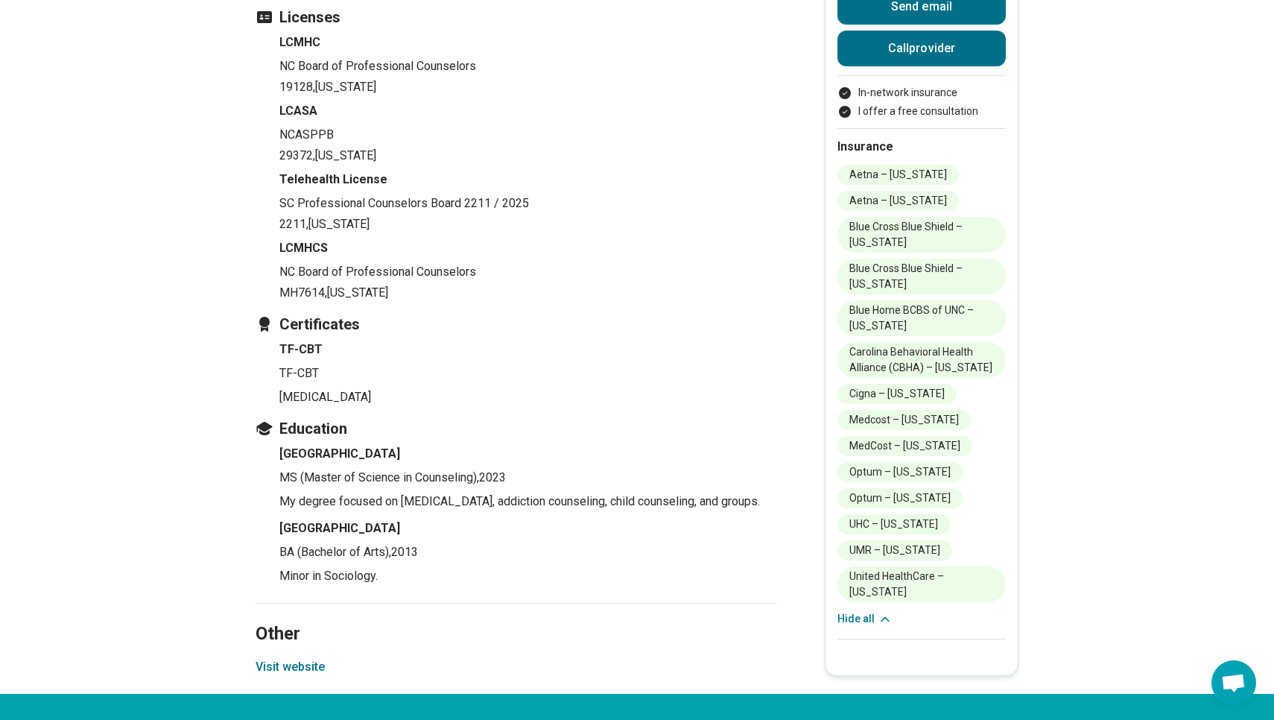
scroll to position [2056, 0]
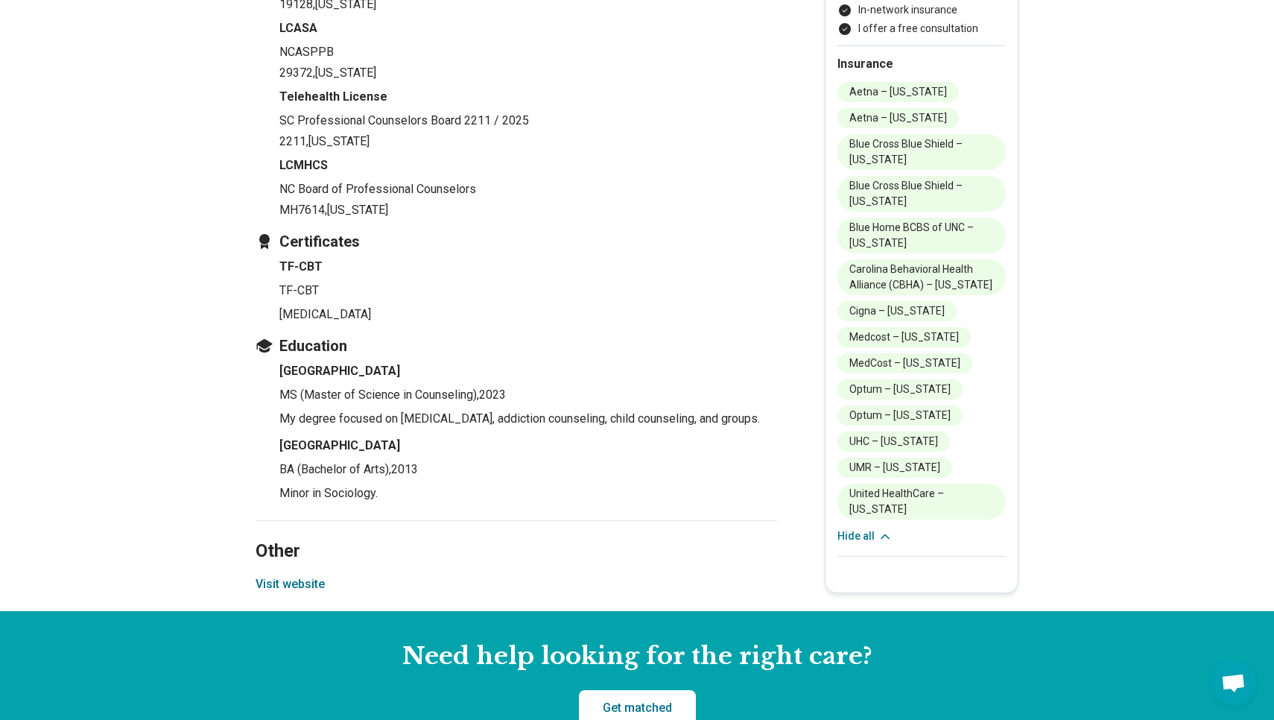
click at [543, 416] on ul "Capella university MS (Master of Science in Counseling) , 2023 My degree focuse…" at bounding box center [517, 432] width 522 height 140
click at [400, 584] on section "Other Visit website" at bounding box center [517, 566] width 522 height 92
click at [271, 575] on button "Visit website" at bounding box center [290, 584] width 69 height 18
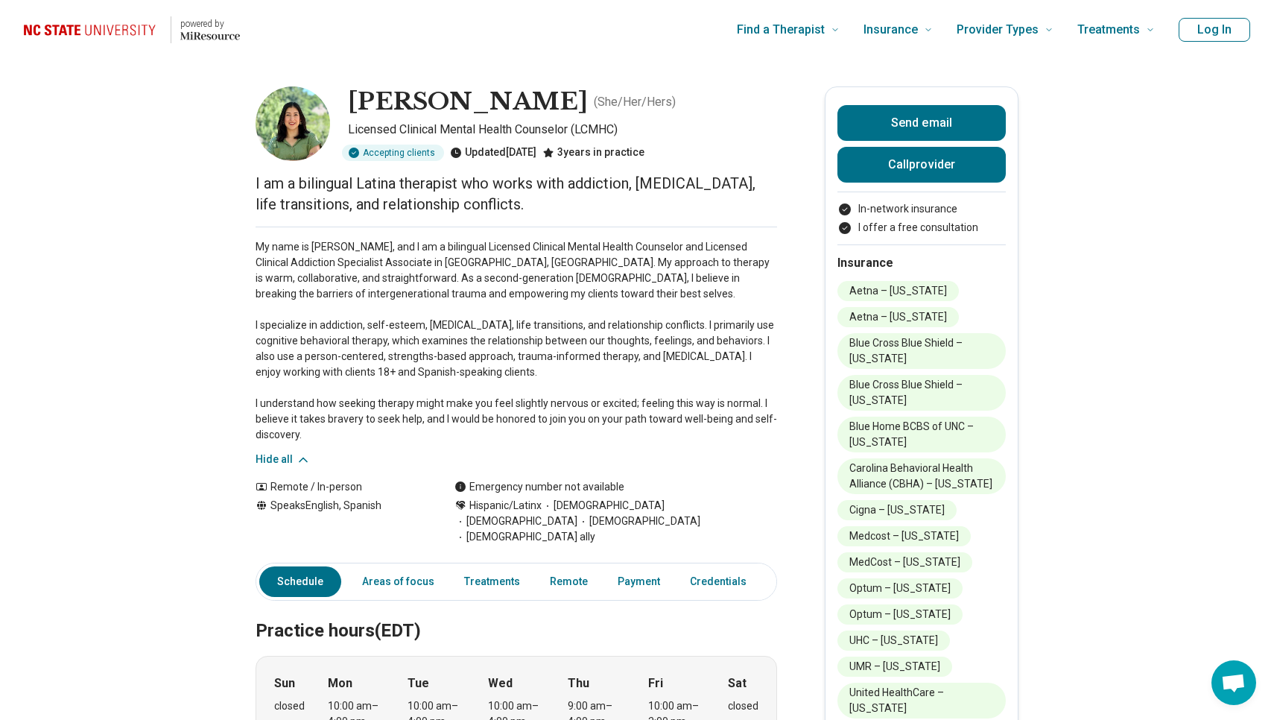
scroll to position [0, 0]
click at [481, 103] on h1 "Claudia Mejia" at bounding box center [468, 101] width 240 height 31
click at [645, 113] on div "Claudia Mejia ( She/Her/Hers )" at bounding box center [562, 101] width 429 height 31
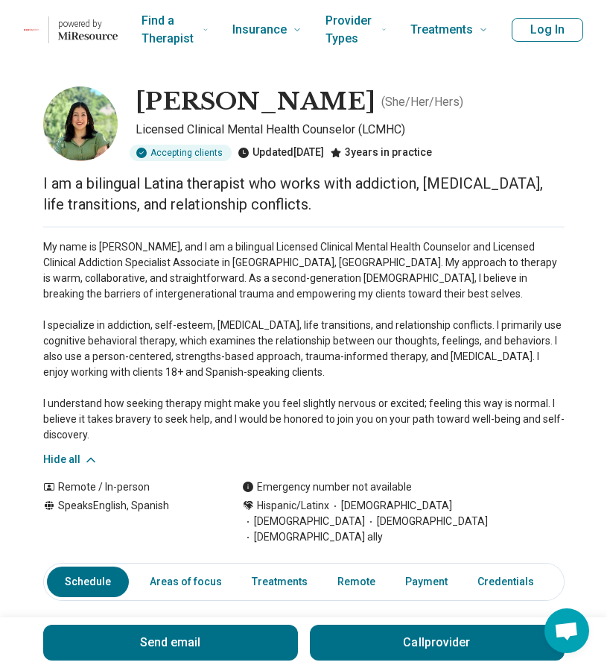
click at [51, 370] on p "My name is Claudia Mejia, and I am a bilingual Licensed Clinical Mental Health …" at bounding box center [304, 340] width 522 height 203
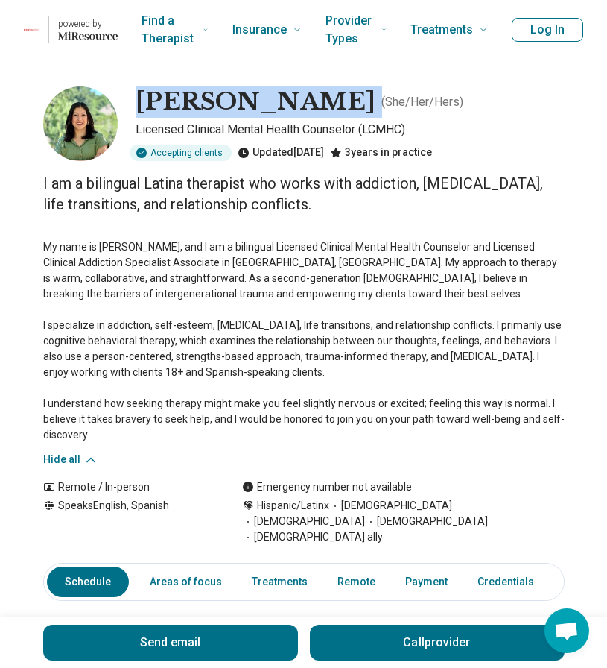
drag, startPoint x: 314, startPoint y: 107, endPoint x: 139, endPoint y: 108, distance: 175.9
click at [139, 108] on div "Claudia Mejia ( She/Her/Hers )" at bounding box center [350, 101] width 429 height 31
copy h1 "Claudia Mejia"
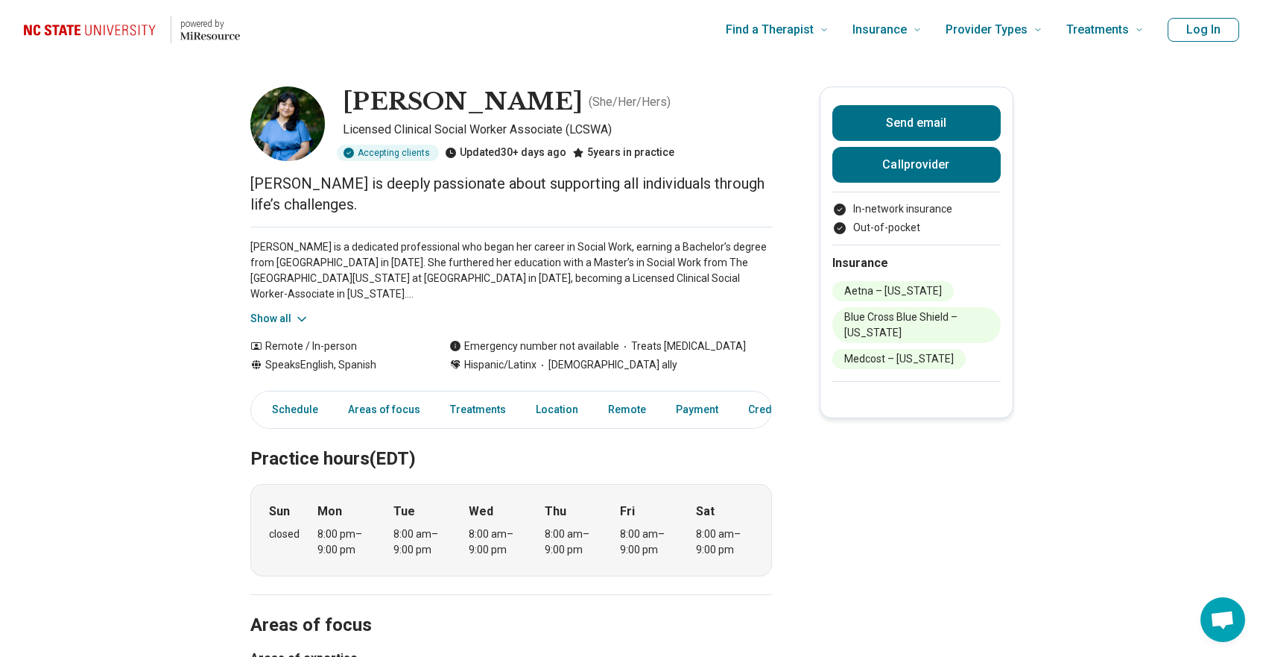
click at [295, 320] on button "Show all" at bounding box center [279, 319] width 59 height 16
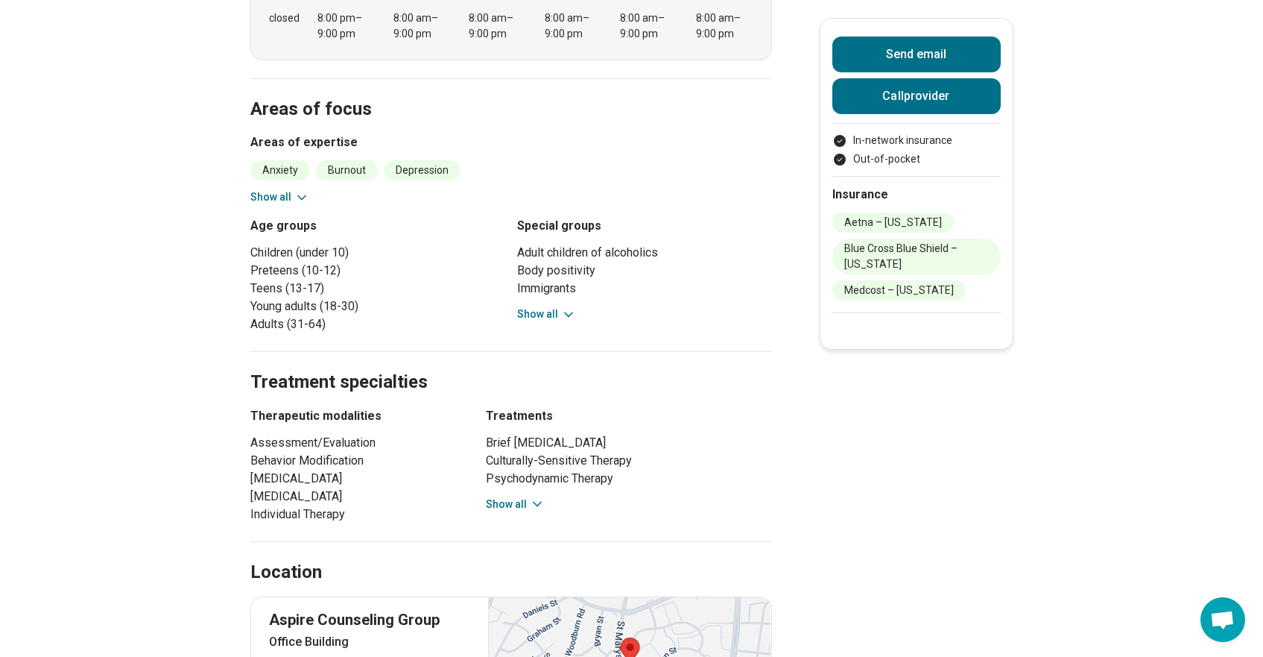
scroll to position [623, 0]
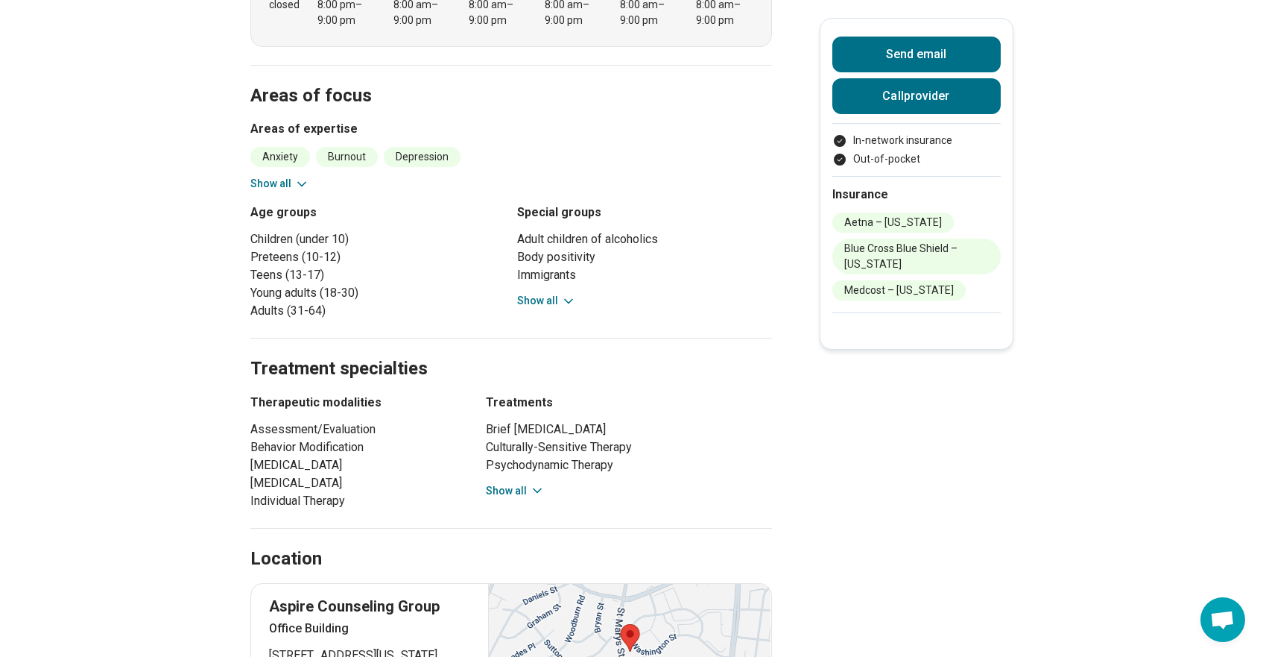
click at [516, 483] on button "Show all" at bounding box center [515, 491] width 59 height 16
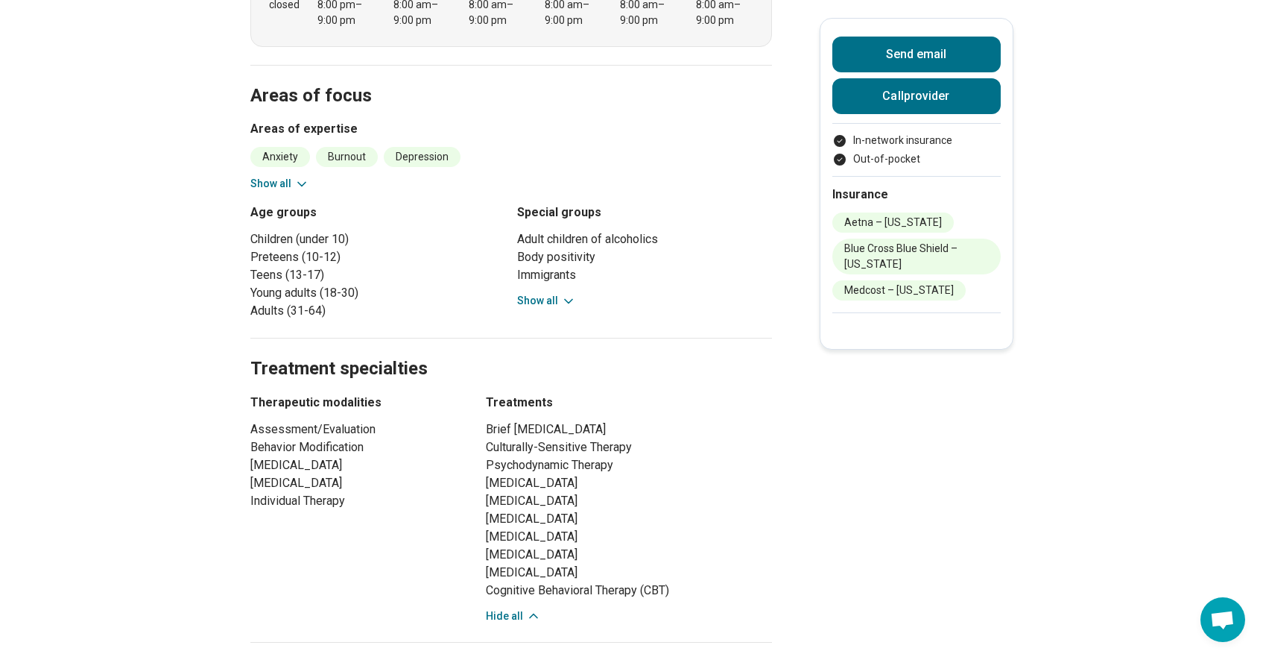
click at [545, 293] on button "Show all" at bounding box center [546, 301] width 59 height 16
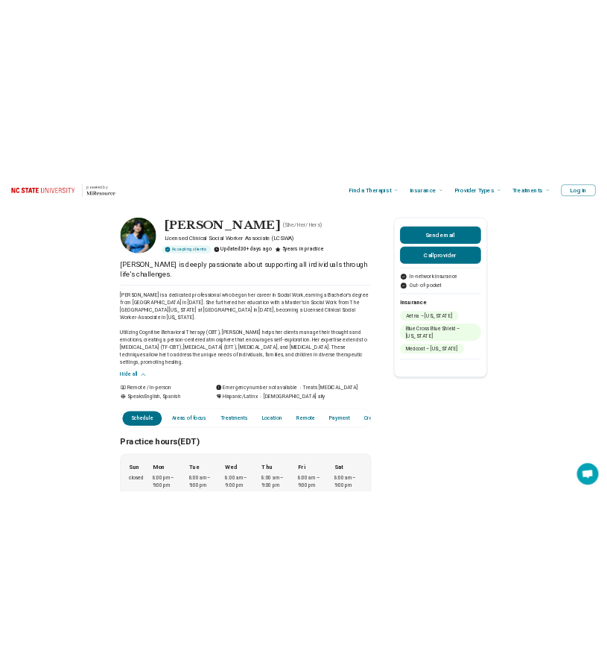
scroll to position [0, 0]
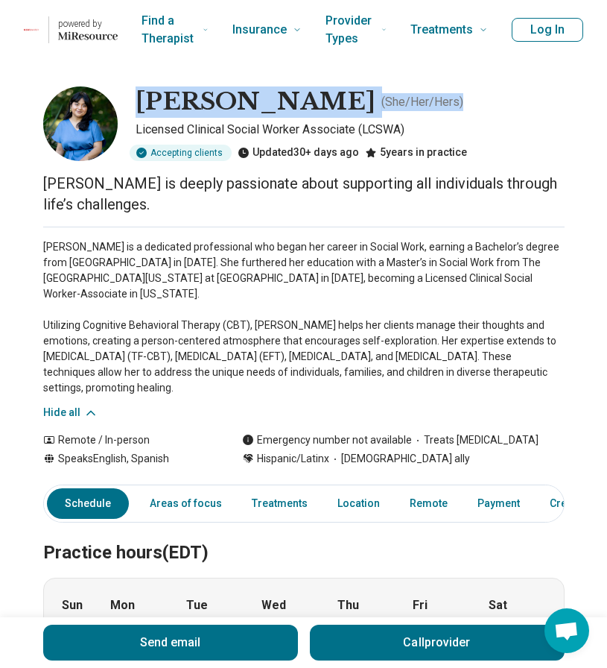
drag, startPoint x: 140, startPoint y: 100, endPoint x: 420, endPoint y: 109, distance: 280.3
click at [421, 110] on div "Stephanie Manosalvas ( She/Her/Hers )" at bounding box center [350, 101] width 429 height 31
click at [376, 99] on h1 "Stephanie Manosalvas" at bounding box center [256, 101] width 240 height 31
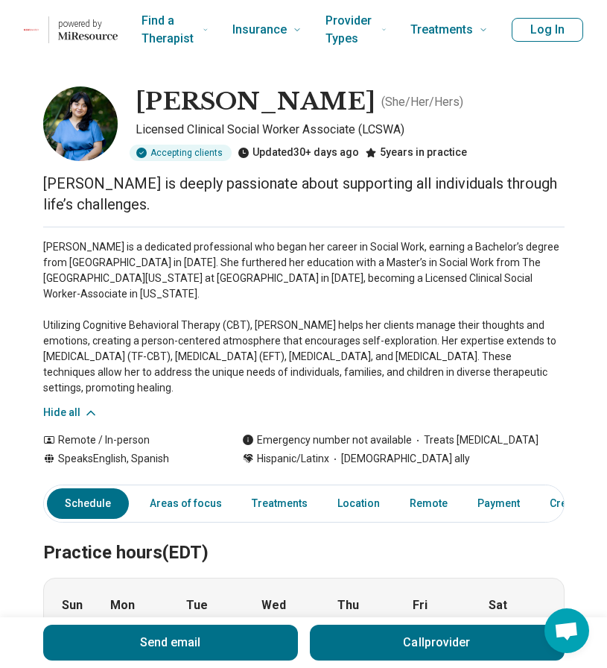
drag, startPoint x: 414, startPoint y: 103, endPoint x: 133, endPoint y: 103, distance: 280.2
click at [133, 103] on div "Stephanie Manosalvas ( She/Her/Hers ) Licensed Clinical Social Worker Associate…" at bounding box center [304, 123] width 522 height 75
copy h1 "Stephanie Manosalvas"
click at [476, 370] on p "Stephanie is a dedicated professional who began her career in Social Work, earn…" at bounding box center [304, 317] width 522 height 156
click at [369, 104] on h1 "Stephanie Manosalvas" at bounding box center [256, 101] width 240 height 31
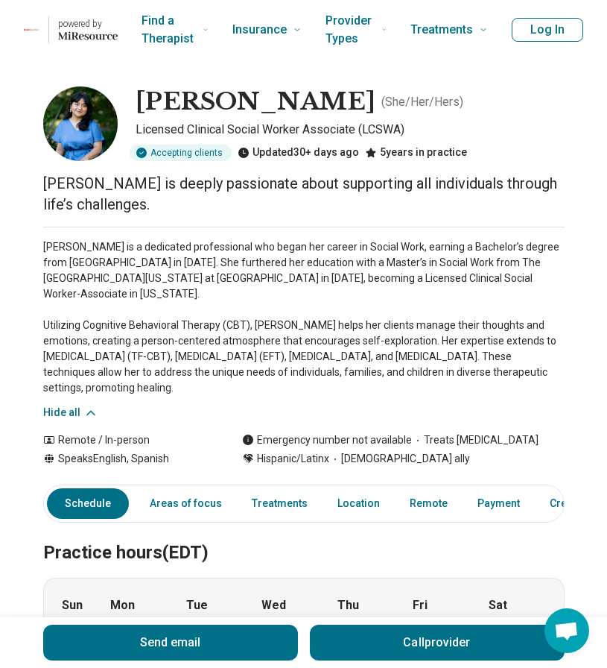
click at [369, 104] on h1 "Stephanie Manosalvas" at bounding box center [256, 101] width 240 height 31
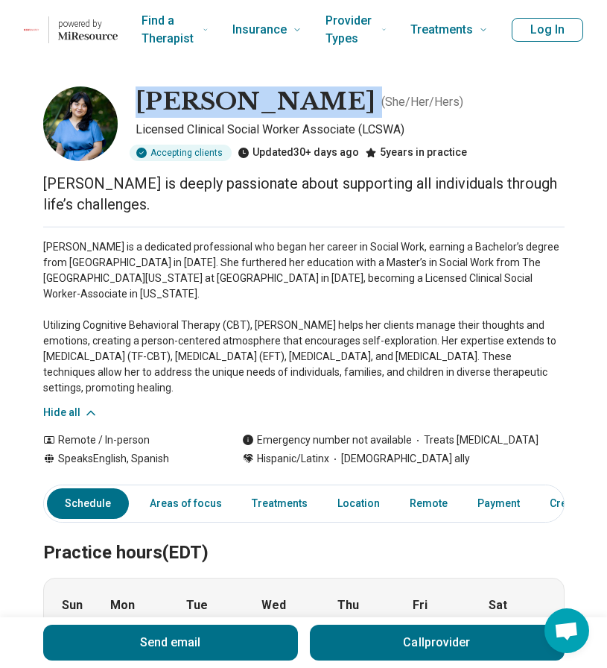
click at [369, 104] on h1 "Stephanie Manosalvas" at bounding box center [256, 101] width 240 height 31
copy h1 "Stephanie Manosalvas"
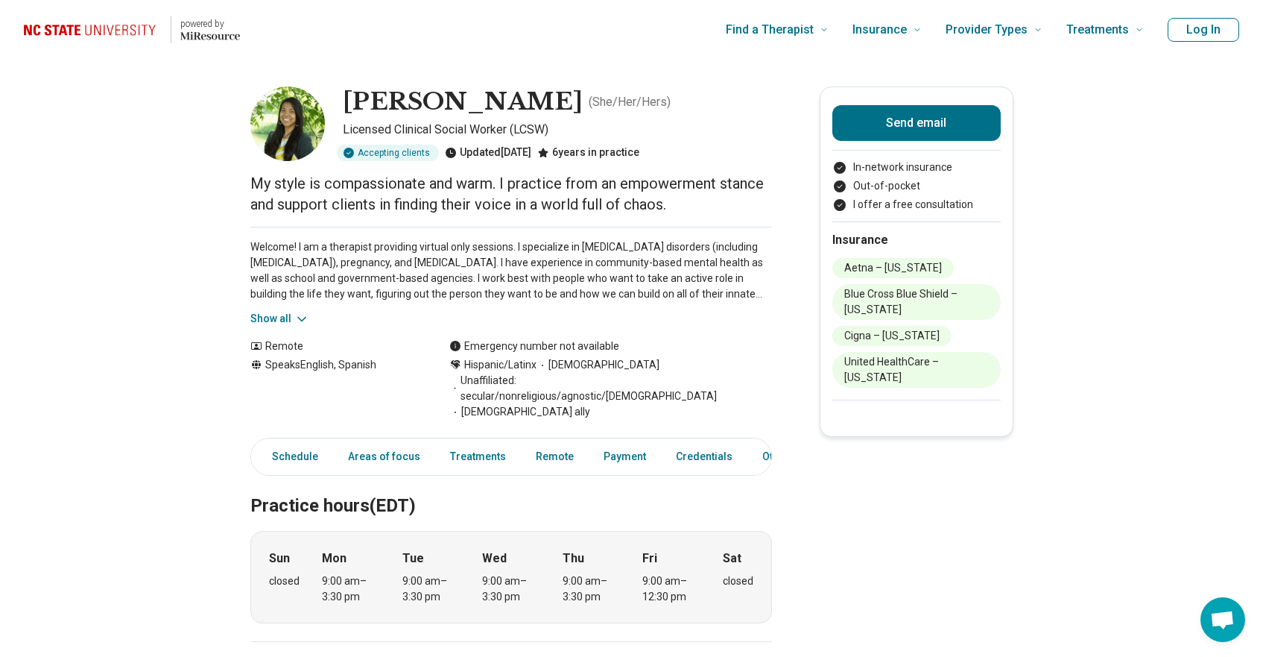
click at [283, 319] on button "Show all" at bounding box center [279, 319] width 59 height 16
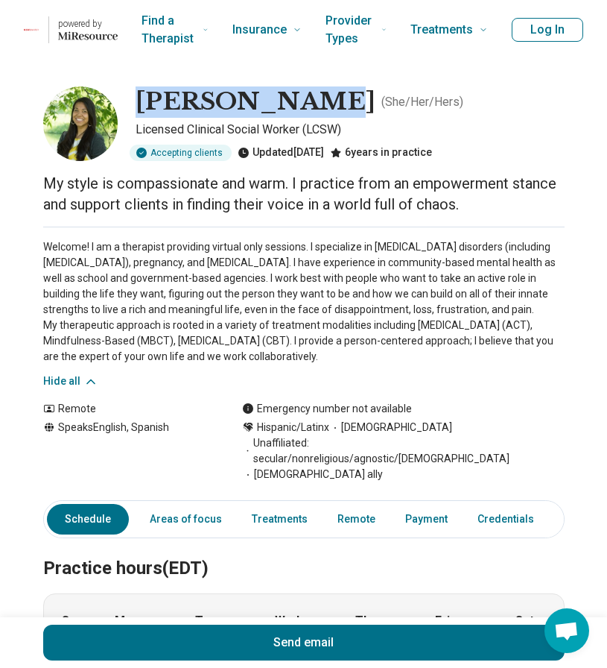
drag, startPoint x: 300, startPoint y: 105, endPoint x: 140, endPoint y: 99, distance: 160.3
click at [140, 99] on h1 "[PERSON_NAME]" at bounding box center [256, 101] width 240 height 31
copy h1 "[PERSON_NAME]"
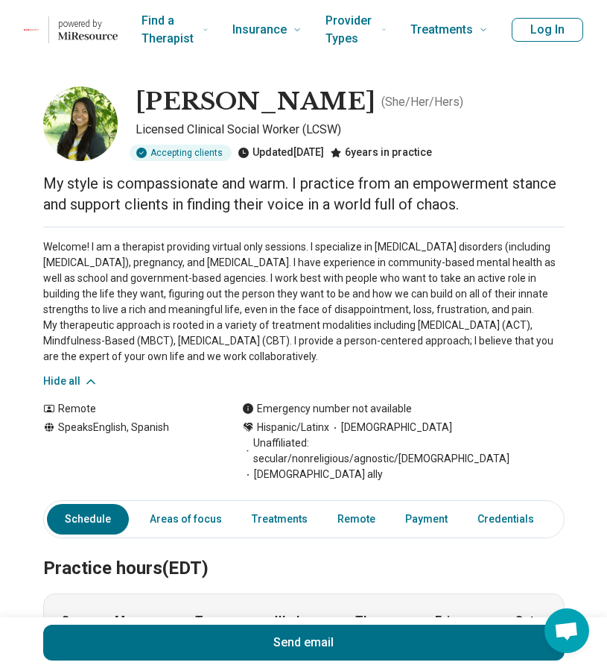
click at [492, 189] on p "My style is compassionate and warm. I practice from an empowerment stance and s…" at bounding box center [304, 194] width 522 height 42
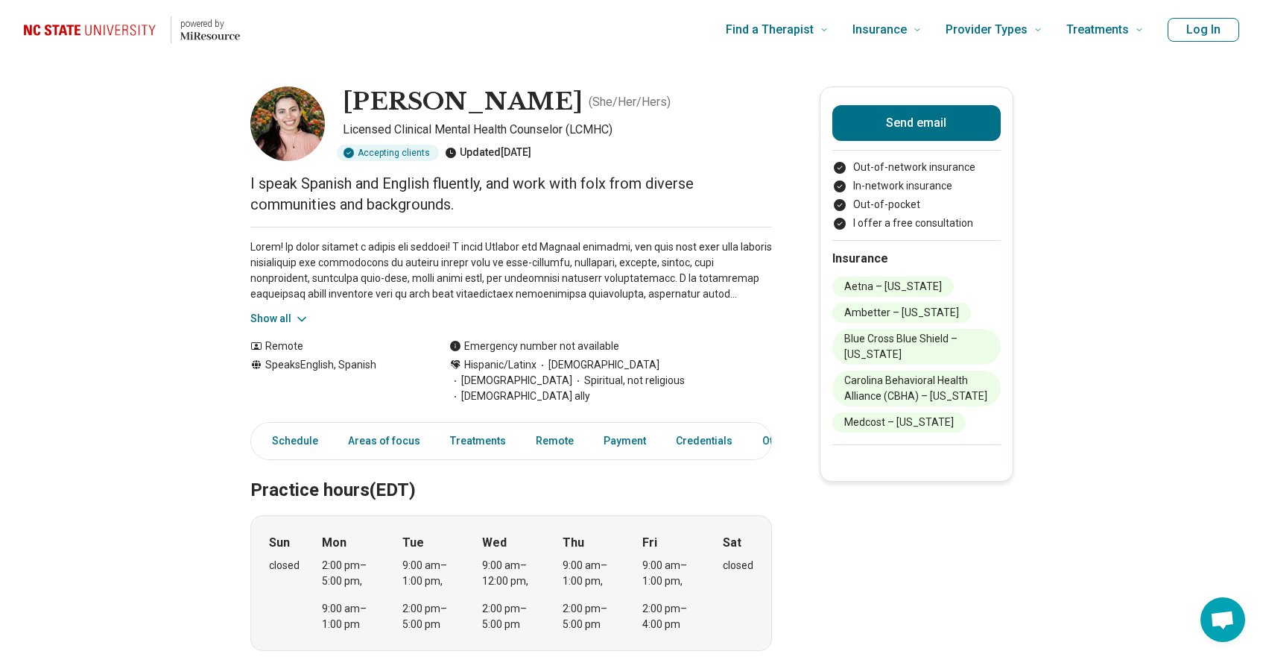
click at [281, 316] on button "Show all" at bounding box center [279, 319] width 59 height 16
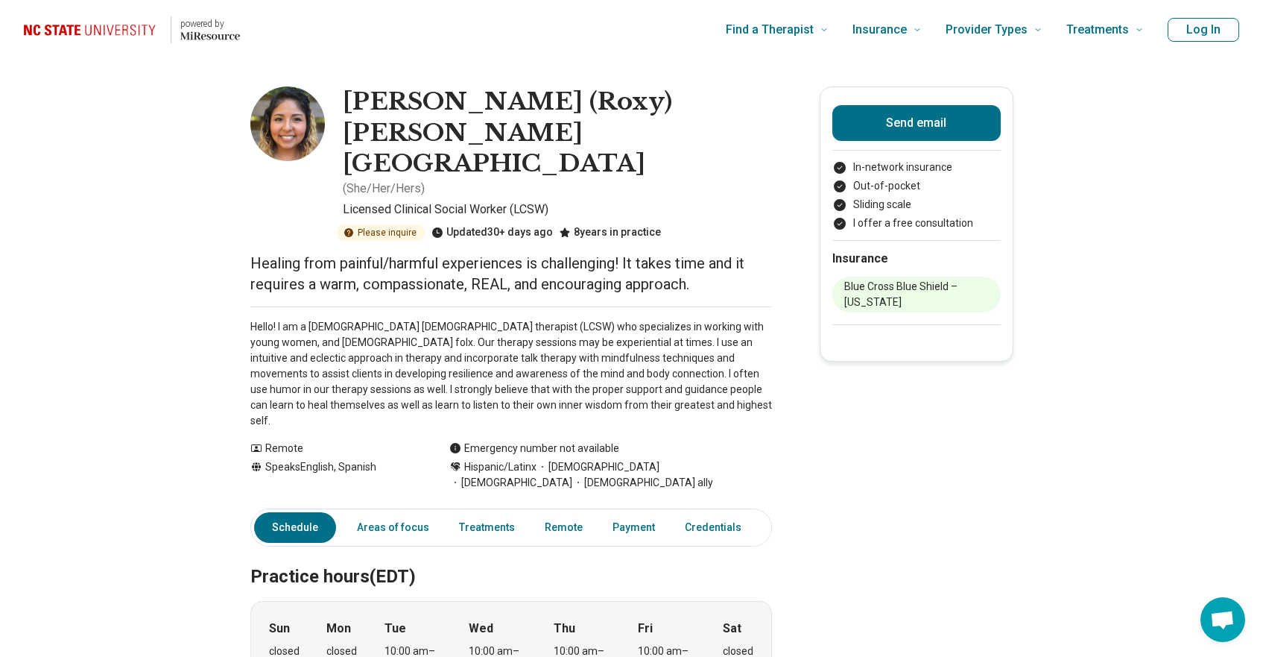
scroll to position [0, 1]
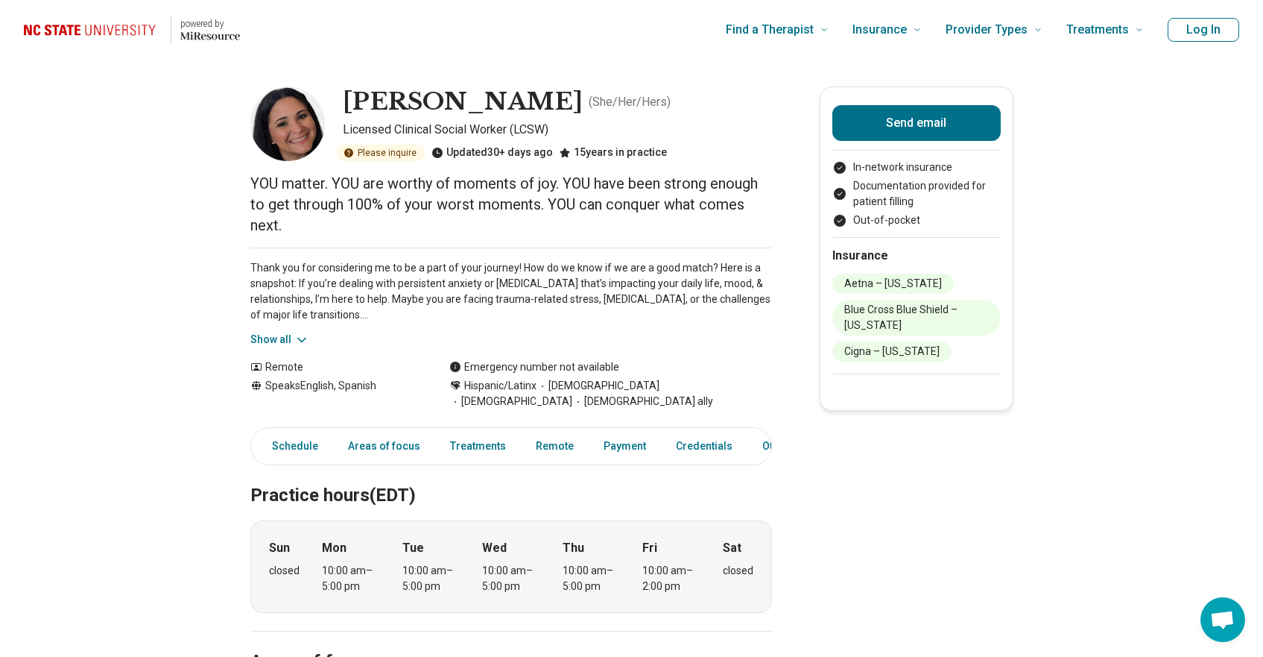
click at [282, 335] on button "Show all" at bounding box center [279, 340] width 59 height 16
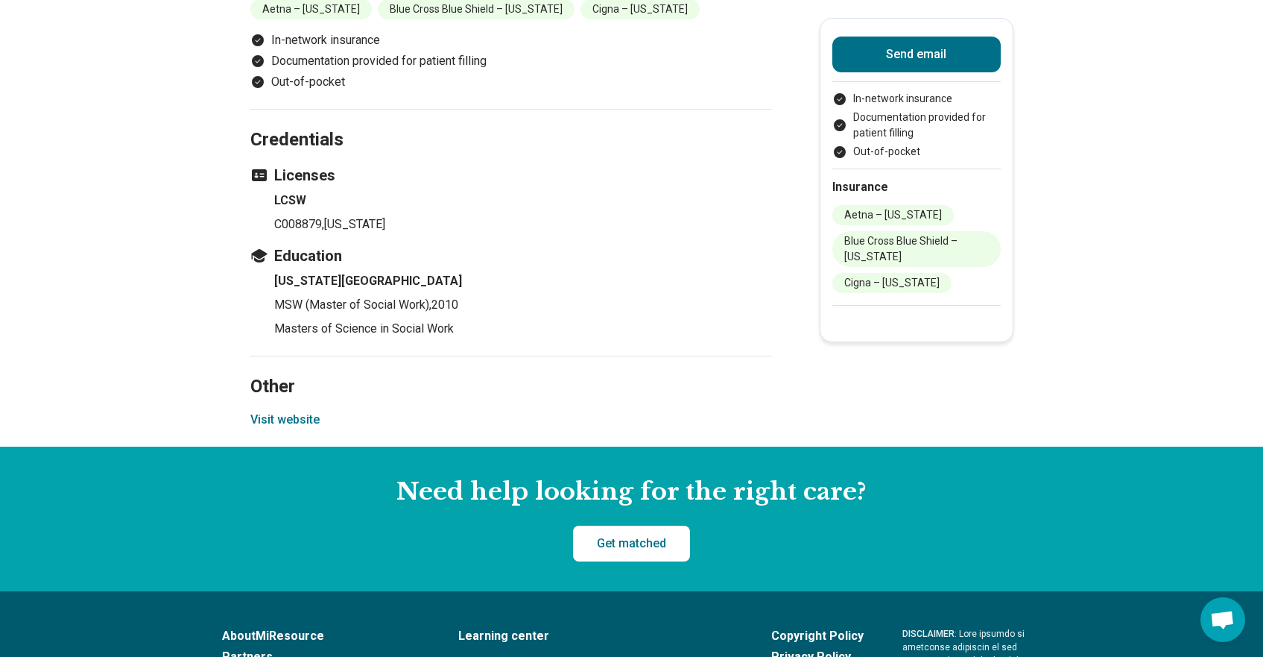
scroll to position [1381, 0]
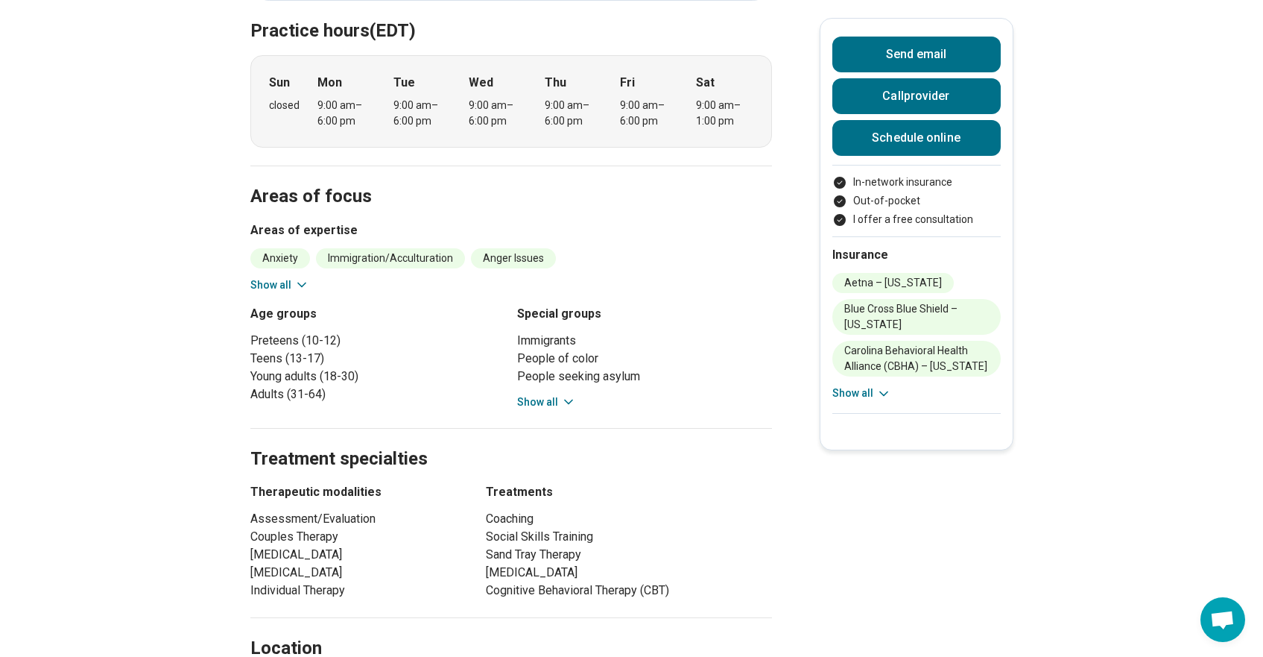
scroll to position [424, 0]
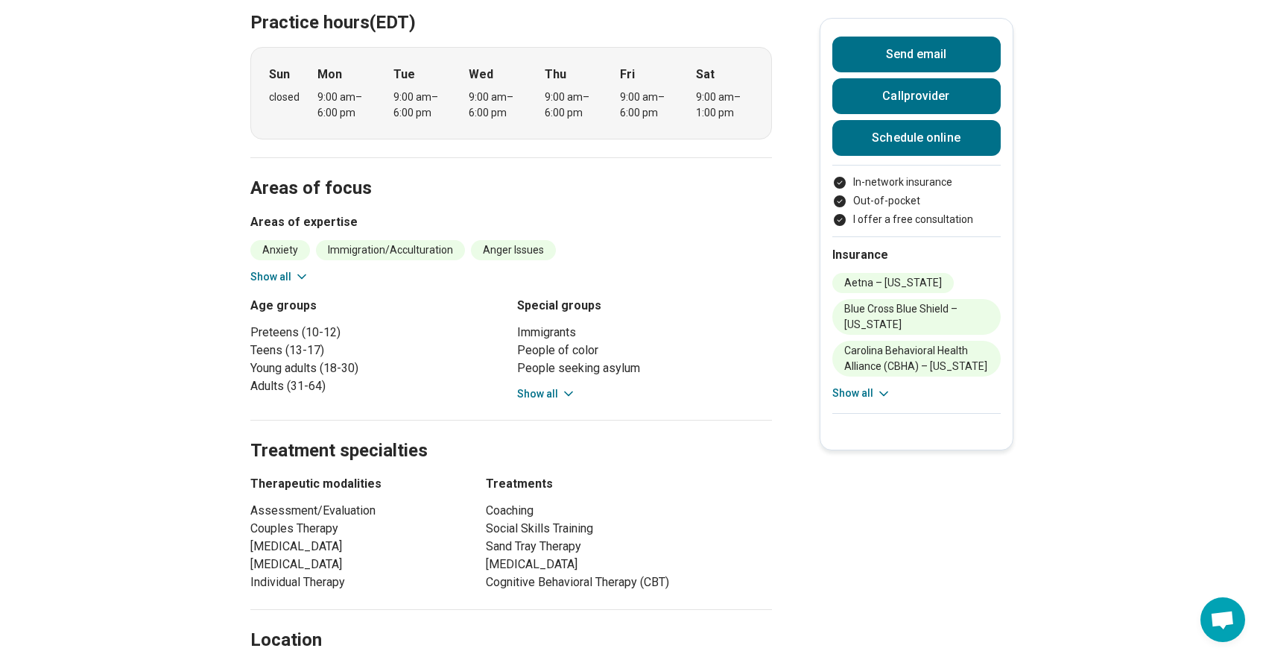
click at [540, 386] on button "Show all" at bounding box center [546, 394] width 59 height 16
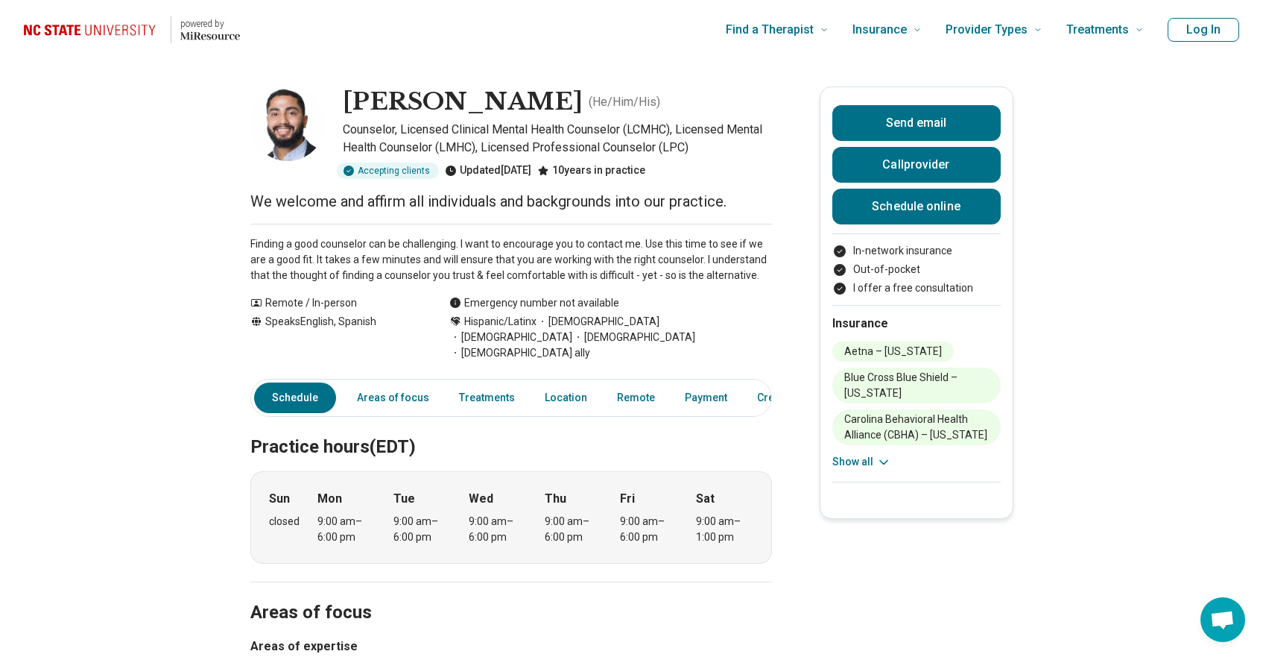
scroll to position [0, 0]
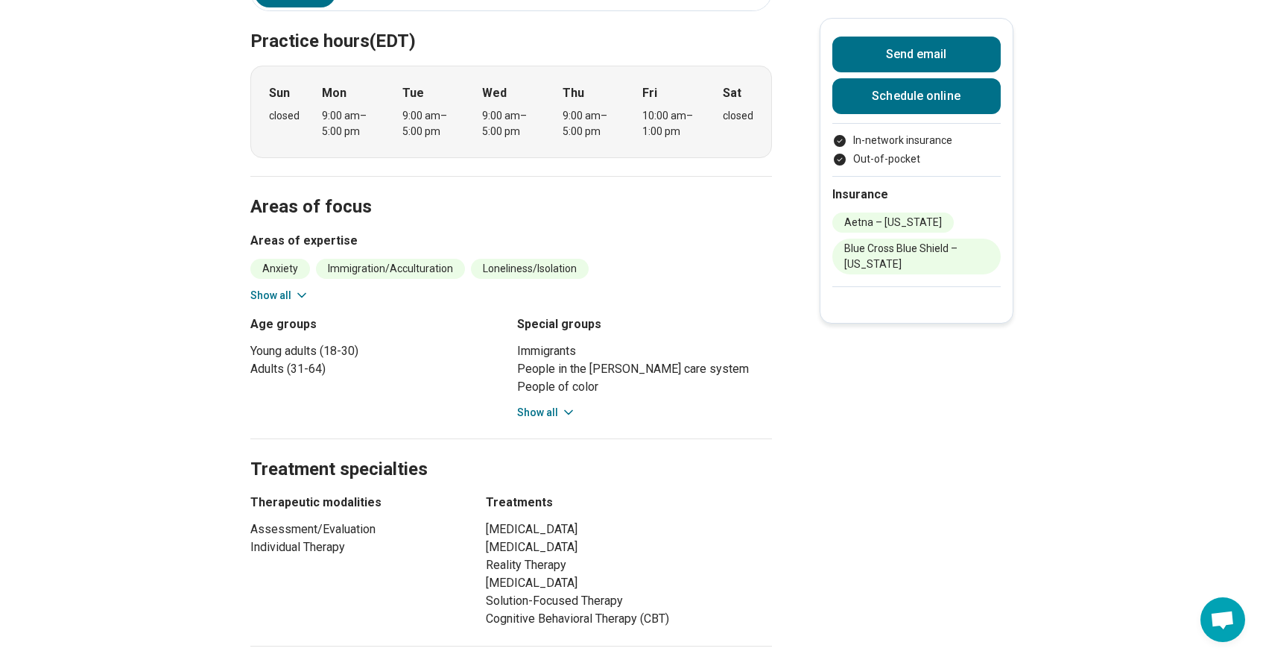
scroll to position [479, 0]
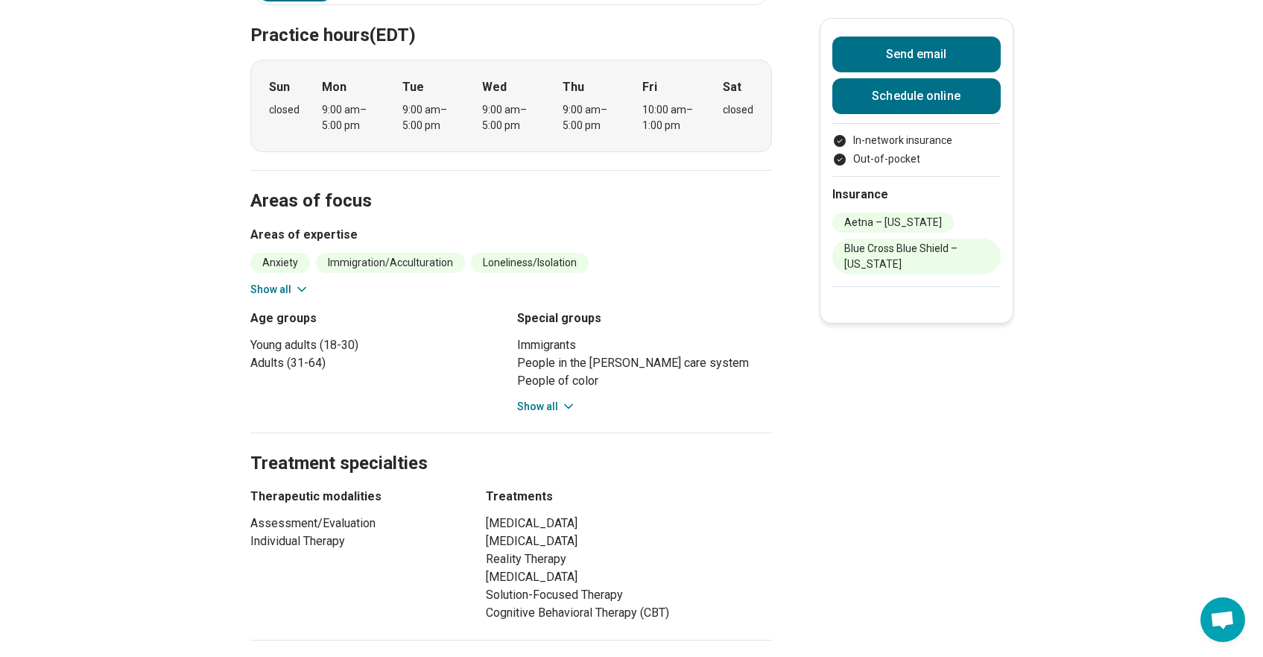
click at [549, 415] on h2 "Treatment specialties" at bounding box center [511, 445] width 522 height 61
click at [549, 399] on button "Show all" at bounding box center [546, 407] width 59 height 16
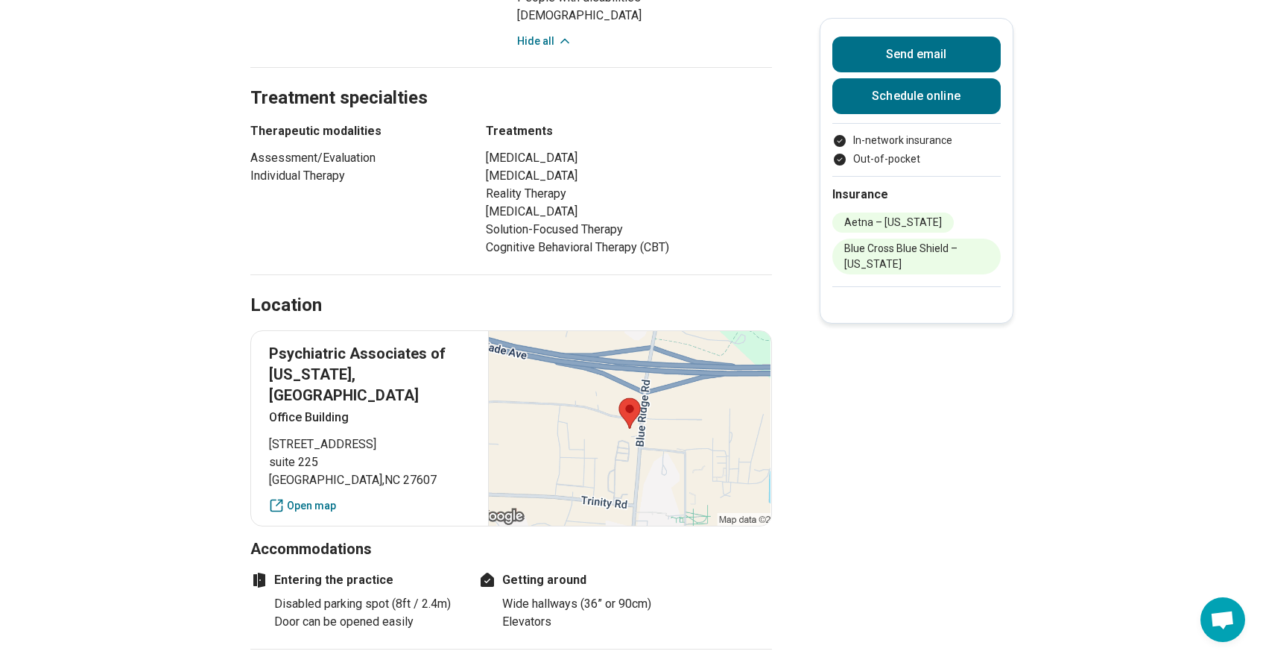
scroll to position [975, 0]
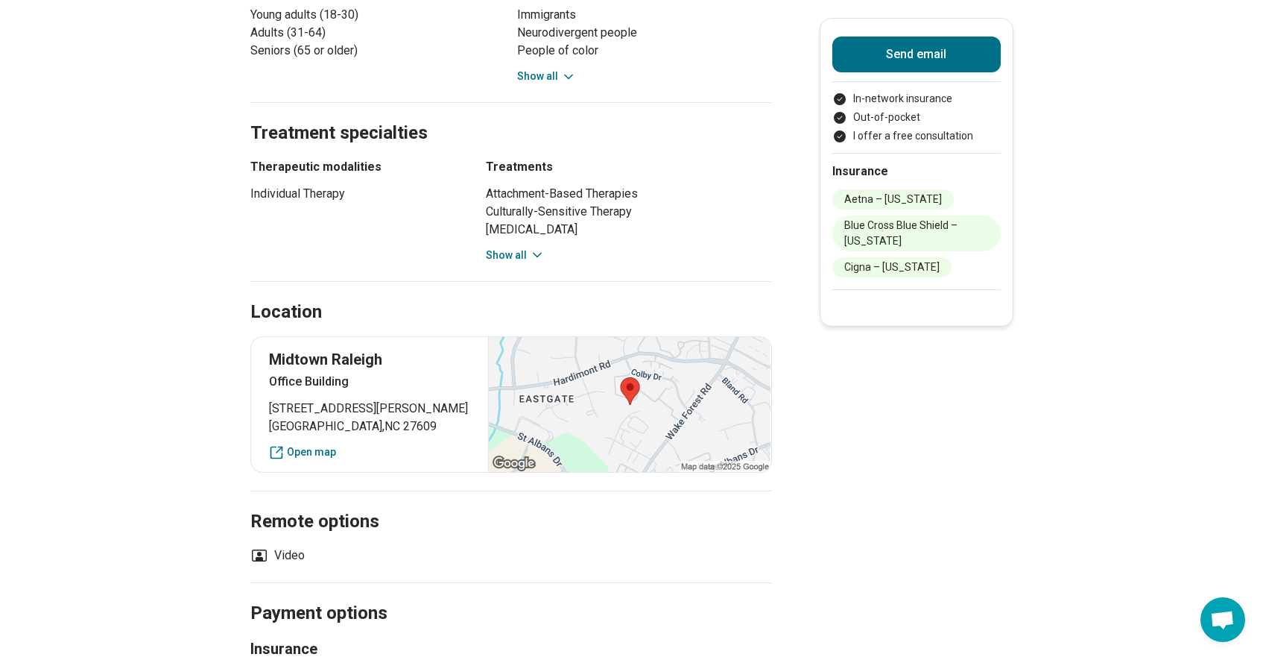
scroll to position [785, 0]
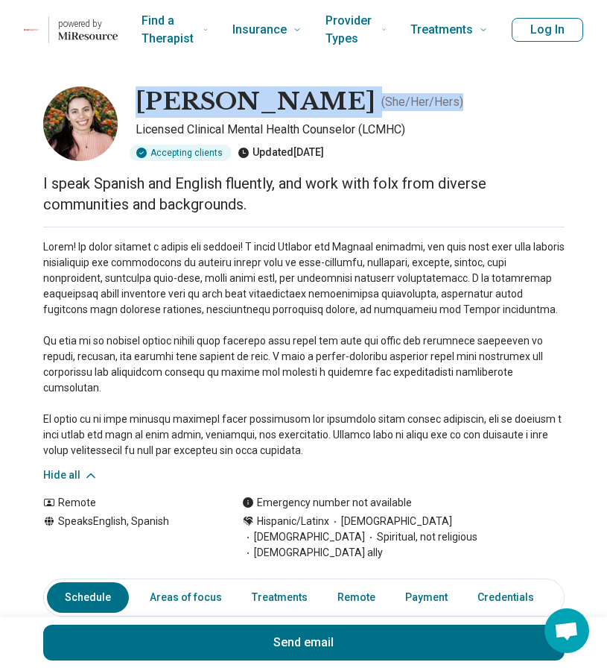
drag, startPoint x: 135, startPoint y: 98, endPoint x: 453, endPoint y: 114, distance: 318.6
click at [453, 115] on div "[PERSON_NAME] ( She/Her/Hers )" at bounding box center [350, 101] width 429 height 31
click at [376, 104] on h1 "[PERSON_NAME]" at bounding box center [256, 101] width 240 height 31
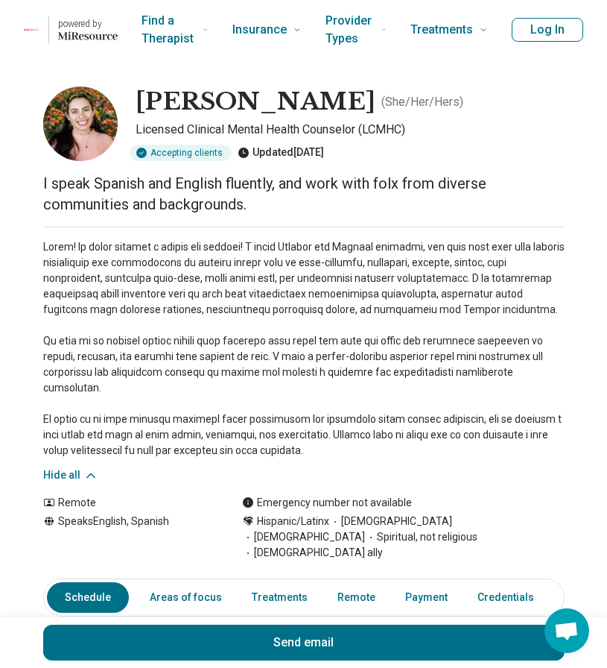
drag, startPoint x: 434, startPoint y: 104, endPoint x: 133, endPoint y: 104, distance: 300.3
click at [133, 104] on div "[PERSON_NAME] ( She/Her/Hers ) Licensed Clinical Mental Health Counselor (LCMHC…" at bounding box center [304, 123] width 522 height 75
copy h1 "[PERSON_NAME]"
click at [513, 156] on div "Accepting clients Updated [DATE]" at bounding box center [350, 153] width 429 height 16
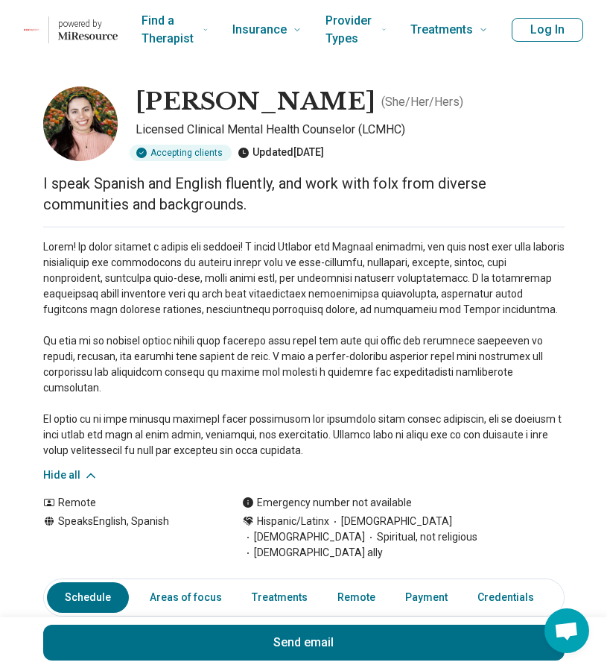
click at [417, 408] on p at bounding box center [304, 348] width 522 height 219
drag, startPoint x: 437, startPoint y: 102, endPoint x: 139, endPoint y: 107, distance: 298.9
click at [139, 107] on h1 "[PERSON_NAME]" at bounding box center [256, 101] width 240 height 31
copy h1 "[PERSON_NAME]"
